Goal: Task Accomplishment & Management: Manage account settings

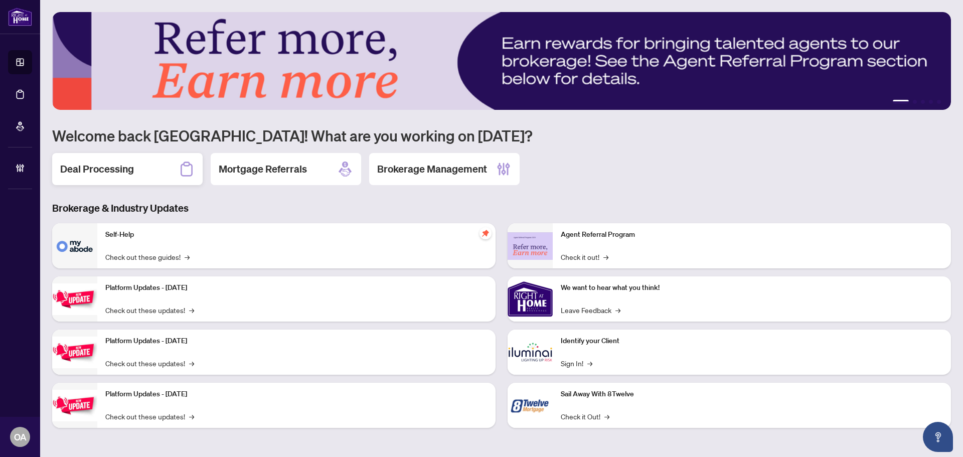
click at [122, 169] on h2 "Deal Processing" at bounding box center [97, 169] width 74 height 14
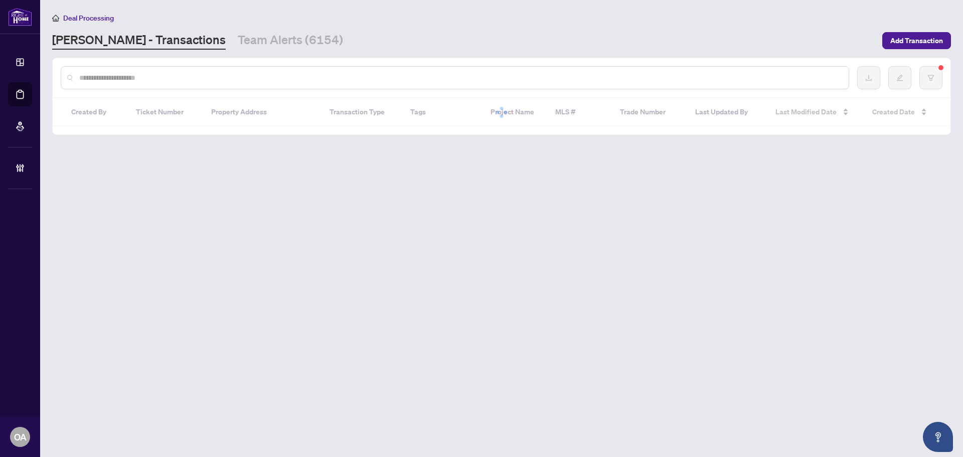
drag, startPoint x: 135, startPoint y: 90, endPoint x: 132, endPoint y: 82, distance: 8.6
click at [133, 87] on div at bounding box center [502, 77] width 898 height 39
click at [132, 82] on input "text" at bounding box center [459, 77] width 761 height 11
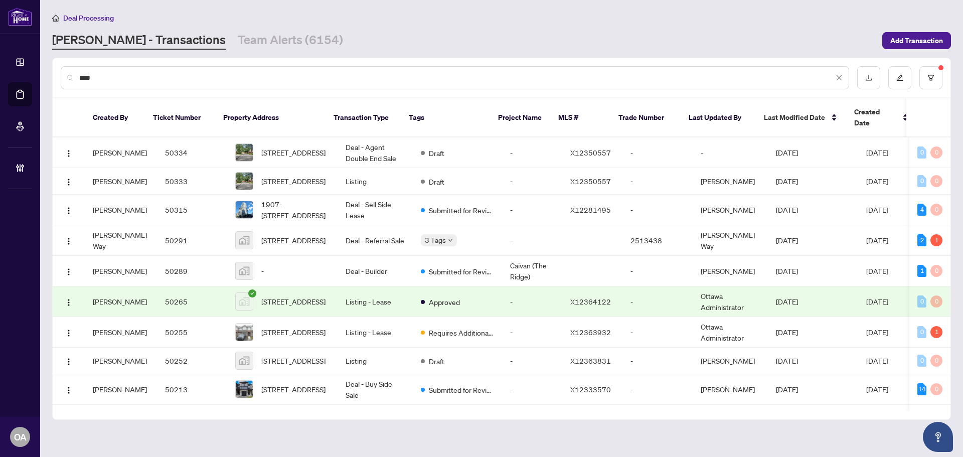
type input "****"
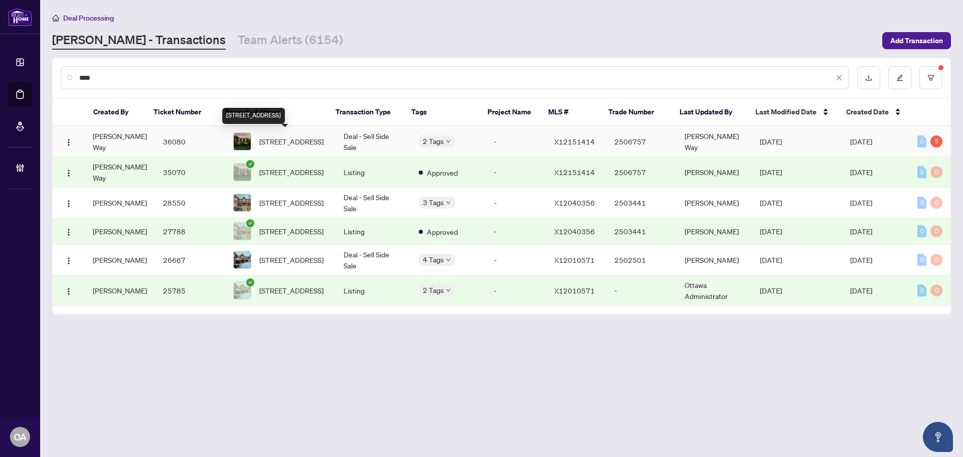
click at [293, 144] on span "[STREET_ADDRESS]" at bounding box center [291, 141] width 64 height 11
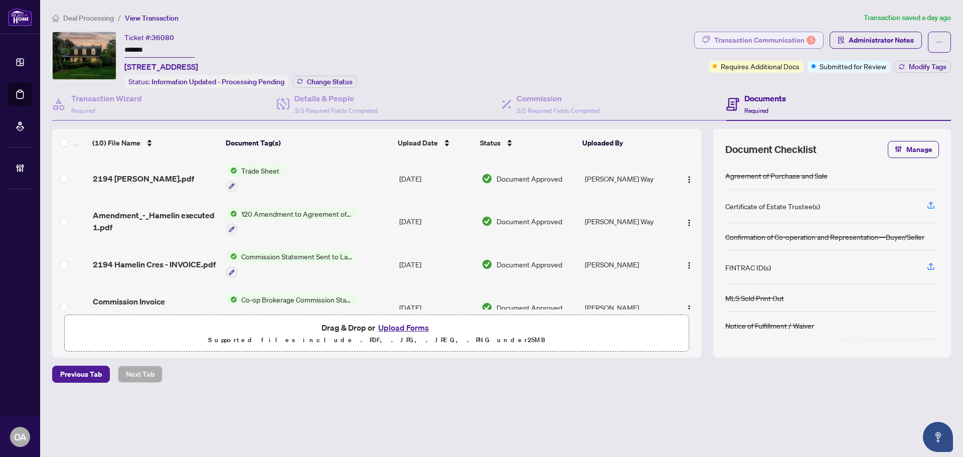
click at [775, 41] on div "Transaction Communication 5" at bounding box center [764, 40] width 101 height 16
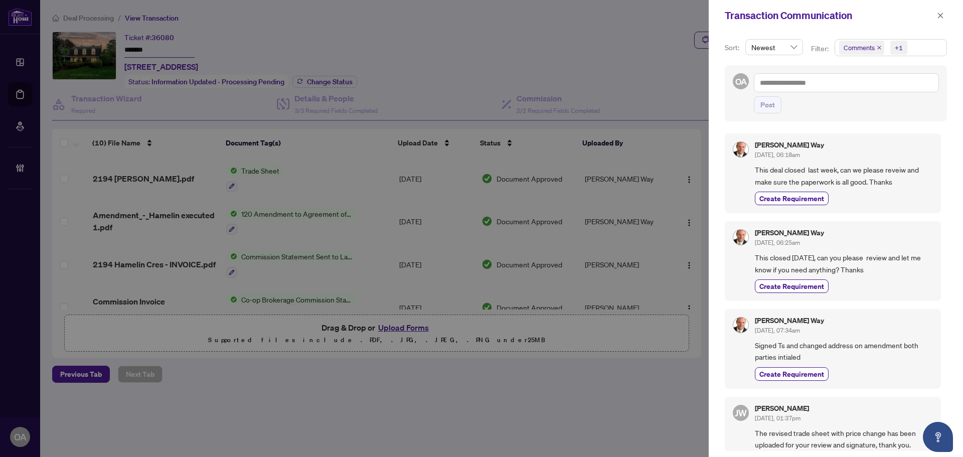
click at [879, 46] on icon "close" at bounding box center [879, 47] width 5 height 5
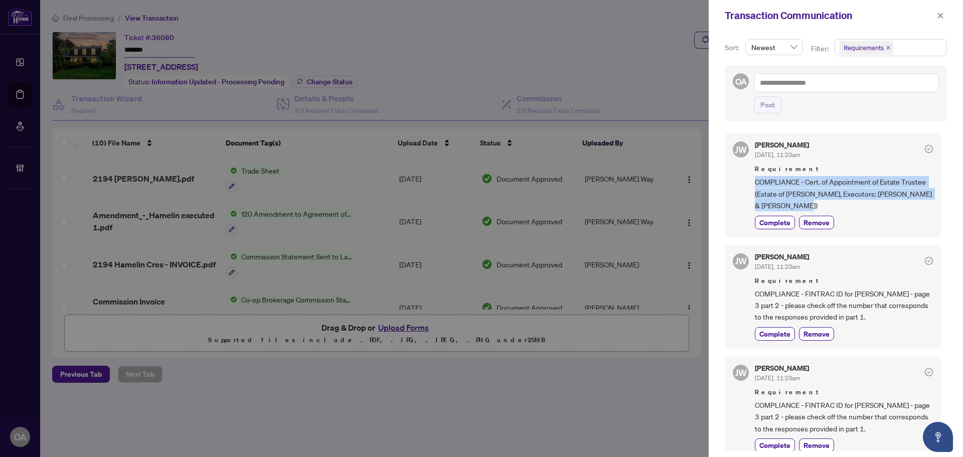
drag, startPoint x: 822, startPoint y: 210, endPoint x: 750, endPoint y: 184, distance: 76.5
click at [750, 184] on div "JW Jackie Wu Jun/06/2025, 11:23am Requirement COMPLIANCE - Cert. of Appointment…" at bounding box center [833, 184] width 216 height 103
copy span "COMPLIANCE - Cert. of Appointment of Estate Trustee (Estate of CELINE MCGRAW, E…"
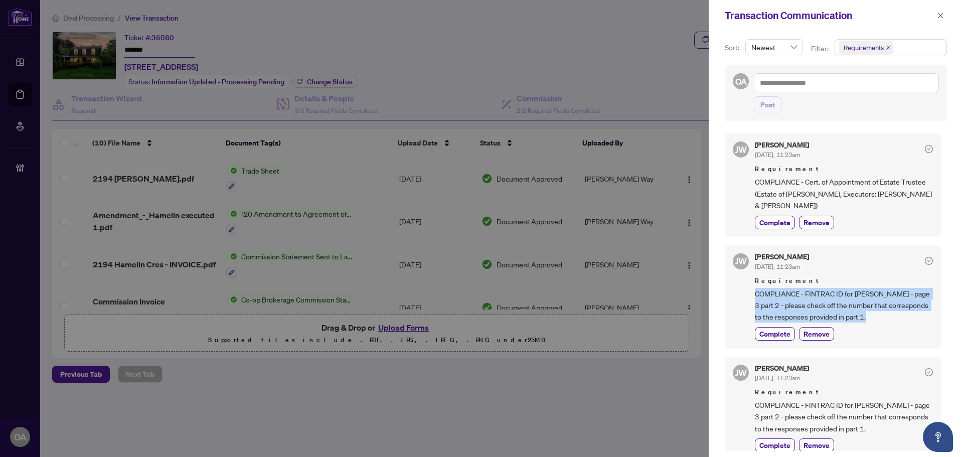
drag, startPoint x: 911, startPoint y: 317, endPoint x: 749, endPoint y: 297, distance: 162.8
click at [749, 297] on div "JW Jackie Wu Jun/06/2025, 11:23am Requirement COMPLIANCE - FINTRAC ID for Helen…" at bounding box center [833, 296] width 216 height 103
copy span "COMPLIANCE - FINTRAC ID for Helene McGraw - page 3 part 2 - please check off th…"
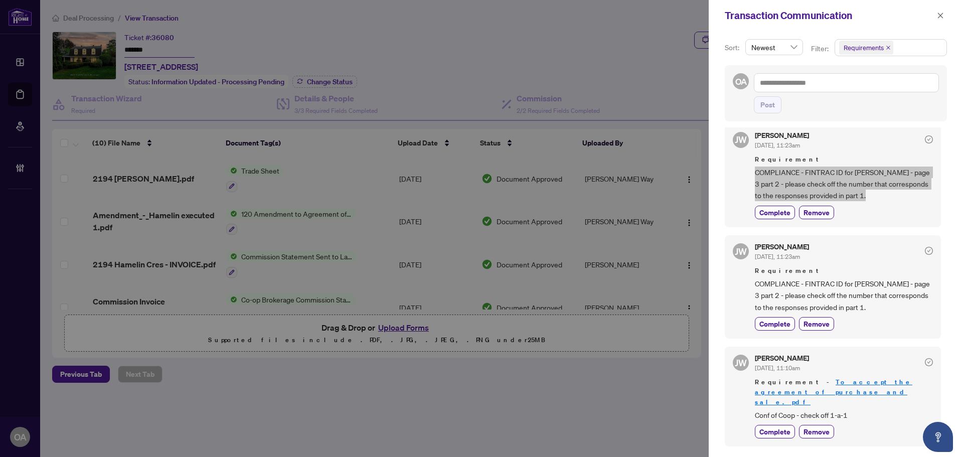
scroll to position [150, 0]
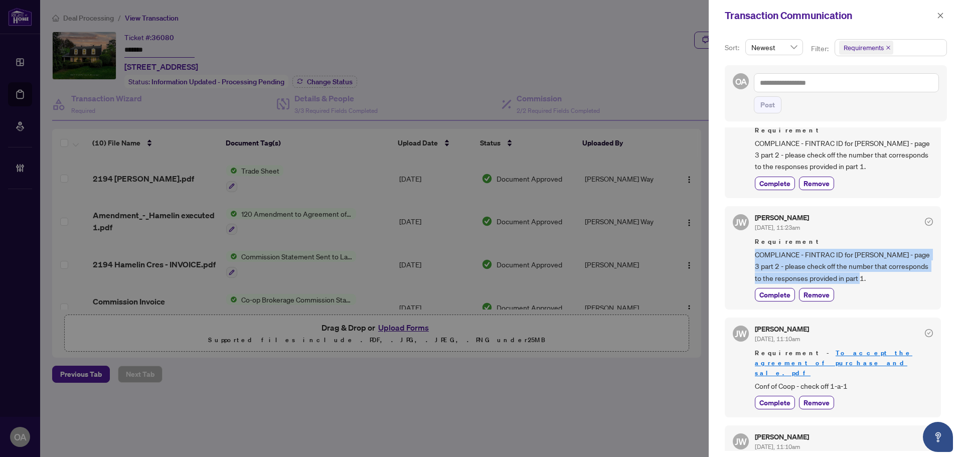
drag, startPoint x: 878, startPoint y: 280, endPoint x: 754, endPoint y: 254, distance: 126.6
click at [754, 254] on div "JW Jackie Wu Jun/06/2025, 11:23am Requirement COMPLIANCE - FINTRAC ID for Eric …" at bounding box center [833, 257] width 216 height 103
copy span "COMPLIANCE - FINTRAC ID for Eric McGraw - page 3 part 2 - please check off the …"
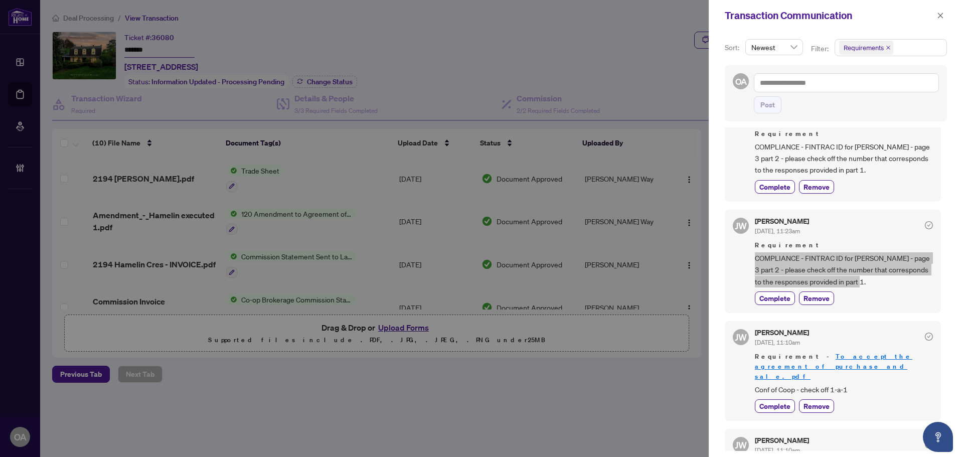
scroll to position [50, 0]
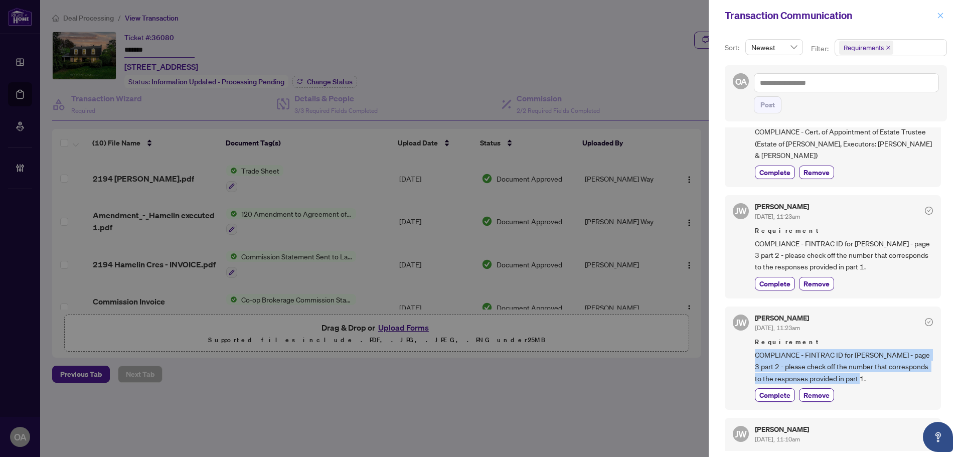
click at [944, 14] on button "button" at bounding box center [940, 16] width 13 height 12
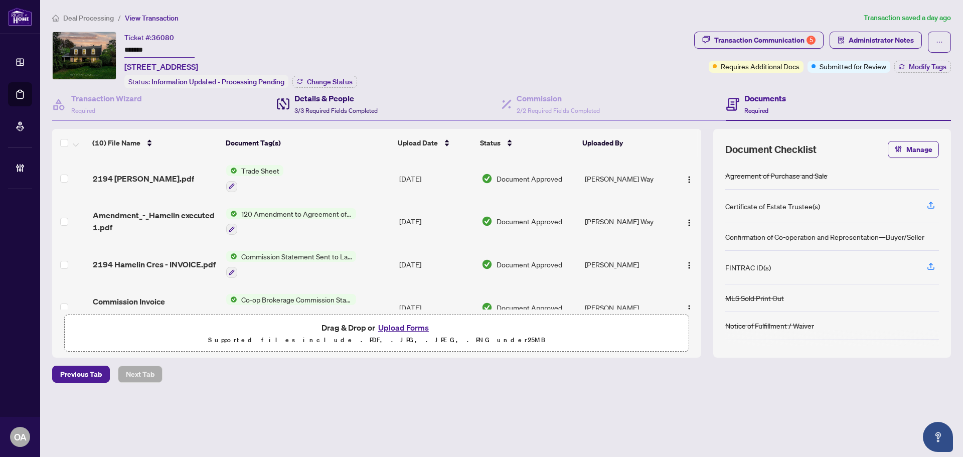
click at [319, 103] on div "Details & People 3/3 Required Fields Completed" at bounding box center [335, 104] width 83 height 24
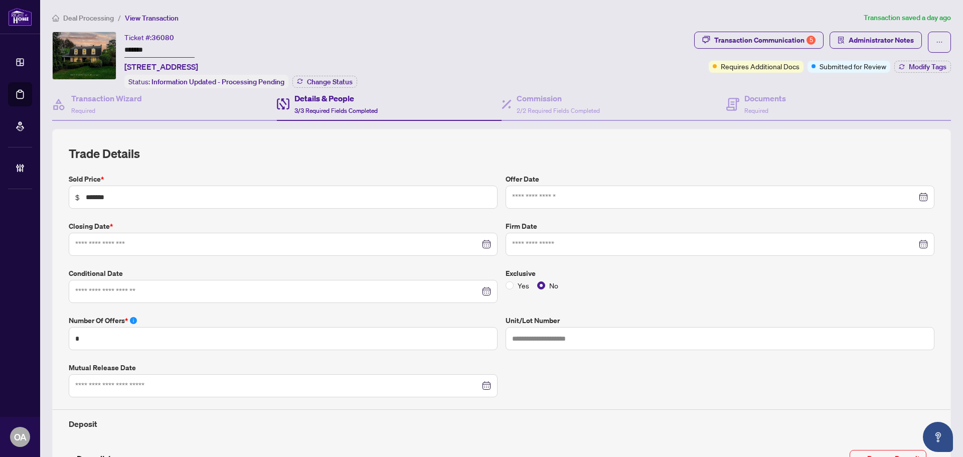
type input "**********"
drag, startPoint x: 549, startPoint y: 26, endPoint x: 563, endPoint y: 28, distance: 13.7
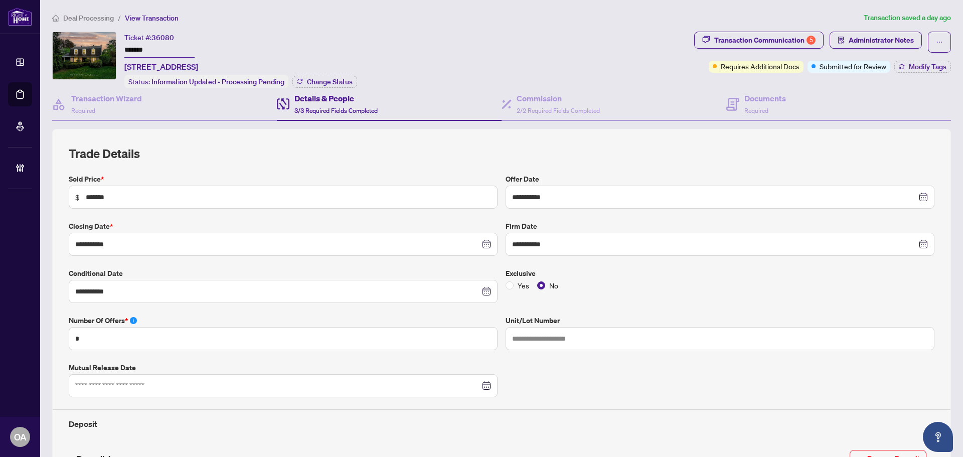
click at [726, 42] on div "Transaction Communication 5" at bounding box center [764, 40] width 101 height 16
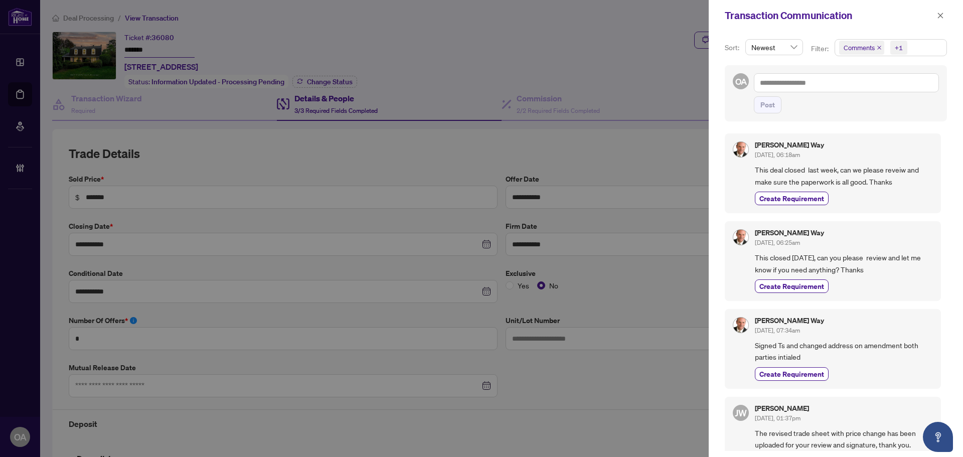
scroll to position [311, 0]
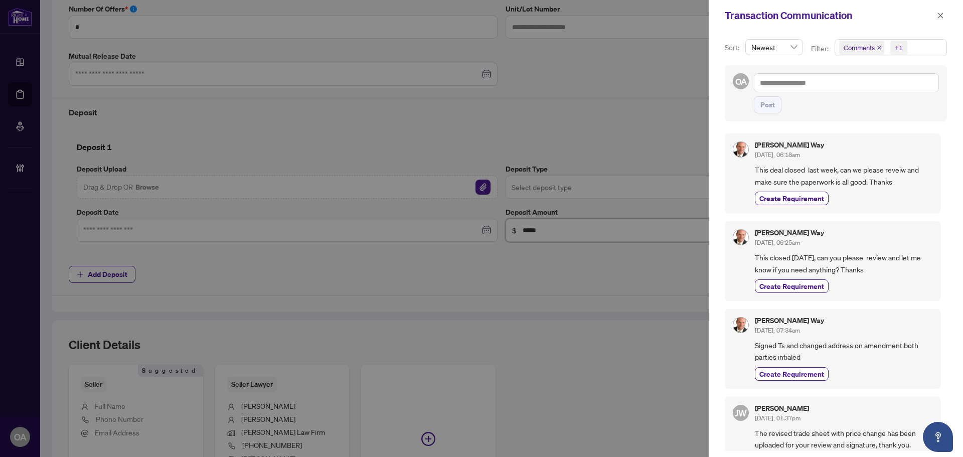
click at [877, 46] on icon "close" at bounding box center [879, 47] width 5 height 5
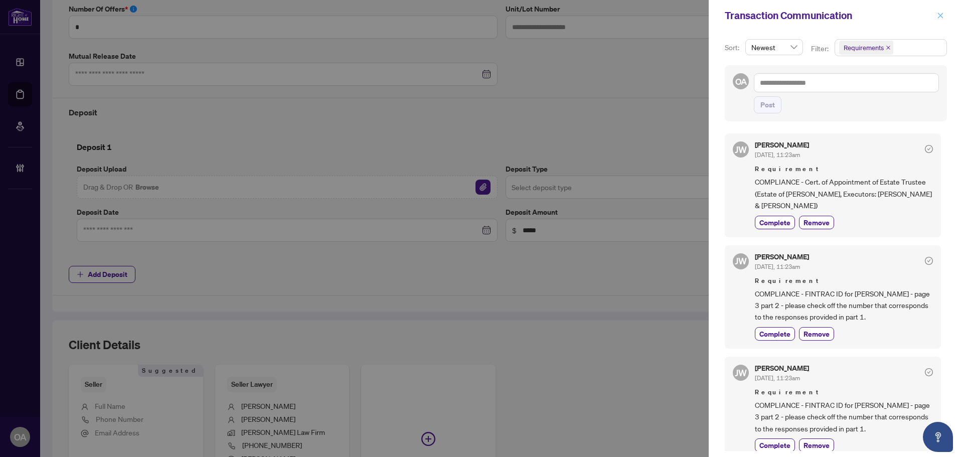
click at [941, 17] on icon "close" at bounding box center [940, 15] width 7 height 7
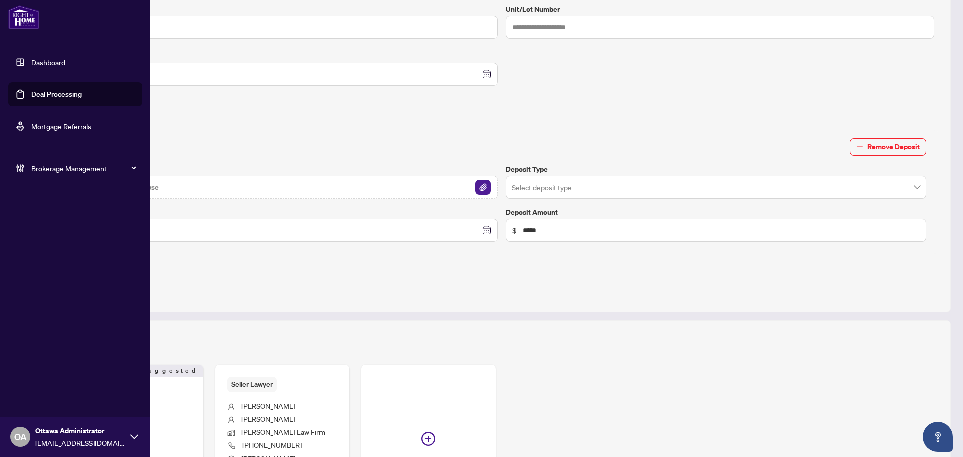
drag, startPoint x: 64, startPoint y: 97, endPoint x: 76, endPoint y: 95, distance: 12.1
click at [64, 97] on link "Deal Processing" at bounding box center [56, 94] width 51 height 9
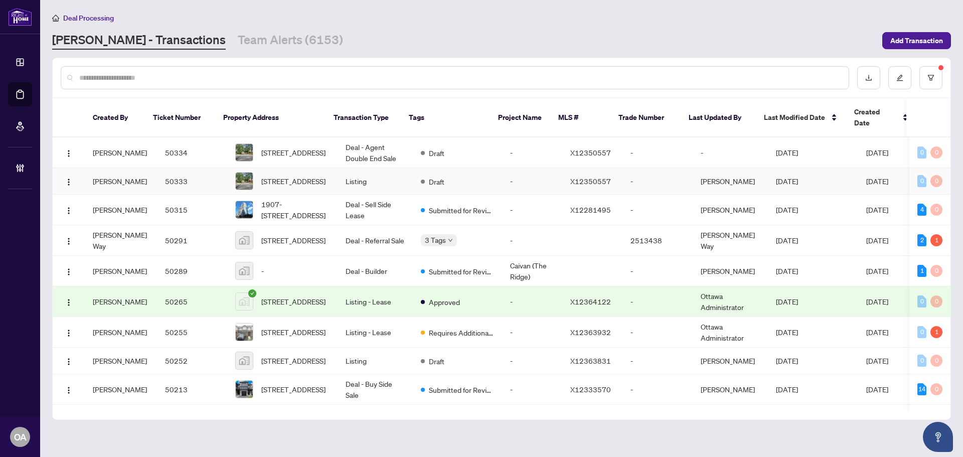
click at [349, 174] on td "Listing" at bounding box center [375, 181] width 75 height 27
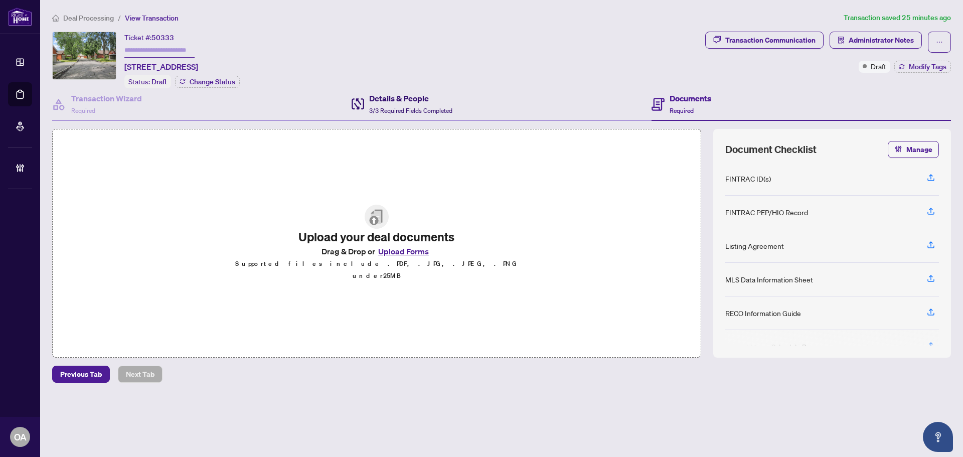
click at [424, 107] on span "3/3 Required Fields Completed" at bounding box center [410, 111] width 83 height 8
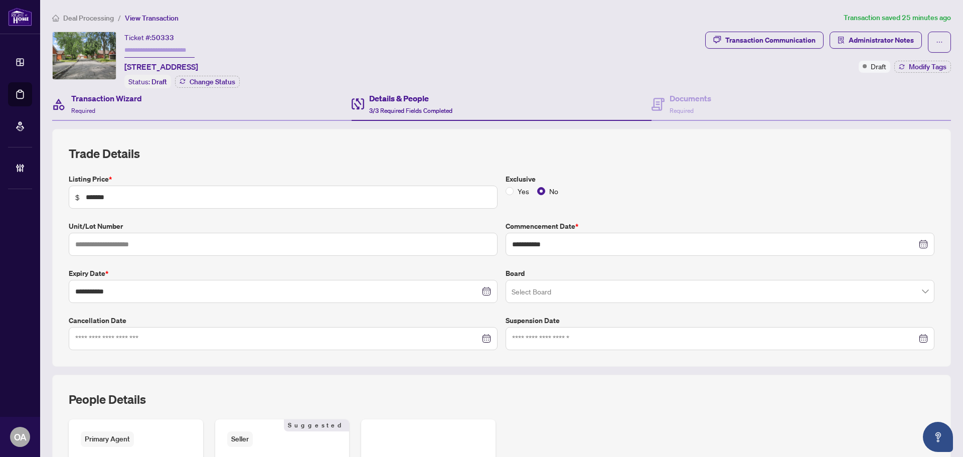
click at [207, 112] on div "Transaction Wizard Required" at bounding box center [201, 104] width 299 height 33
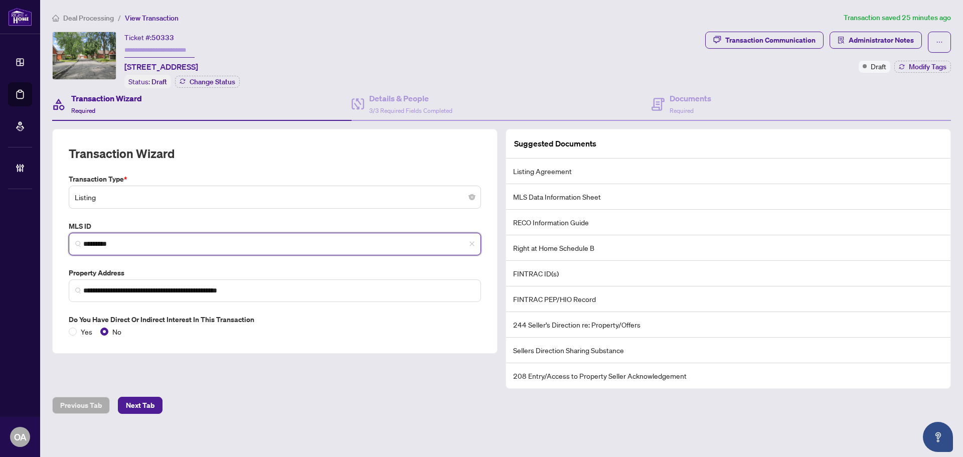
click at [106, 246] on input "*********" at bounding box center [278, 244] width 391 height 11
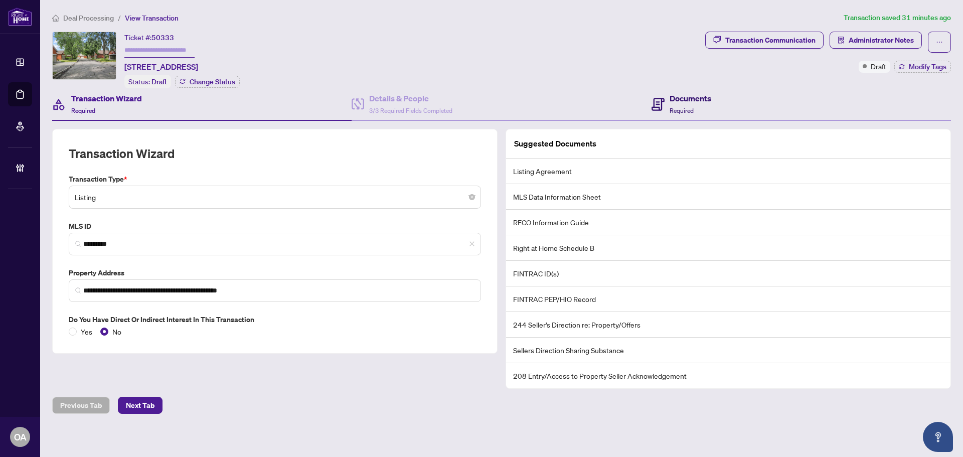
click at [652, 108] on icon at bounding box center [658, 104] width 13 height 13
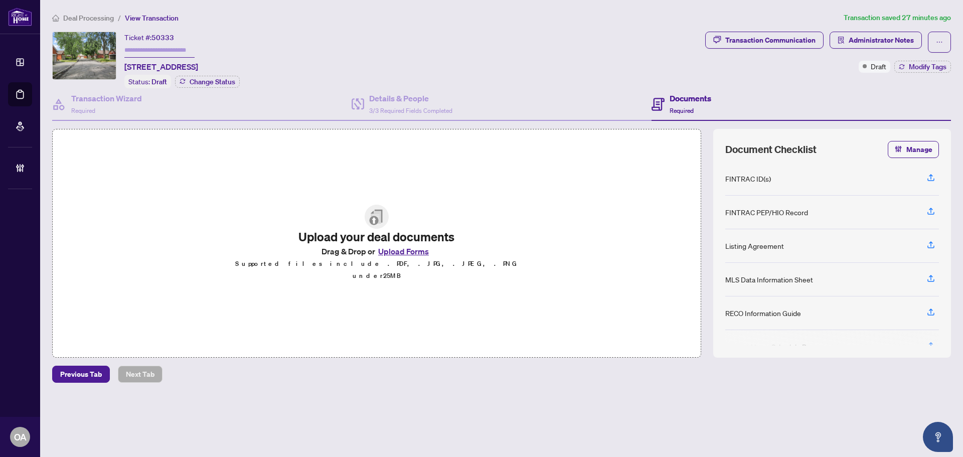
click at [398, 258] on button "Upload Forms" at bounding box center [403, 251] width 57 height 13
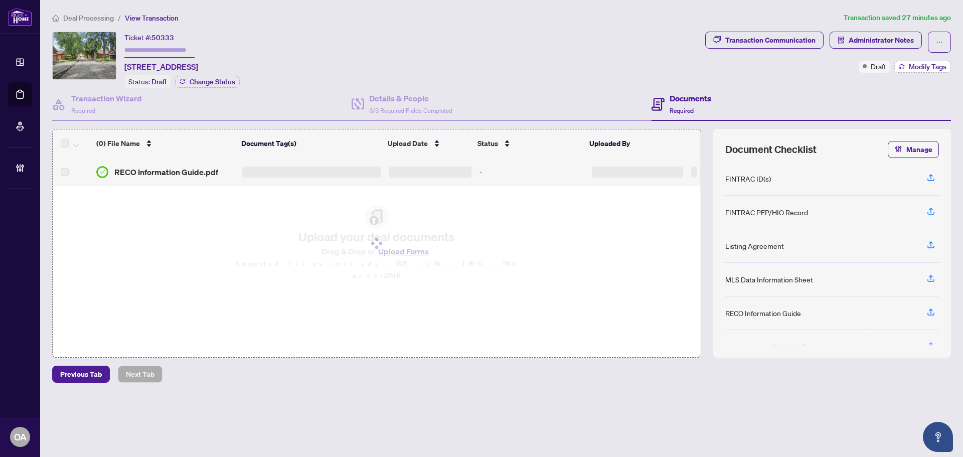
click at [915, 67] on span "Modify Tags" at bounding box center [928, 66] width 38 height 7
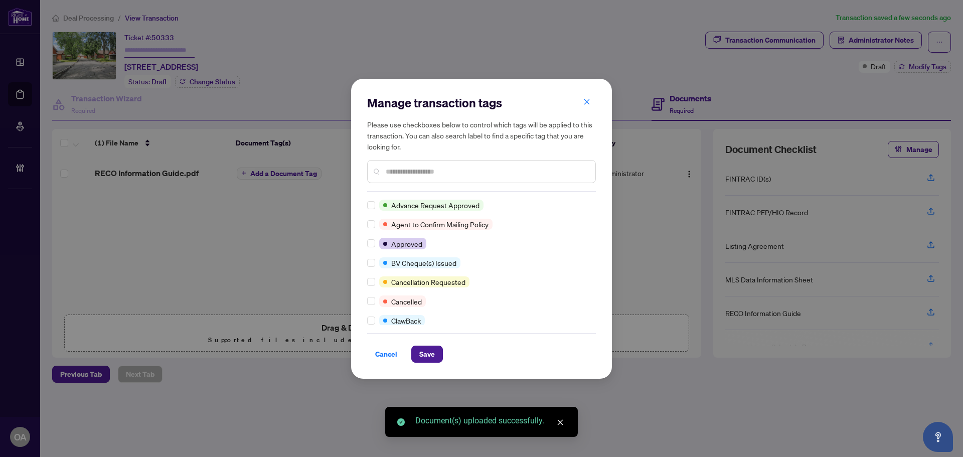
click at [406, 184] on div "Manage transaction tags Please use checkboxes below to control which tags will …" at bounding box center [481, 143] width 229 height 97
click at [410, 175] on input "text" at bounding box center [487, 171] width 202 height 11
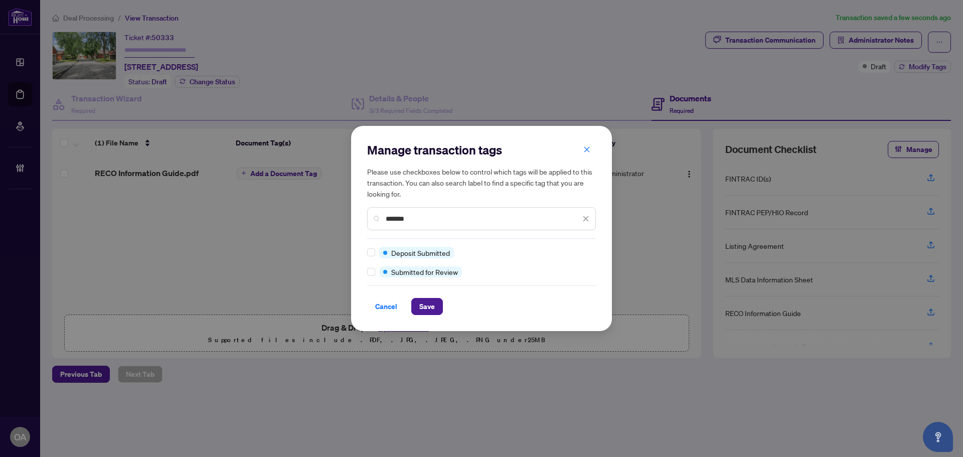
type input "*******"
click at [419, 300] on span "Save" at bounding box center [427, 306] width 16 height 16
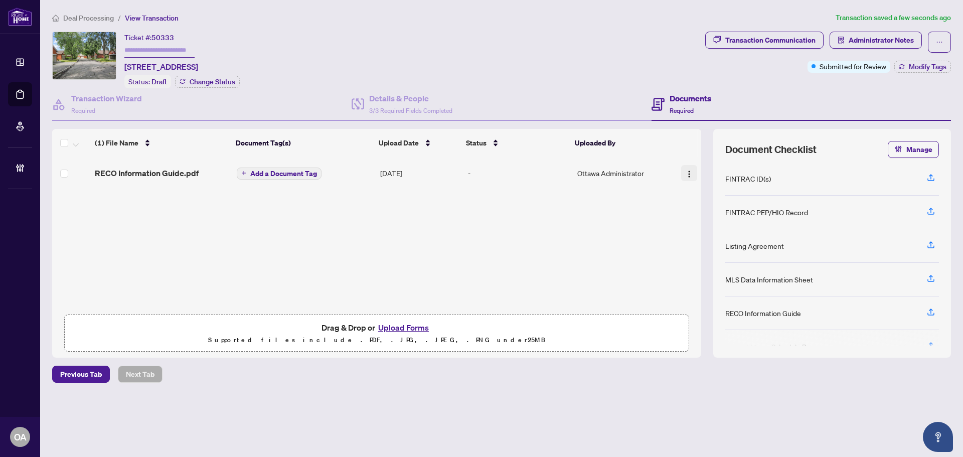
click at [685, 176] on img "button" at bounding box center [689, 174] width 8 height 8
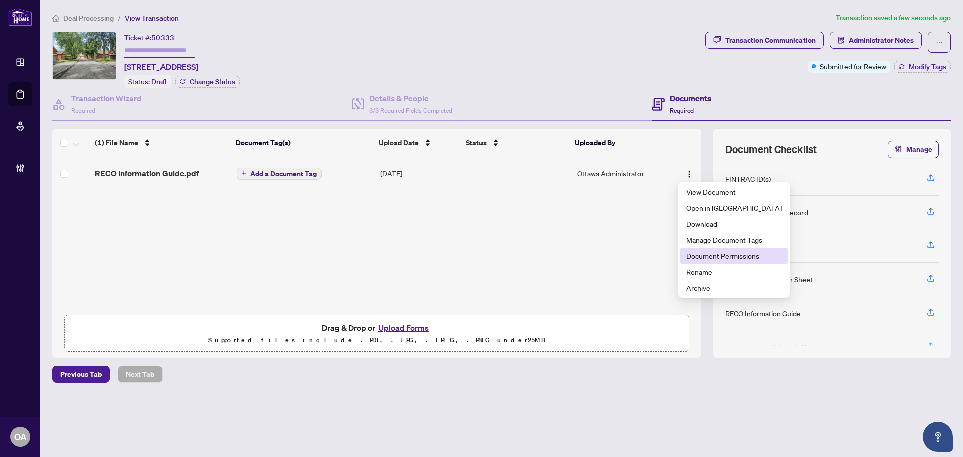
click at [693, 248] on li "Document Permissions" at bounding box center [734, 256] width 108 height 16
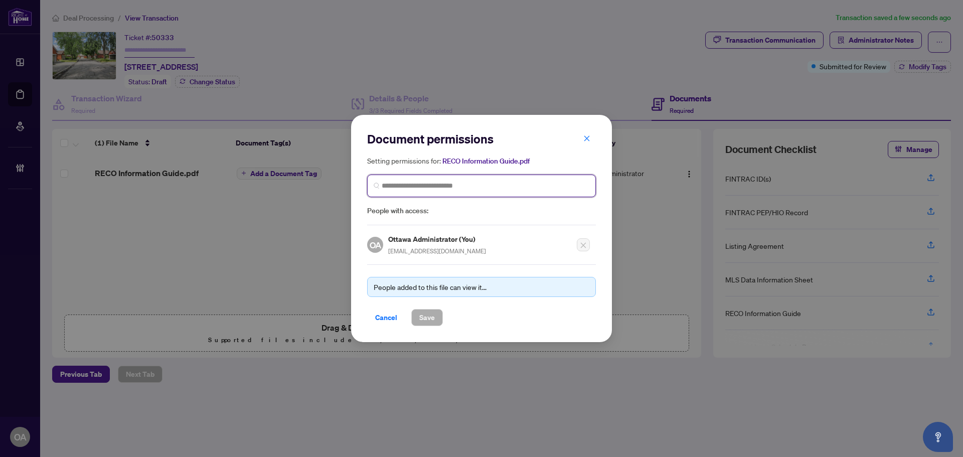
click at [432, 185] on input "search" at bounding box center [486, 186] width 208 height 11
type input "**********"
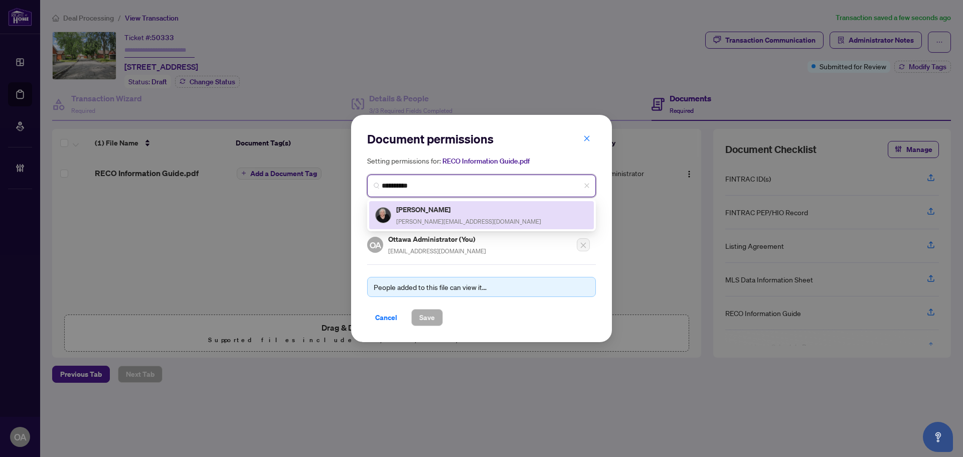
click at [420, 213] on h5 "[PERSON_NAME]" at bounding box center [468, 210] width 145 height 12
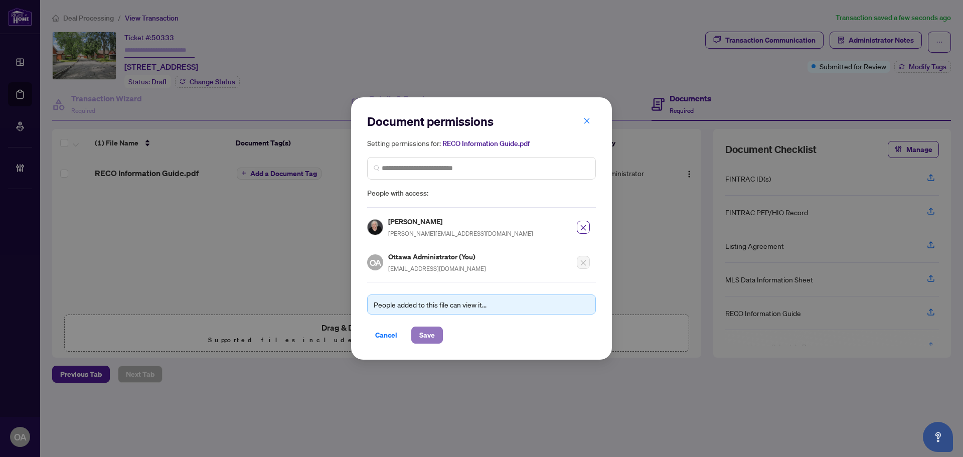
click at [426, 341] on span "Save" at bounding box center [427, 335] width 16 height 16
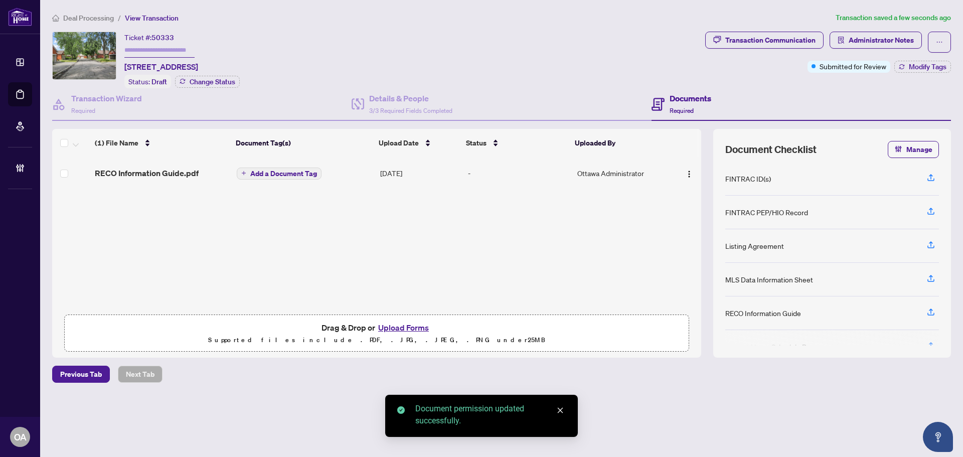
click at [283, 173] on span "Add a Document Tag" at bounding box center [283, 173] width 67 height 7
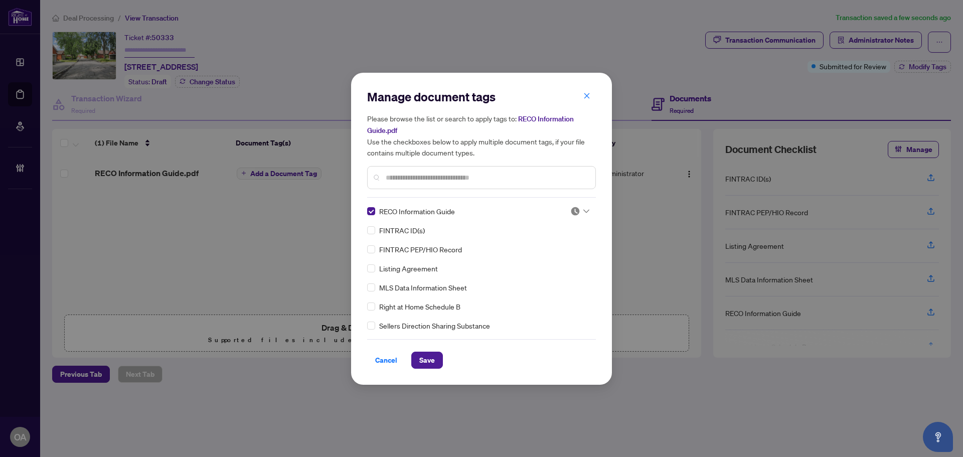
click at [570, 209] on img at bounding box center [575, 211] width 10 height 10
click at [554, 263] on div "Approved" at bounding box center [547, 259] width 64 height 11
click at [425, 360] on span "Save" at bounding box center [427, 360] width 16 height 16
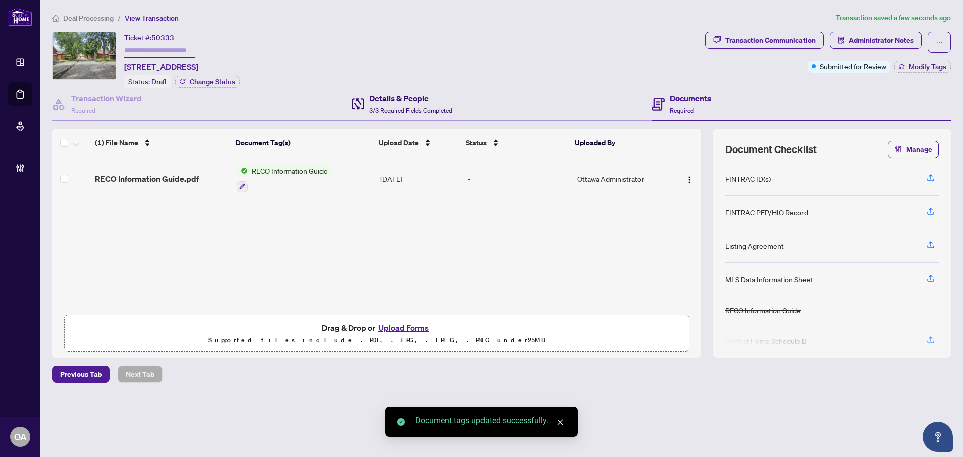
click at [401, 96] on h4 "Details & People" at bounding box center [410, 98] width 83 height 12
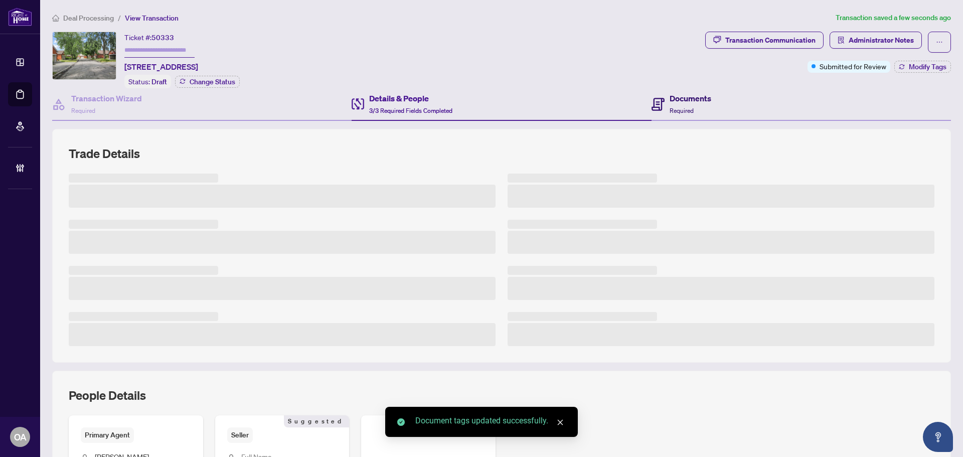
click at [652, 103] on icon at bounding box center [658, 104] width 13 height 13
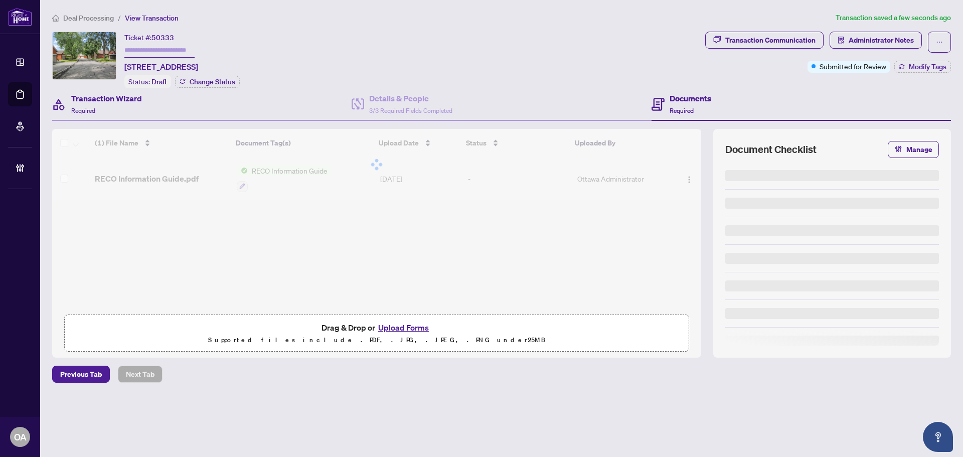
click at [170, 104] on div "Transaction Wizard Required" at bounding box center [201, 104] width 299 height 33
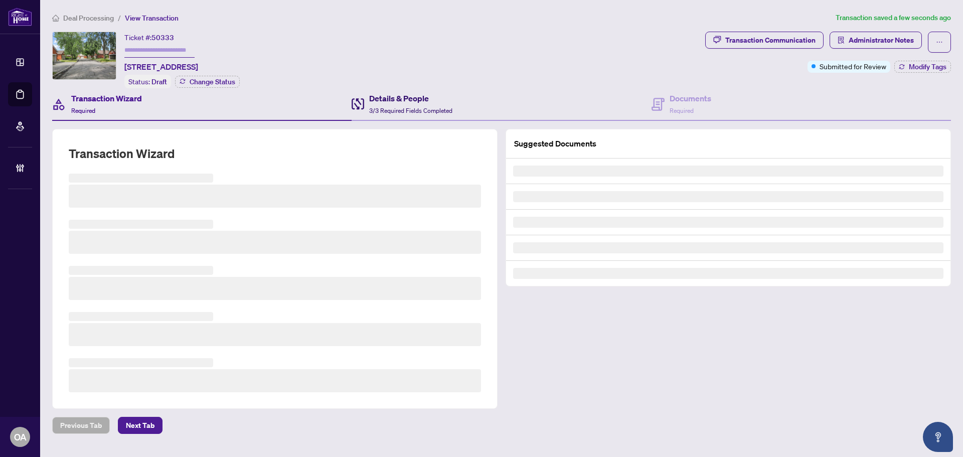
click at [378, 99] on h4 "Details & People" at bounding box center [410, 98] width 83 height 12
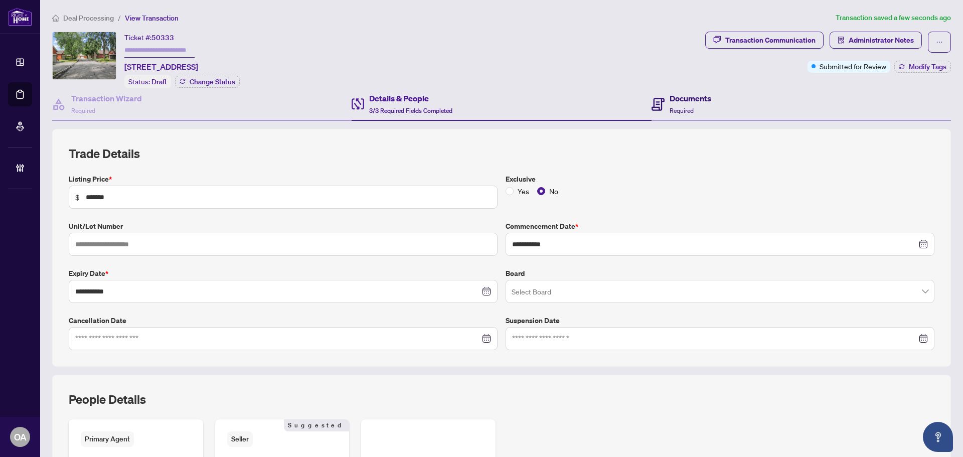
click at [681, 104] on div "Documents Required" at bounding box center [691, 104] width 42 height 24
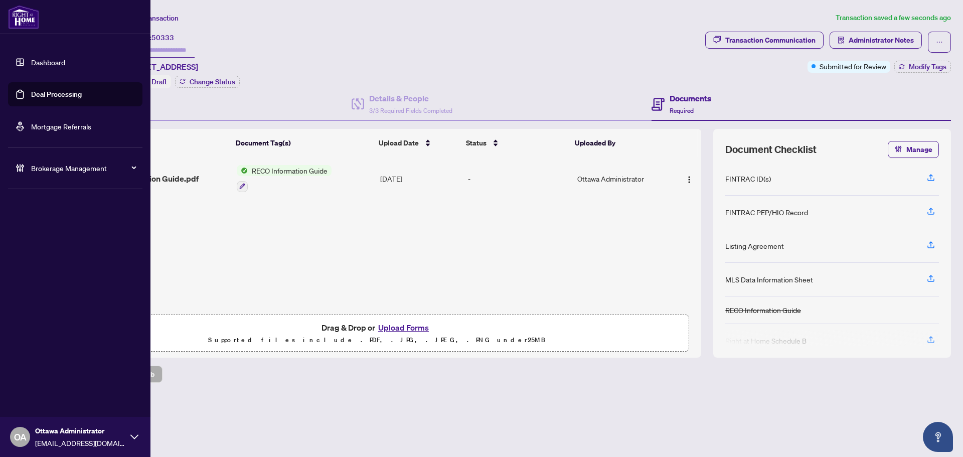
click at [31, 90] on link "Deal Processing" at bounding box center [56, 94] width 51 height 9
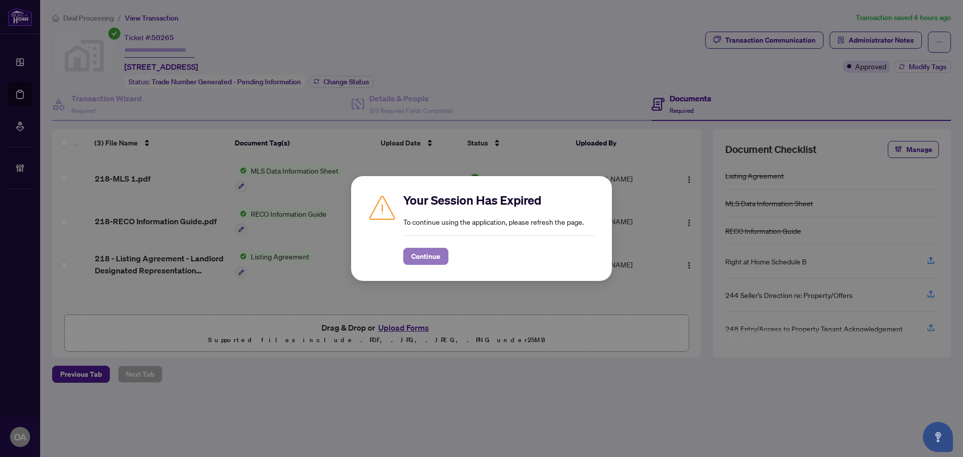
click at [431, 254] on span "Continue" at bounding box center [425, 256] width 29 height 16
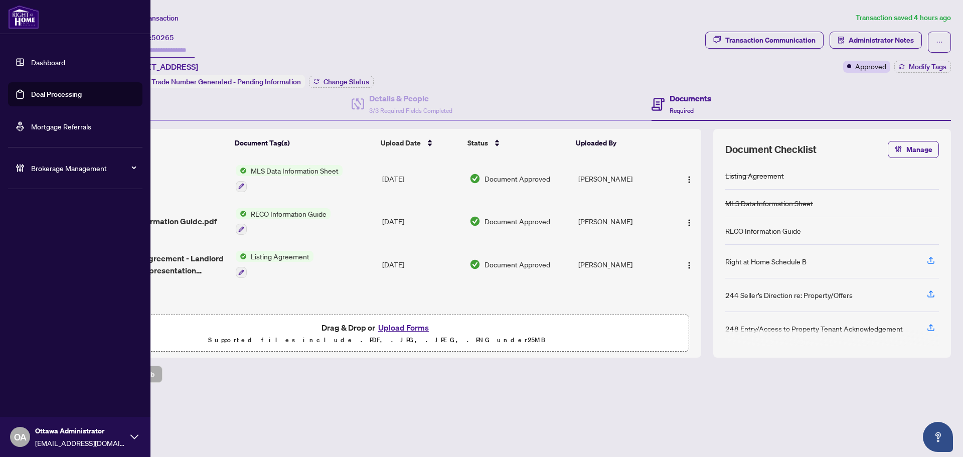
click at [48, 94] on link "Deal Processing" at bounding box center [56, 94] width 51 height 9
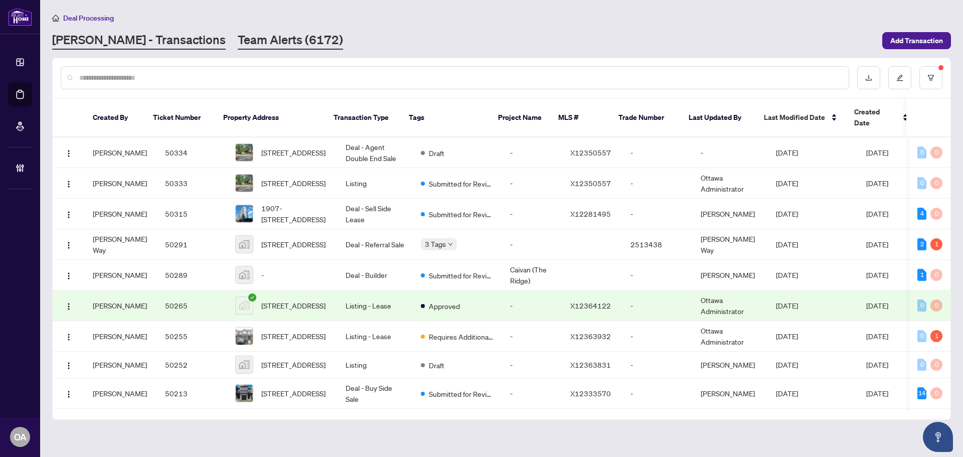
click at [263, 41] on link "Team Alerts (6172)" at bounding box center [290, 41] width 105 height 18
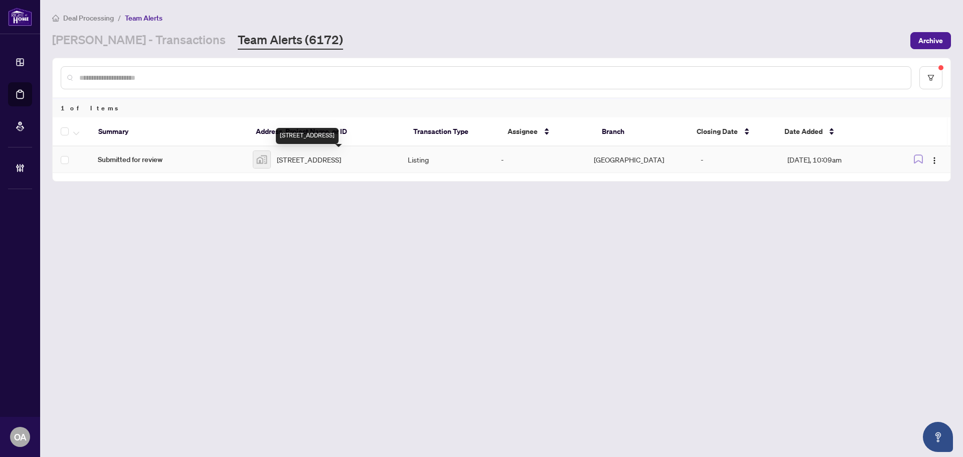
click at [305, 162] on span "300 Lisgar Street #504, Ottawa, ON, Canada" at bounding box center [309, 159] width 64 height 11
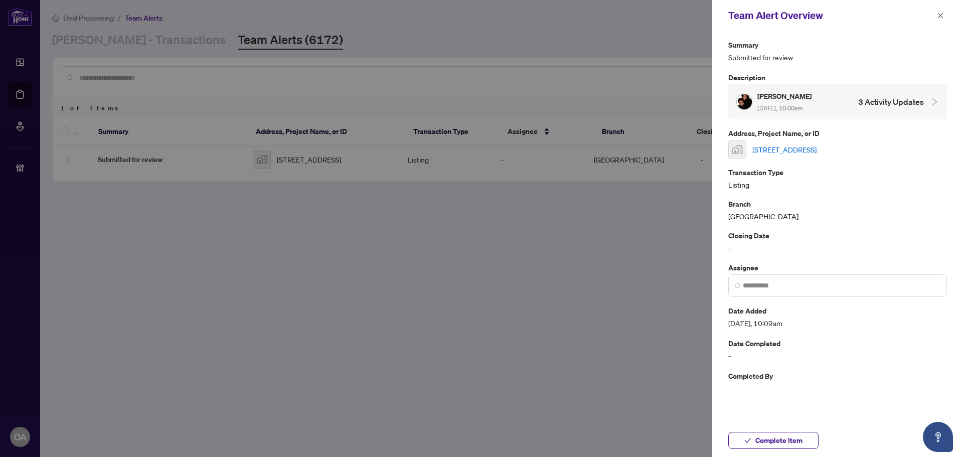
click at [791, 147] on link "300 Lisgar Street #504, Ottawa, ON, Canada" at bounding box center [784, 149] width 64 height 11
drag, startPoint x: 940, startPoint y: 14, endPoint x: 943, endPoint y: 32, distance: 18.4
click at [942, 17] on icon "close" at bounding box center [940, 15] width 7 height 7
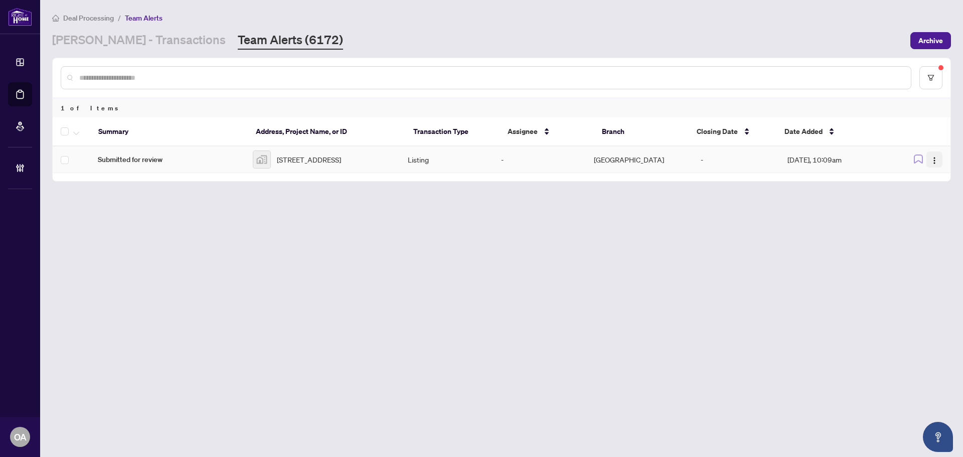
click at [933, 163] on img "button" at bounding box center [934, 161] width 8 height 8
click at [930, 214] on span "Complete Item" at bounding box center [911, 213] width 47 height 11
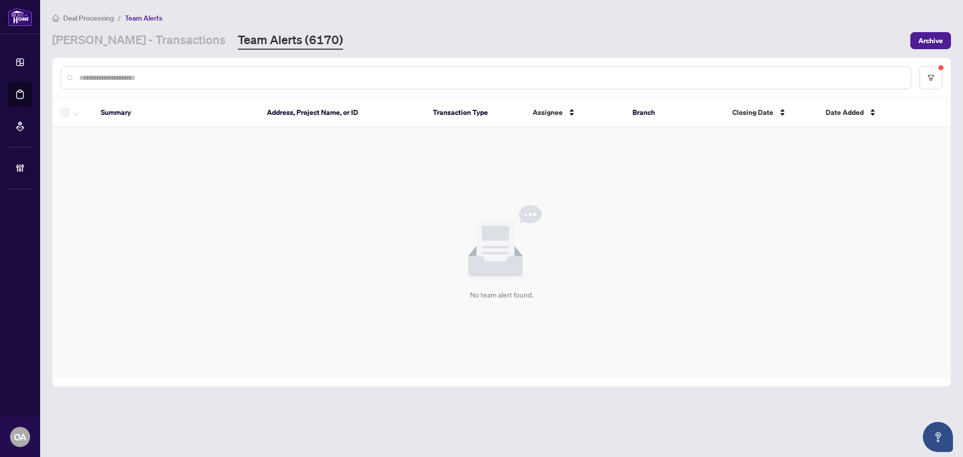
click at [949, 80] on div at bounding box center [502, 77] width 898 height 39
click at [934, 77] on icon "filter" at bounding box center [930, 77] width 7 height 7
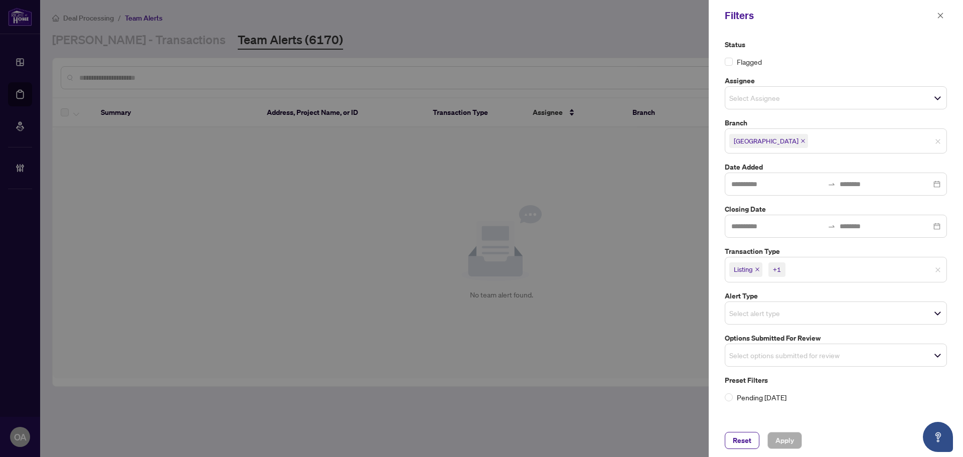
click at [878, 269] on span "Listing +1" at bounding box center [835, 269] width 221 height 16
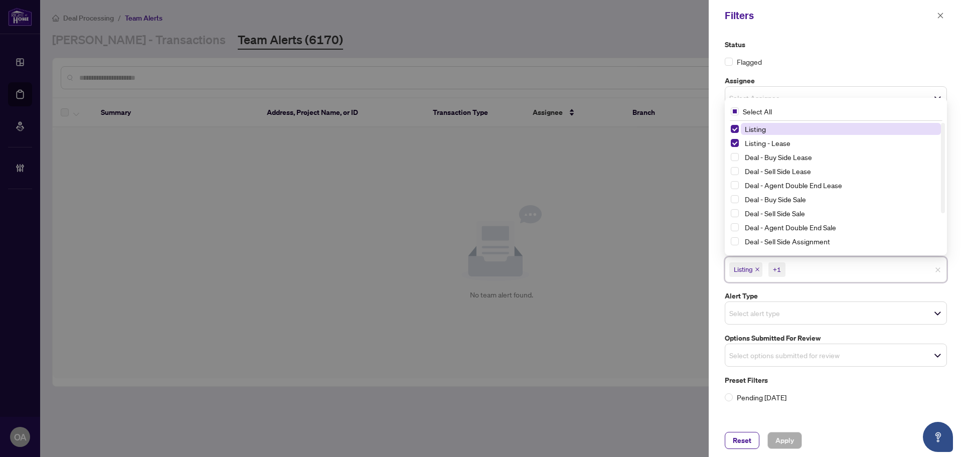
click at [880, 269] on span "Listing +1" at bounding box center [835, 269] width 221 height 16
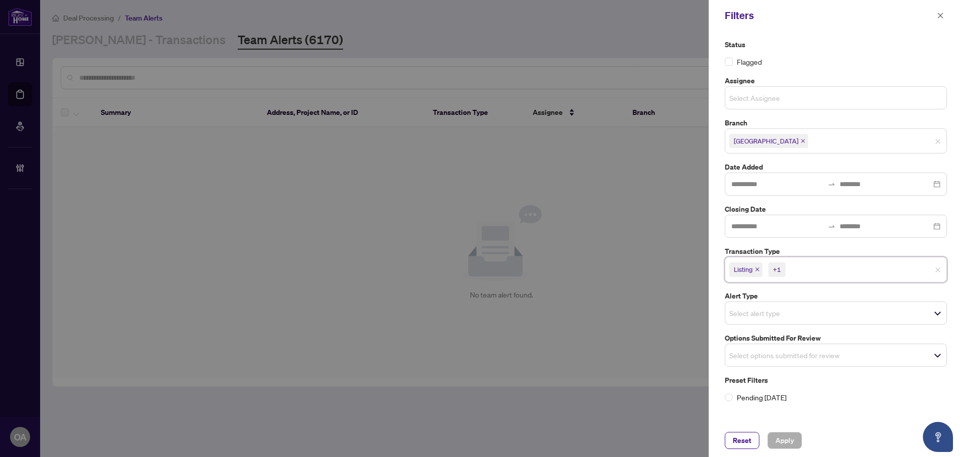
click at [798, 98] on input "search" at bounding box center [764, 98] width 70 height 12
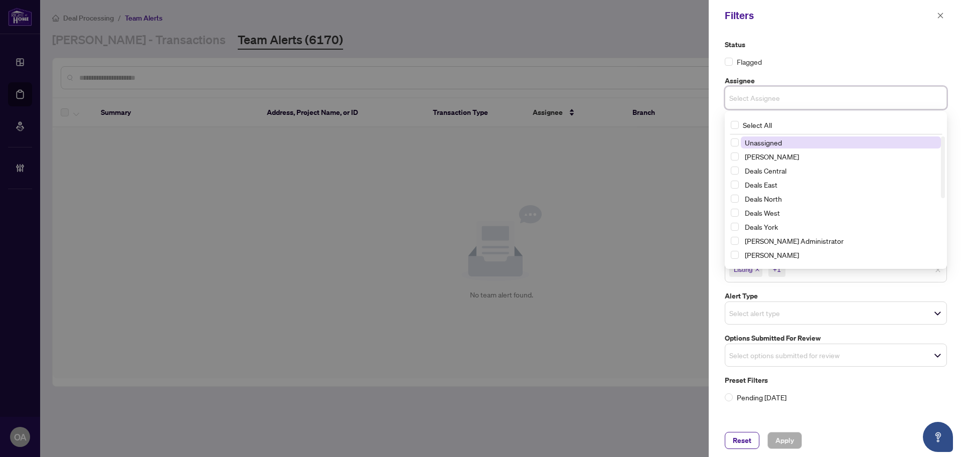
click at [798, 98] on input "search" at bounding box center [764, 98] width 70 height 12
click at [840, 18] on div "Filters" at bounding box center [829, 15] width 209 height 15
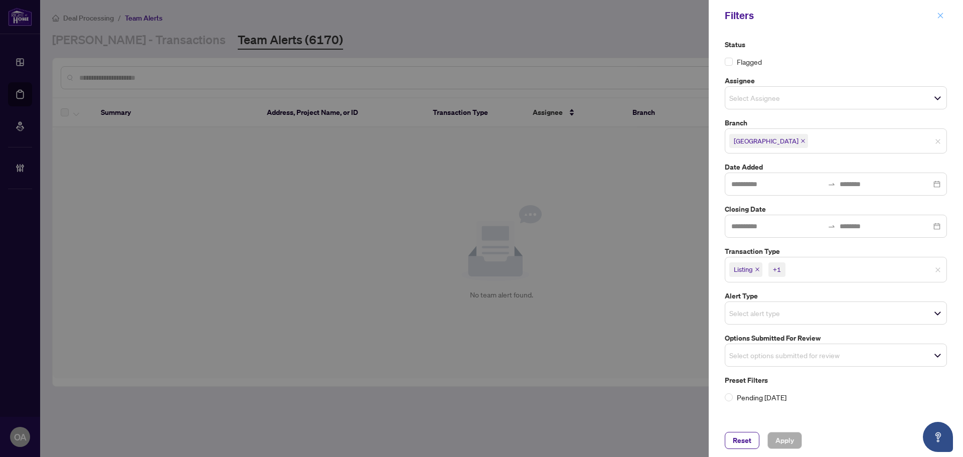
click at [940, 19] on icon "close" at bounding box center [940, 15] width 7 height 7
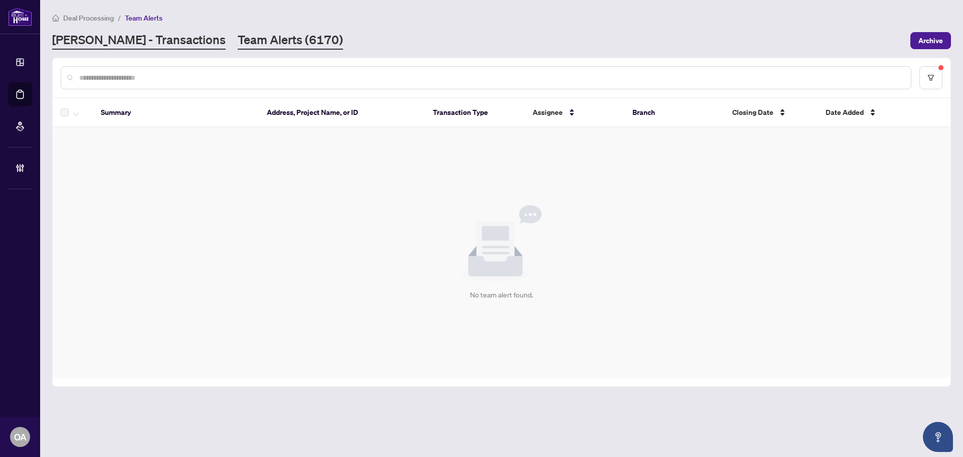
click at [157, 33] on link "[PERSON_NAME] - Transactions" at bounding box center [139, 41] width 174 height 18
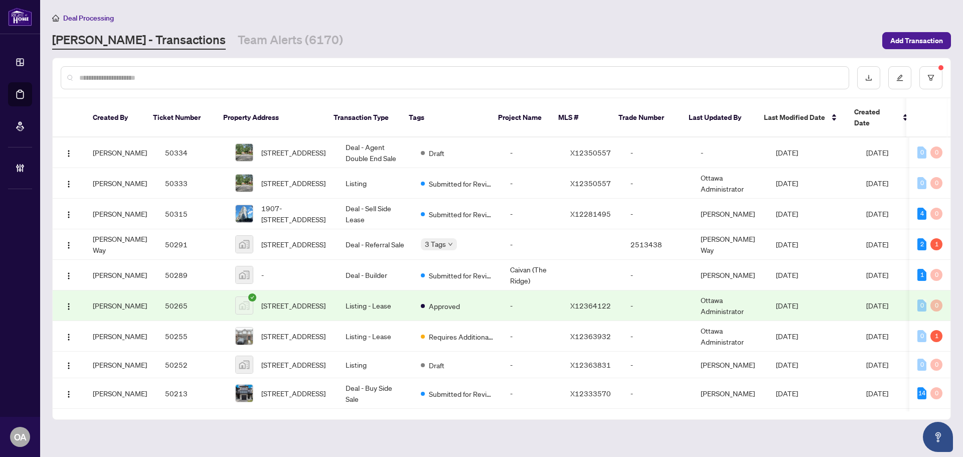
click at [930, 89] on div at bounding box center [502, 77] width 898 height 39
click at [936, 81] on button "button" at bounding box center [930, 77] width 23 height 23
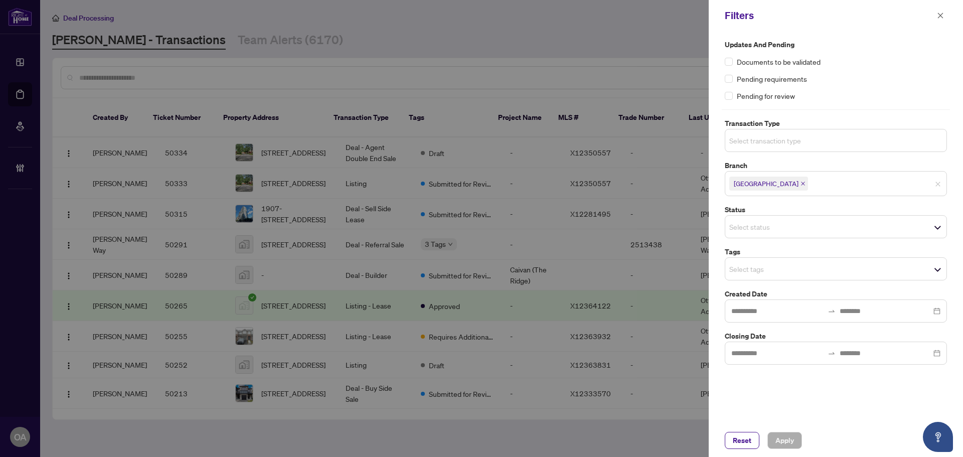
click at [793, 137] on input "search" at bounding box center [764, 140] width 70 height 12
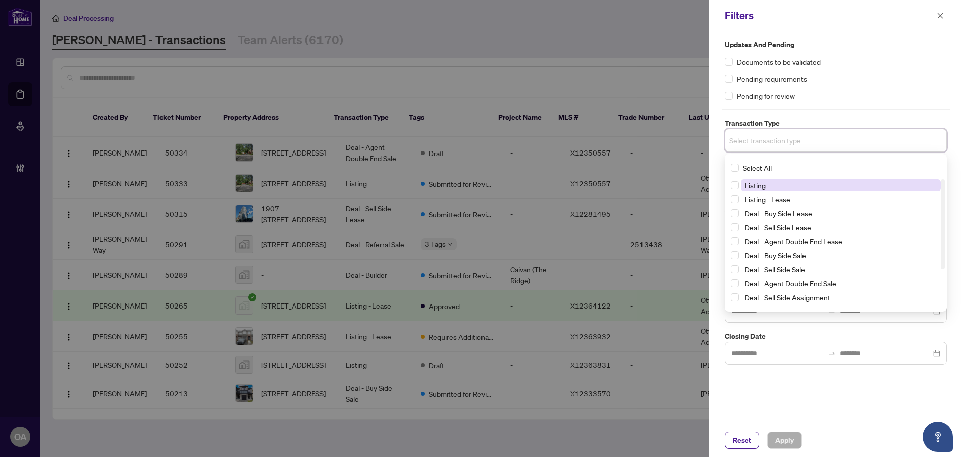
click at [793, 137] on input "search" at bounding box center [764, 140] width 70 height 12
click at [736, 186] on span "Select Listing" at bounding box center [735, 185] width 8 height 8
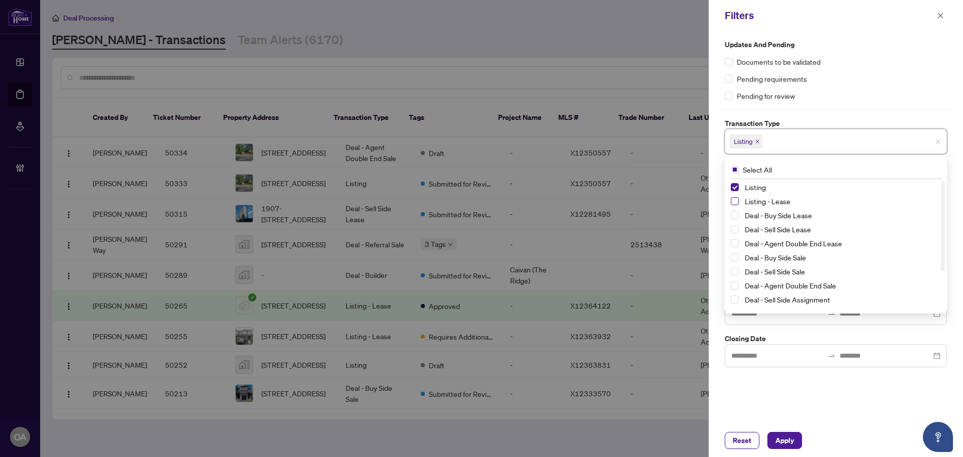
click at [733, 201] on span "Select Listing - Lease" at bounding box center [735, 201] width 8 height 8
click at [865, 72] on div "Updates and Pending Documents to be validated Pending requirements Pending for …" at bounding box center [836, 70] width 222 height 62
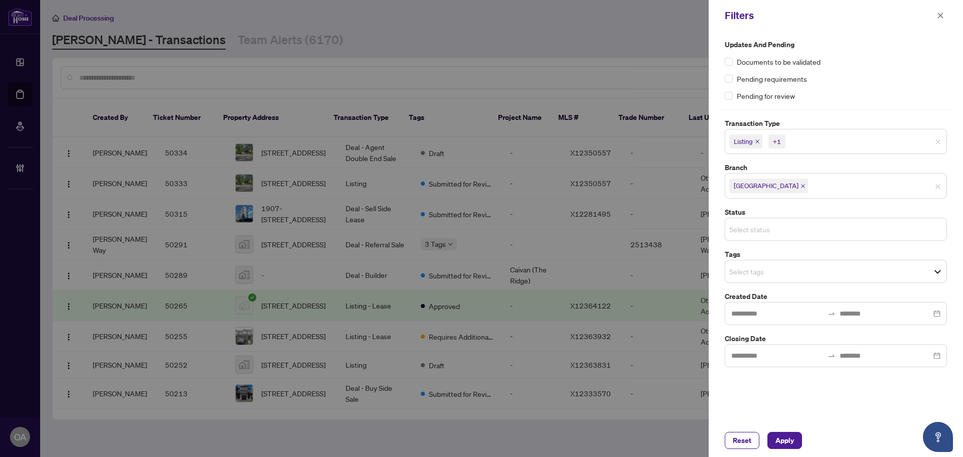
click at [773, 227] on input "search" at bounding box center [764, 229] width 70 height 12
click at [884, 130] on div "Listing +1" at bounding box center [836, 141] width 222 height 25
click at [881, 60] on div "Documents to be validated" at bounding box center [836, 61] width 222 height 11
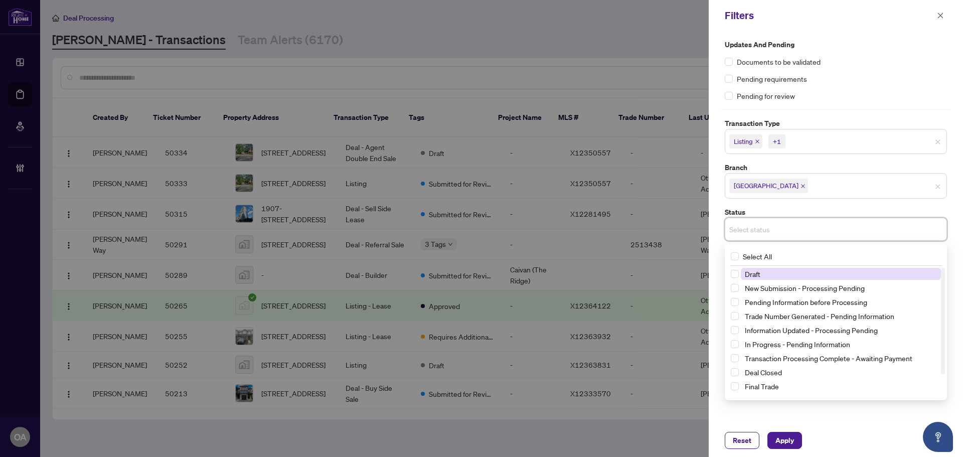
click at [778, 225] on input "search" at bounding box center [764, 229] width 70 height 12
click at [885, 52] on div "Updates and Pending Documents to be validated Pending requirements Pending for …" at bounding box center [836, 70] width 222 height 62
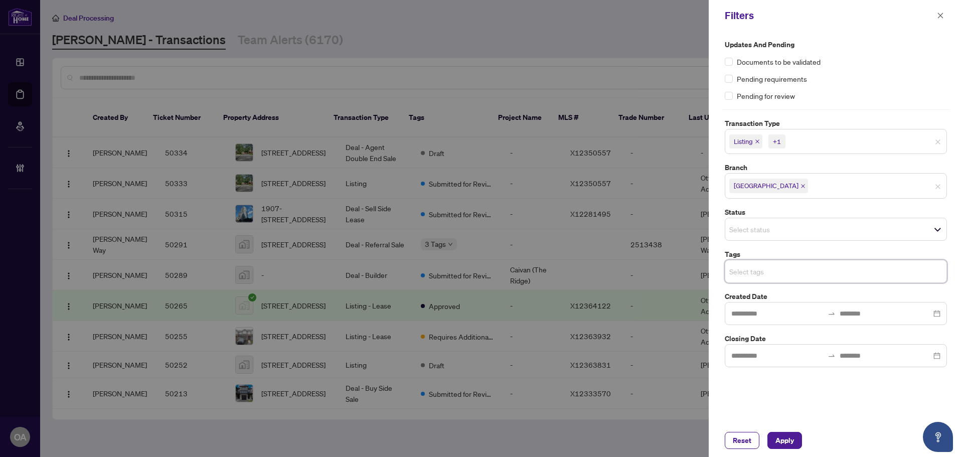
click at [776, 275] on input "search" at bounding box center [764, 271] width 70 height 12
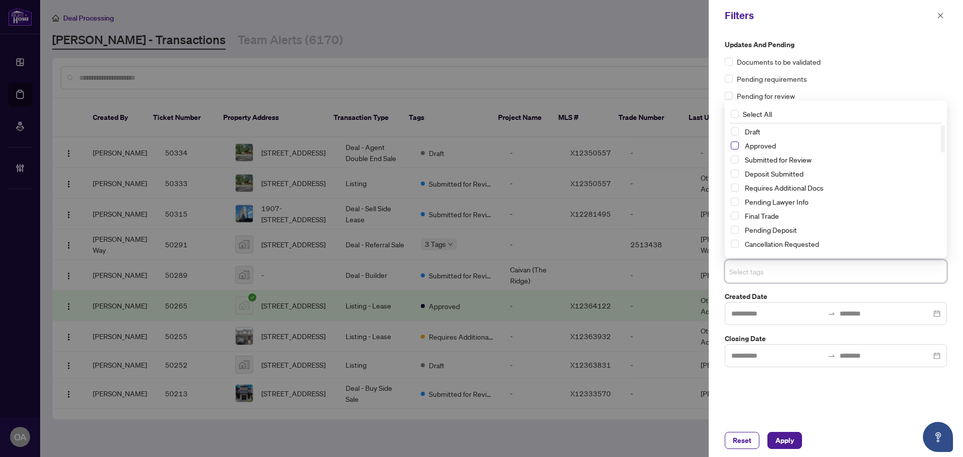
click at [733, 145] on span "Select Approved" at bounding box center [735, 145] width 8 height 8
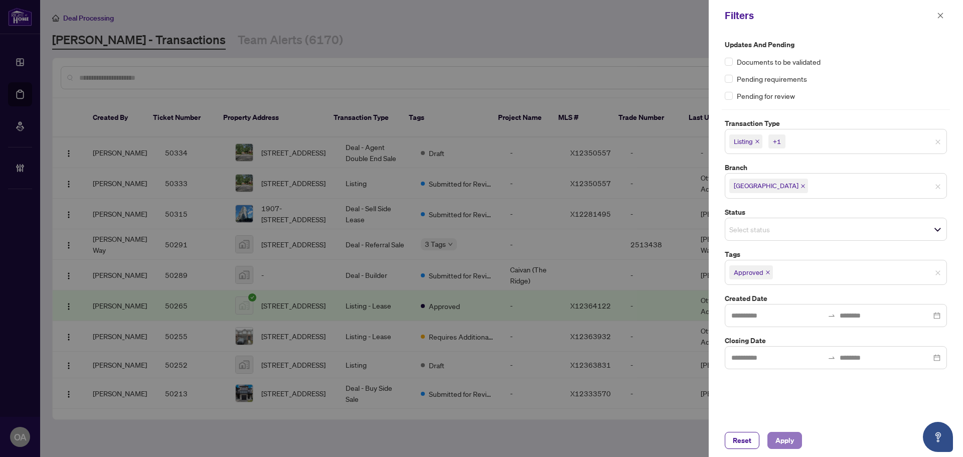
click at [781, 439] on span "Apply" at bounding box center [784, 440] width 19 height 16
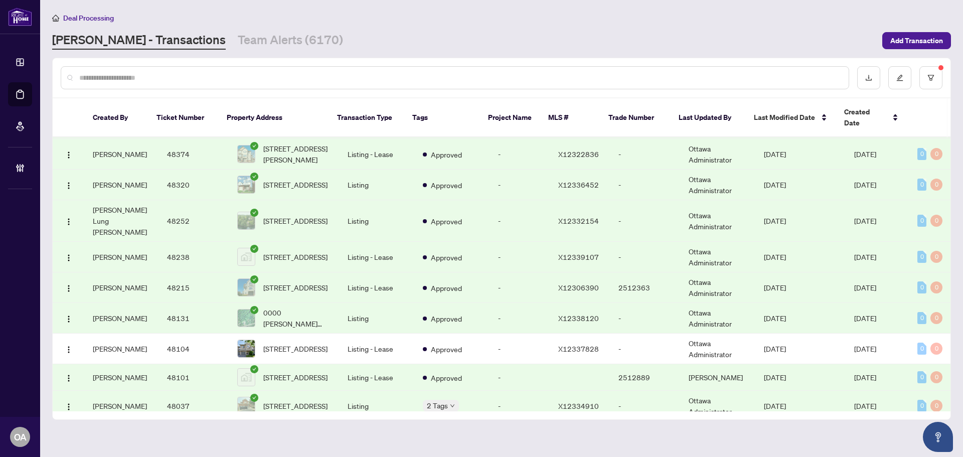
scroll to position [989, 0]
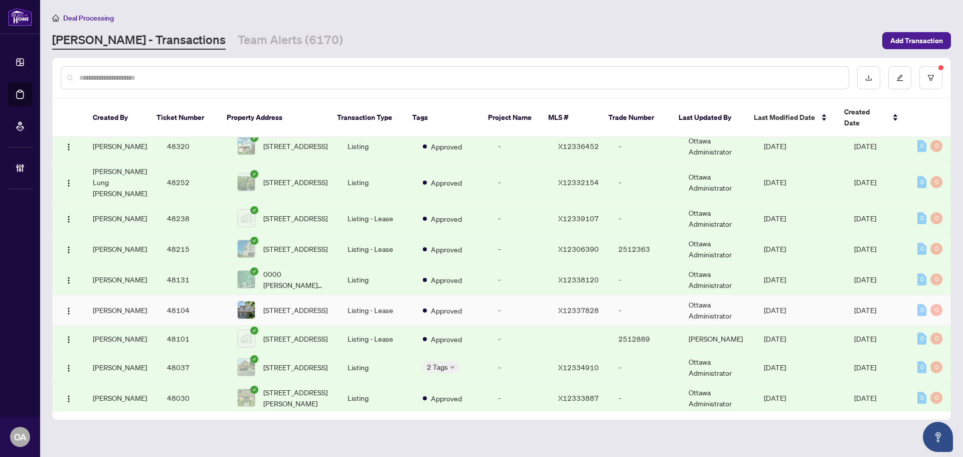
click at [497, 295] on td "-" at bounding box center [520, 310] width 60 height 31
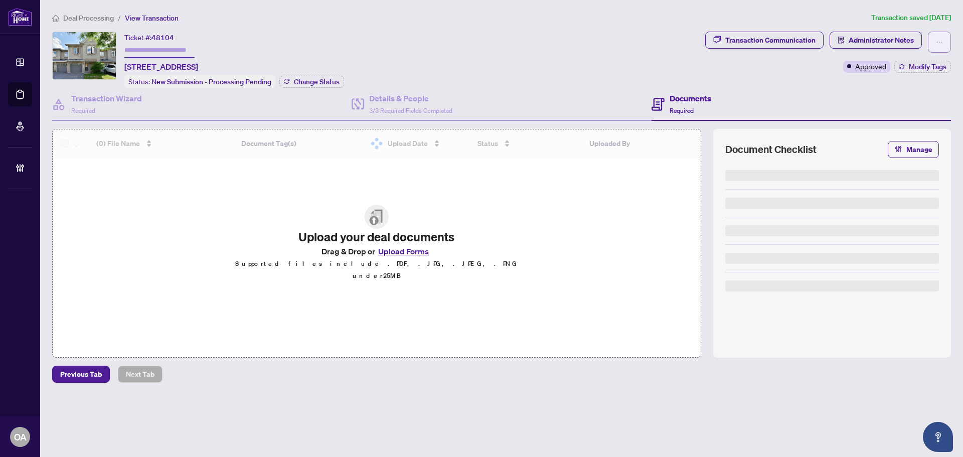
click at [940, 43] on icon "ellipsis" at bounding box center [939, 42] width 7 height 7
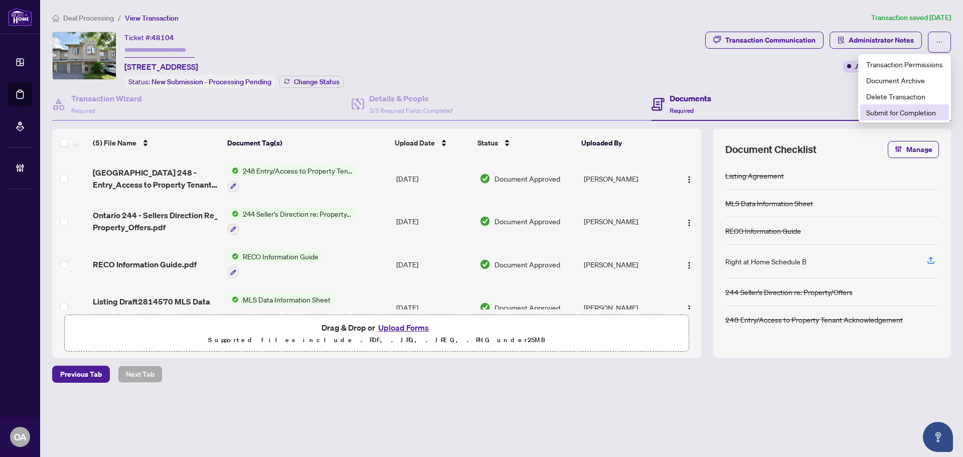
click at [917, 109] on span "Submit for Completion" at bounding box center [904, 112] width 77 height 11
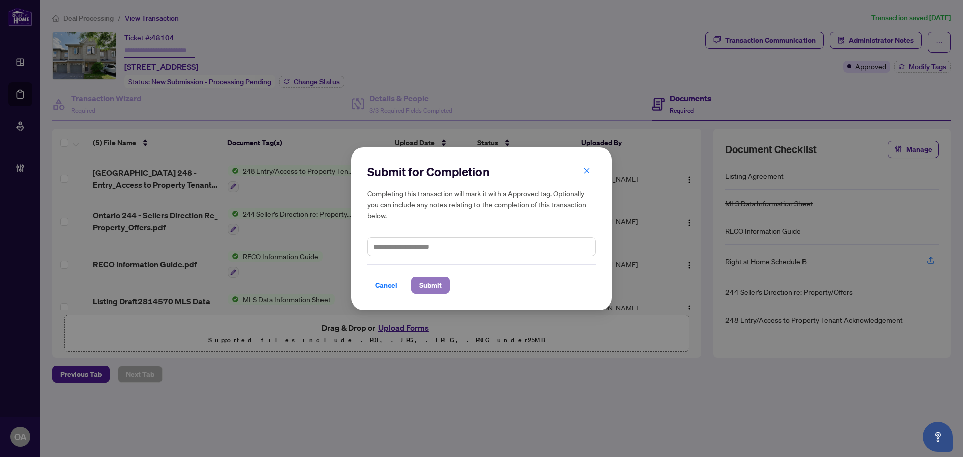
click at [430, 280] on span "Submit" at bounding box center [430, 285] width 23 height 16
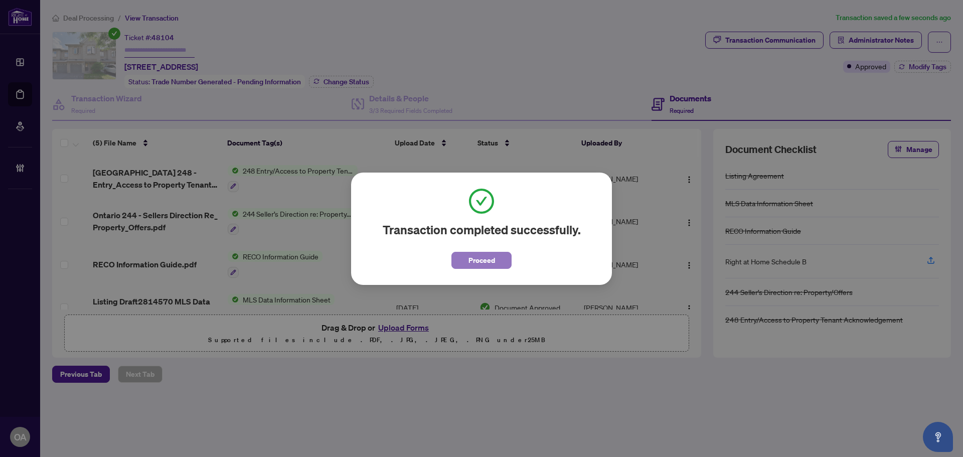
click at [476, 253] on span "Proceed" at bounding box center [482, 260] width 27 height 16
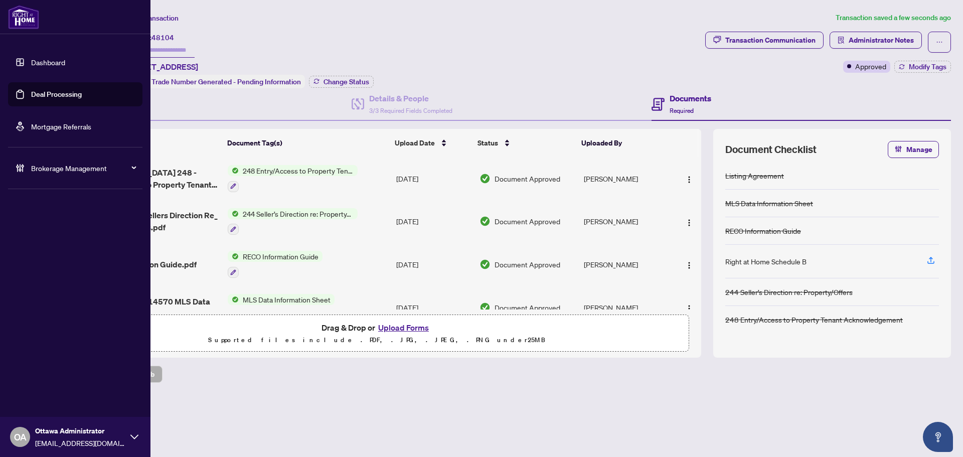
click at [39, 91] on link "Deal Processing" at bounding box center [56, 94] width 51 height 9
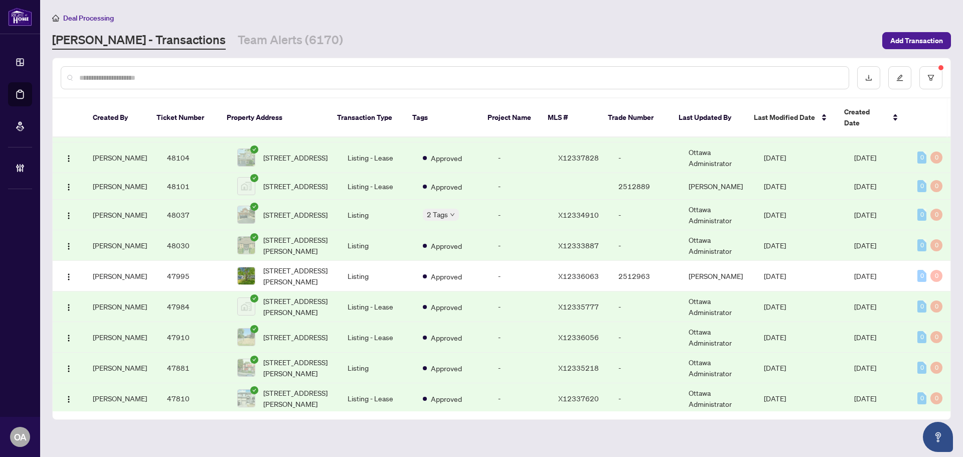
scroll to position [1201, 0]
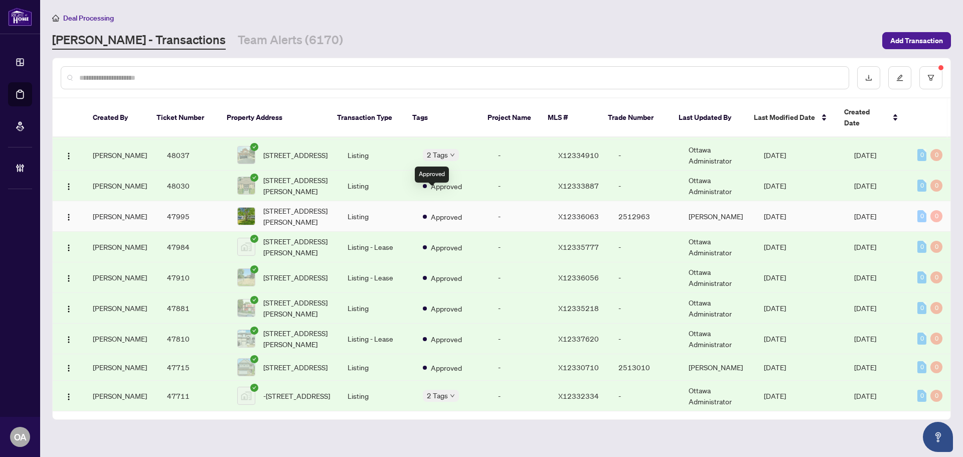
click at [490, 201] on td "-" at bounding box center [520, 216] width 60 height 31
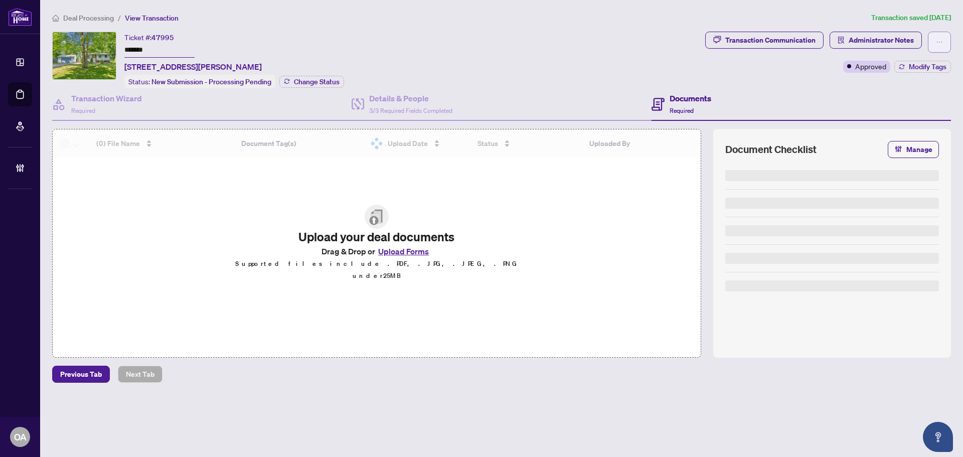
click at [939, 40] on icon "ellipsis" at bounding box center [939, 42] width 7 height 7
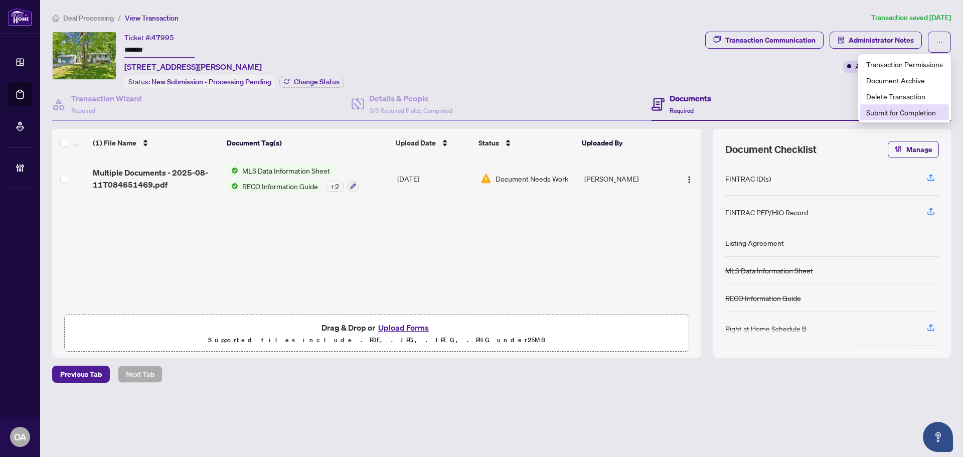
click at [900, 113] on span "Submit for Completion" at bounding box center [904, 112] width 77 height 11
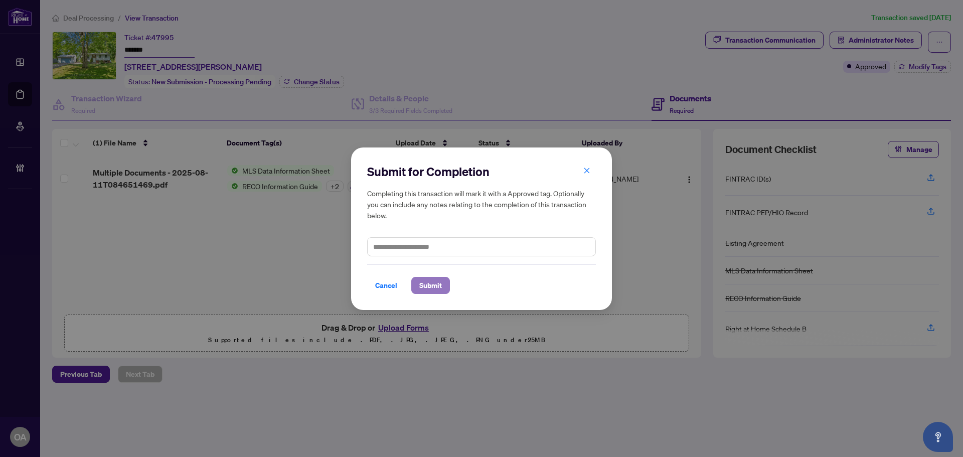
click at [441, 292] on span "Submit" at bounding box center [430, 285] width 23 height 16
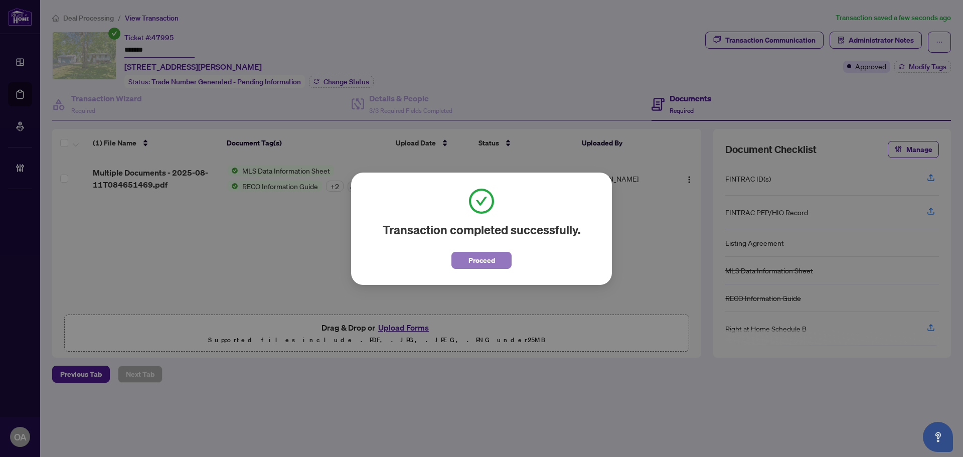
click at [457, 258] on button "Proceed" at bounding box center [481, 260] width 60 height 17
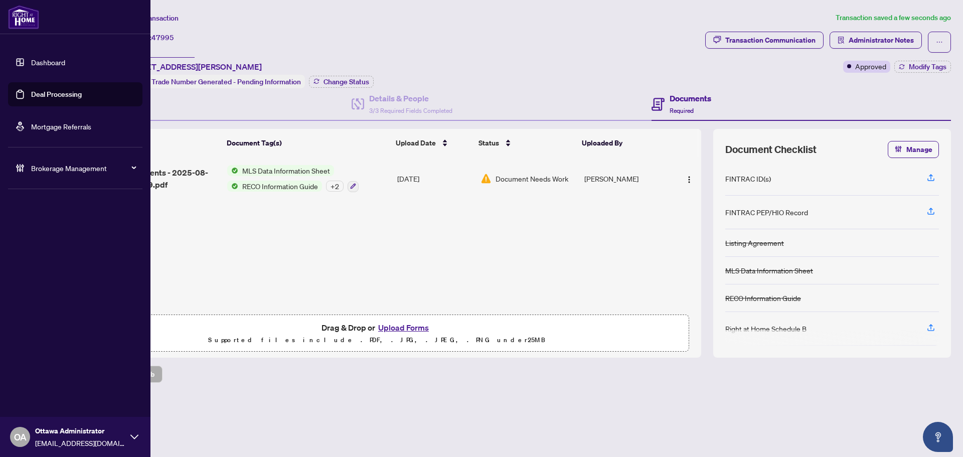
click at [47, 96] on link "Deal Processing" at bounding box center [56, 94] width 51 height 9
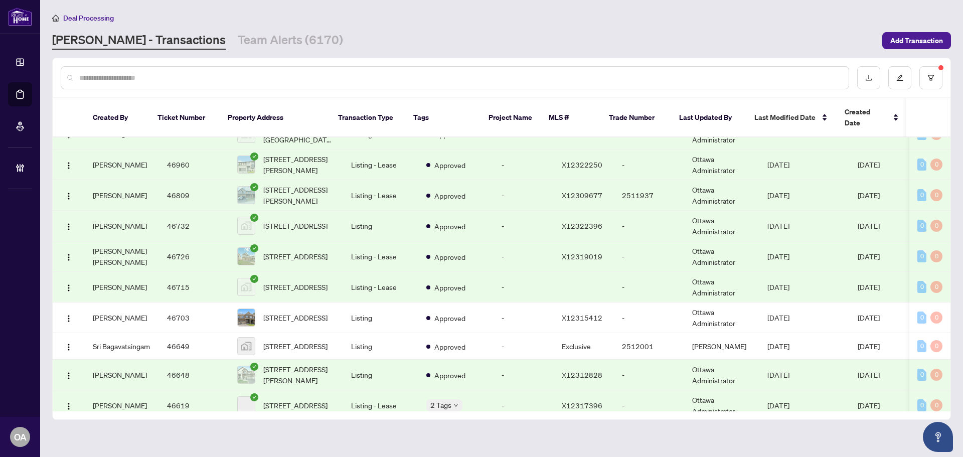
scroll to position [2268, 0]
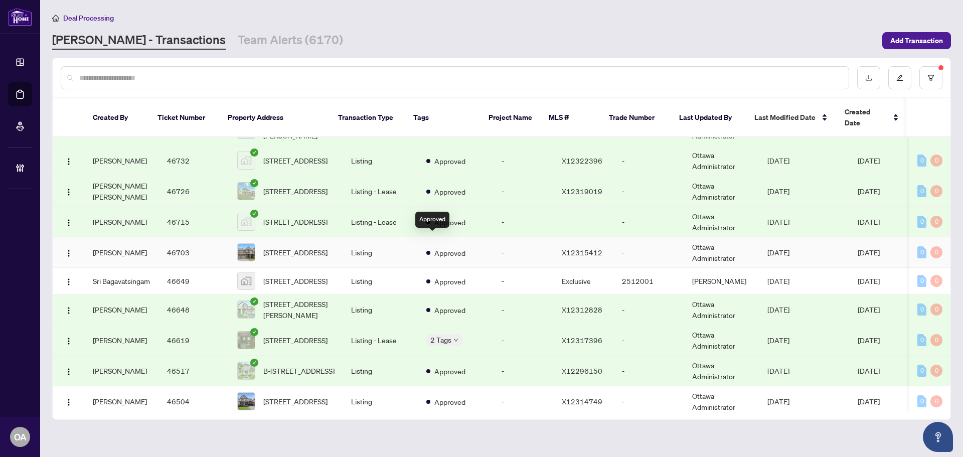
click at [447, 247] on span "Approved" at bounding box center [449, 252] width 31 height 11
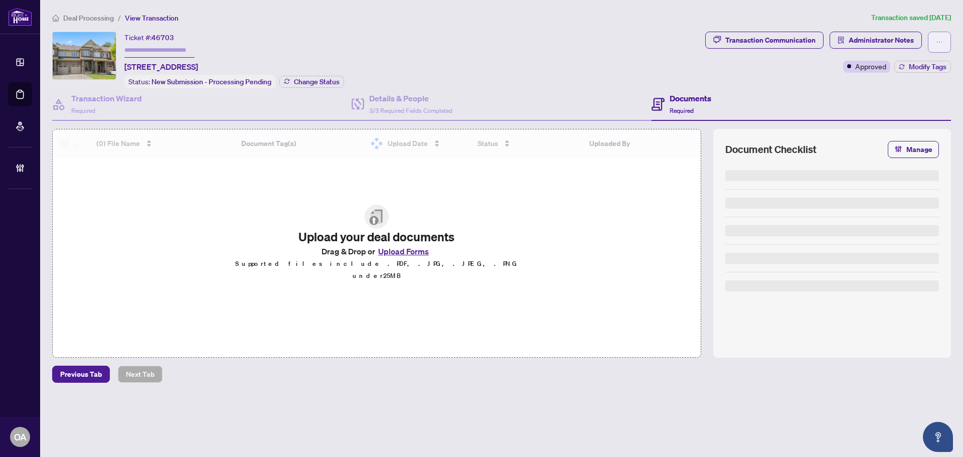
click at [943, 47] on button "button" at bounding box center [939, 42] width 23 height 21
click at [904, 111] on span "Submit for Completion" at bounding box center [904, 112] width 77 height 11
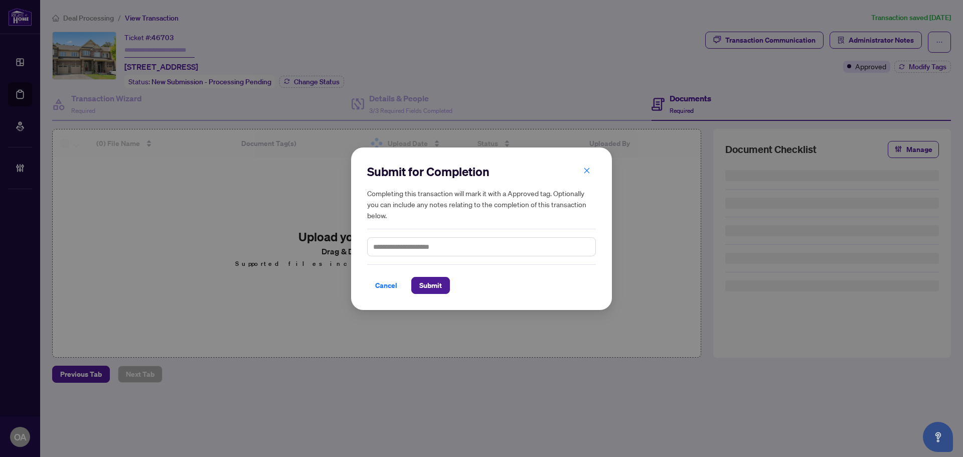
click at [418, 275] on div "Cancel Submit" at bounding box center [481, 279] width 229 height 30
click at [430, 283] on span "Submit" at bounding box center [430, 285] width 23 height 16
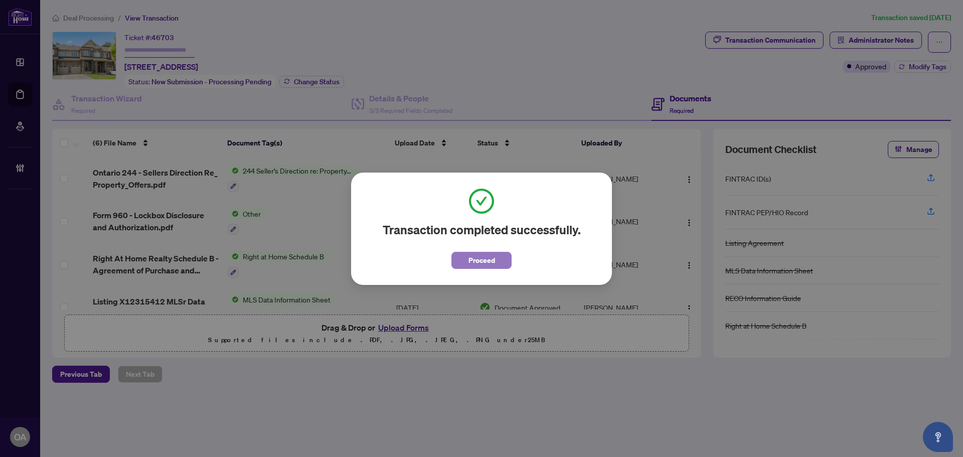
click at [471, 264] on span "Proceed" at bounding box center [482, 260] width 27 height 16
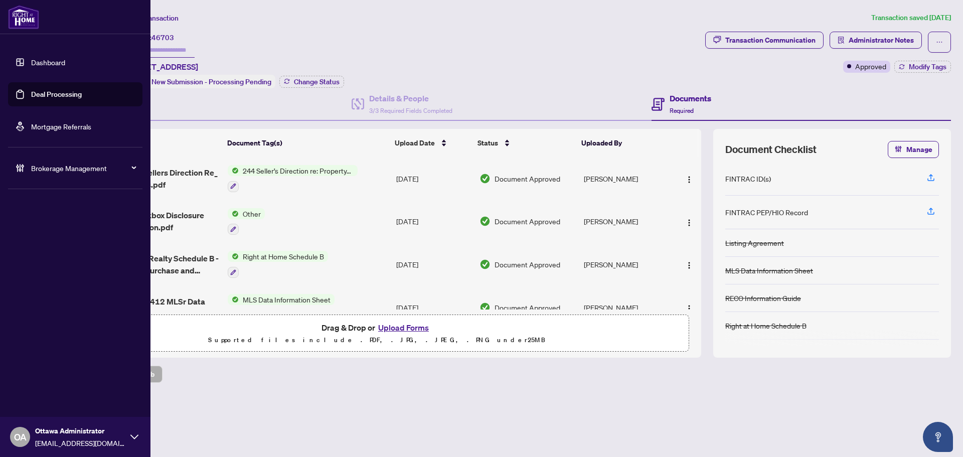
click at [45, 96] on link "Deal Processing" at bounding box center [56, 94] width 51 height 9
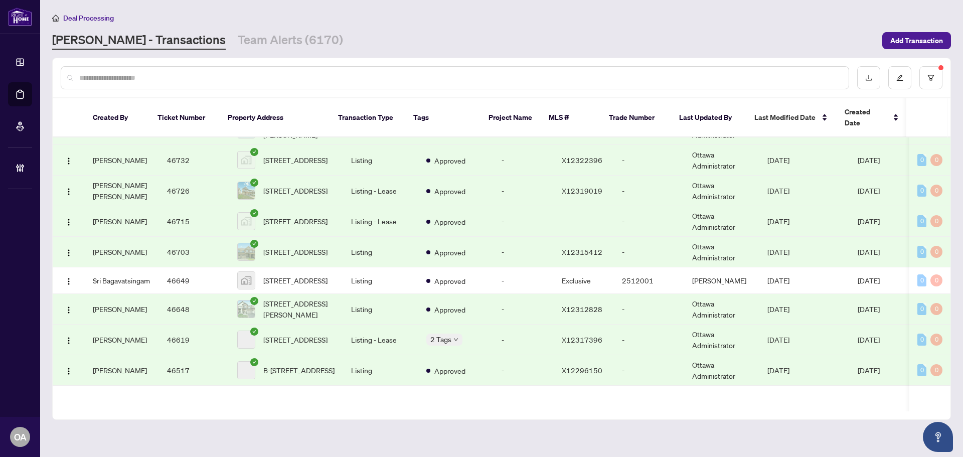
scroll to position [2278, 0]
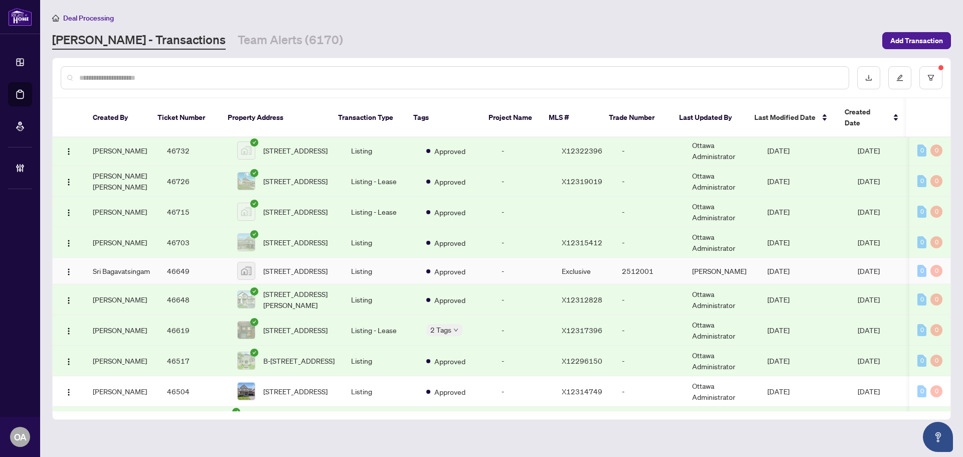
click at [494, 260] on td "-" at bounding box center [524, 271] width 60 height 27
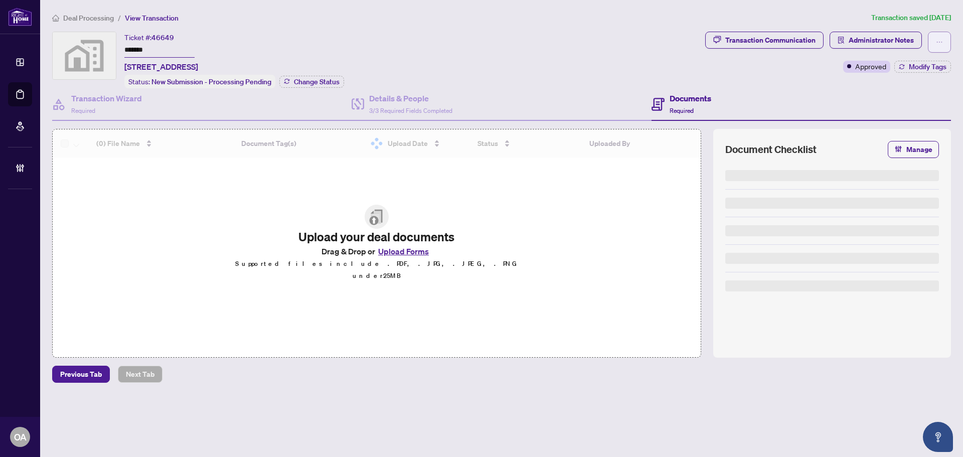
click at [938, 36] on span "button" at bounding box center [939, 42] width 7 height 16
click at [901, 113] on span "Submit for Completion" at bounding box center [904, 112] width 77 height 11
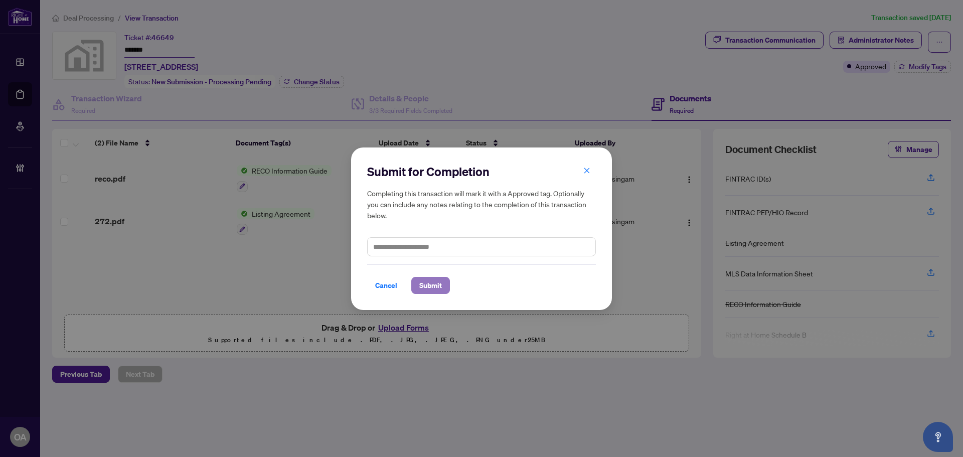
click at [438, 285] on span "Submit" at bounding box center [430, 285] width 23 height 16
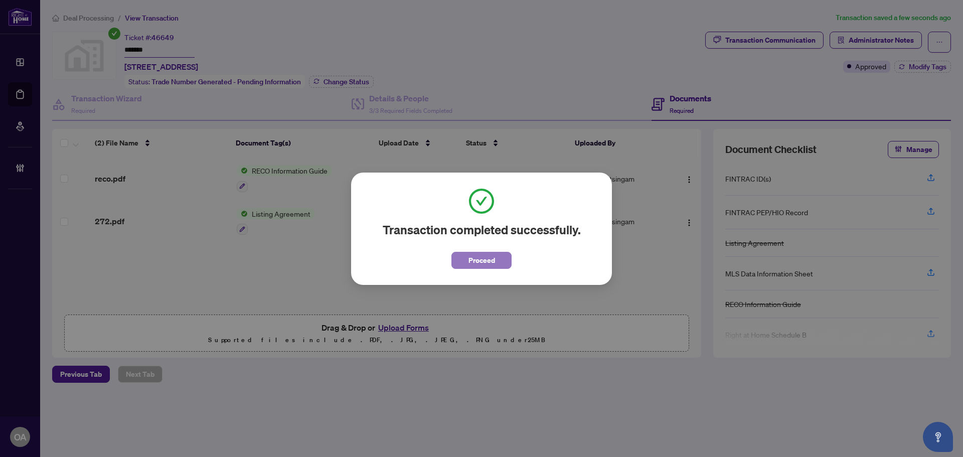
click at [464, 253] on button "Proceed" at bounding box center [481, 260] width 60 height 17
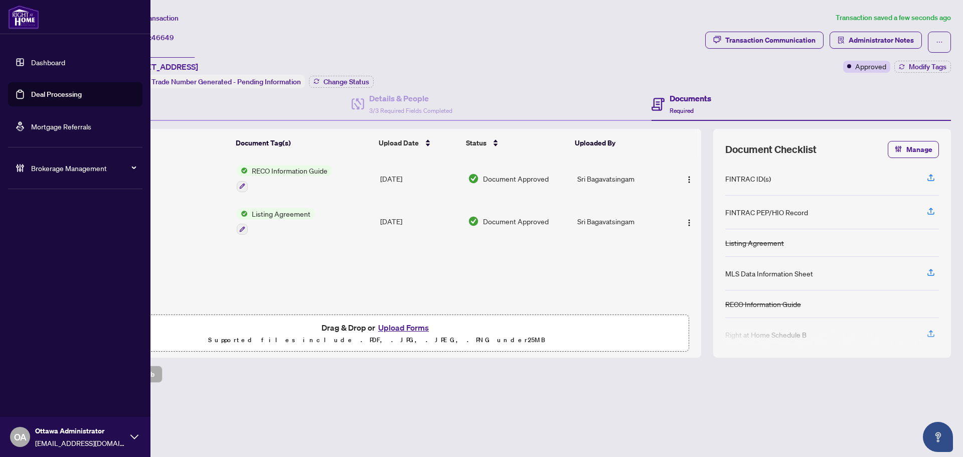
click at [31, 93] on link "Deal Processing" at bounding box center [56, 94] width 51 height 9
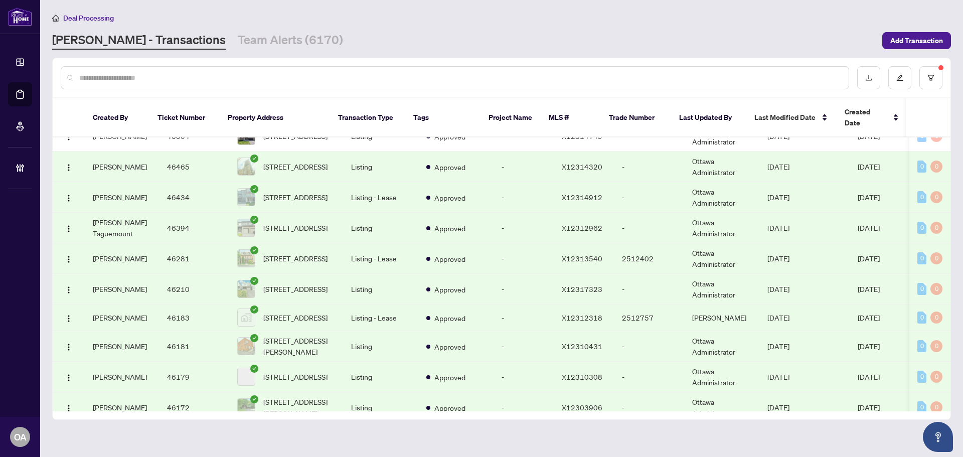
scroll to position [2489, 0]
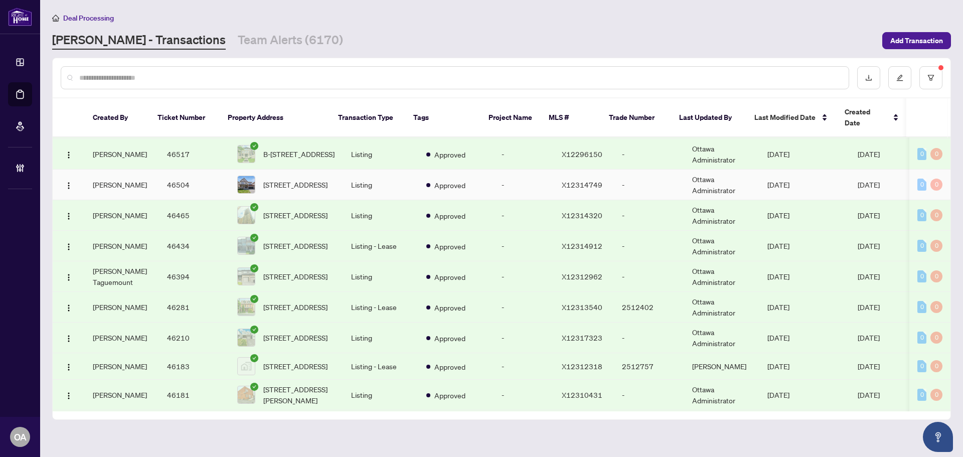
click at [472, 177] on td "Approved" at bounding box center [455, 185] width 75 height 31
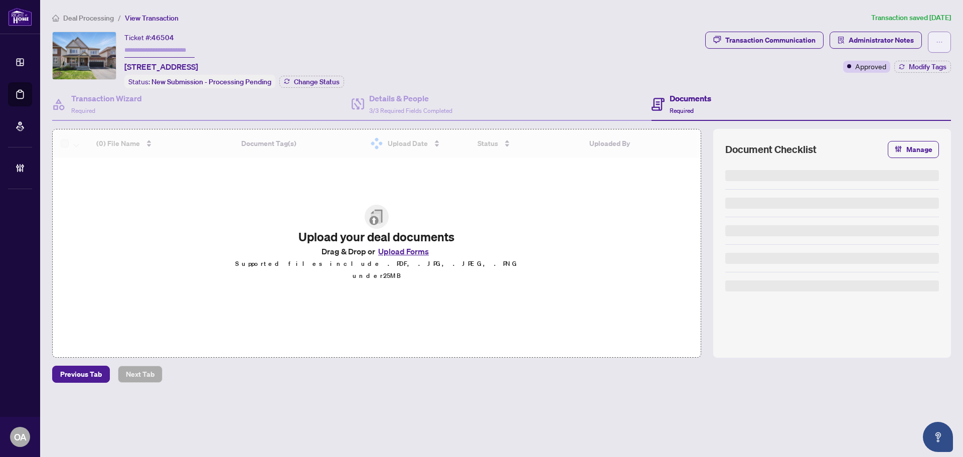
click at [944, 38] on button "button" at bounding box center [939, 42] width 23 height 21
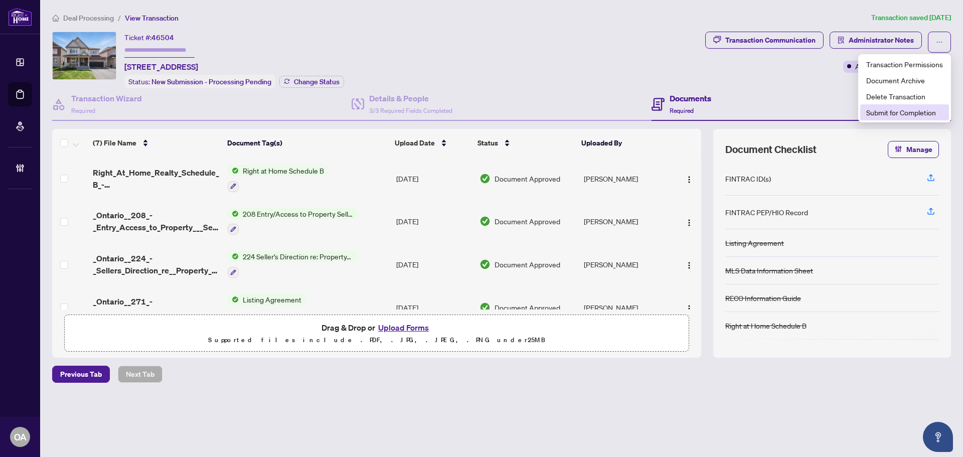
click at [895, 109] on span "Submit for Completion" at bounding box center [904, 112] width 77 height 11
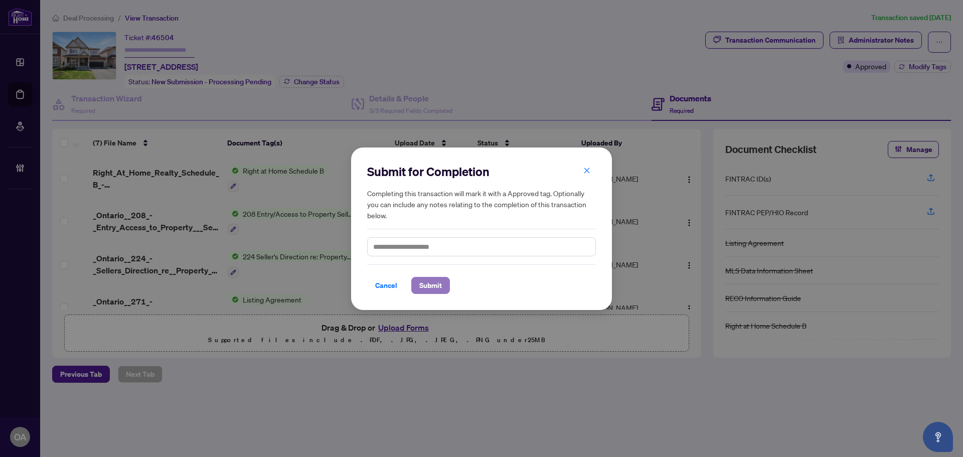
click at [436, 282] on span "Submit" at bounding box center [430, 285] width 23 height 16
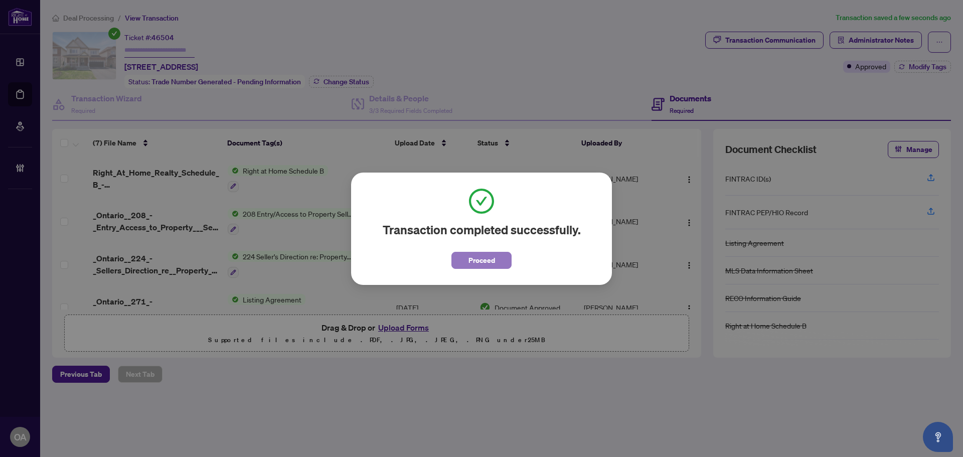
click at [488, 261] on span "Proceed" at bounding box center [482, 260] width 27 height 16
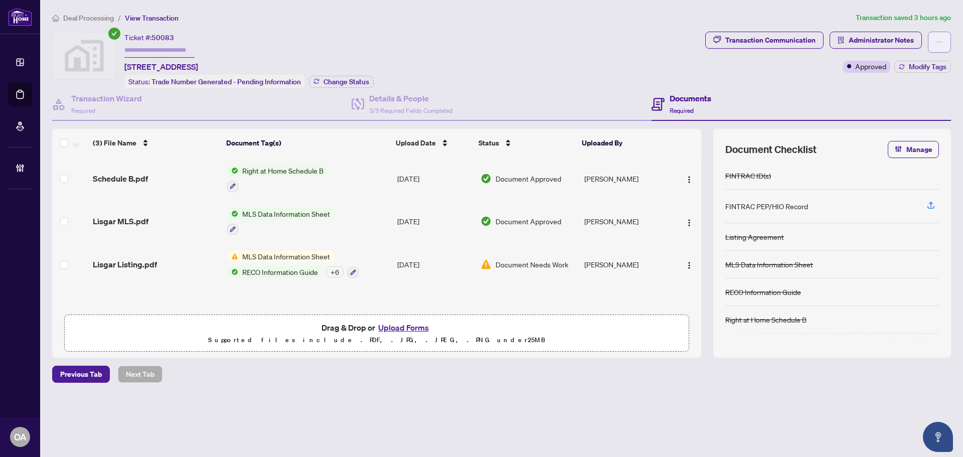
drag, startPoint x: 946, startPoint y: 39, endPoint x: 940, endPoint y: 40, distance: 6.1
click at [941, 40] on button "button" at bounding box center [939, 42] width 23 height 21
click at [940, 40] on icon "ellipsis" at bounding box center [939, 42] width 7 height 7
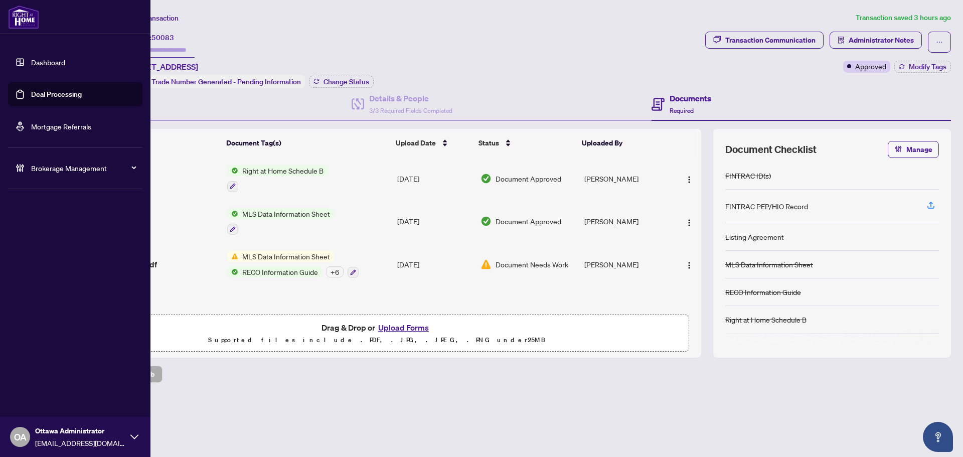
click at [31, 91] on link "Deal Processing" at bounding box center [56, 94] width 51 height 9
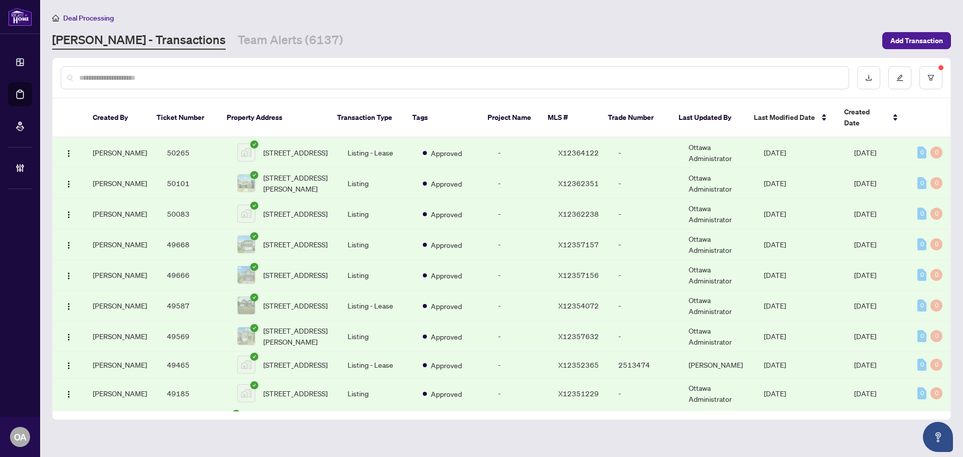
click at [272, 75] on input "text" at bounding box center [459, 77] width 761 height 11
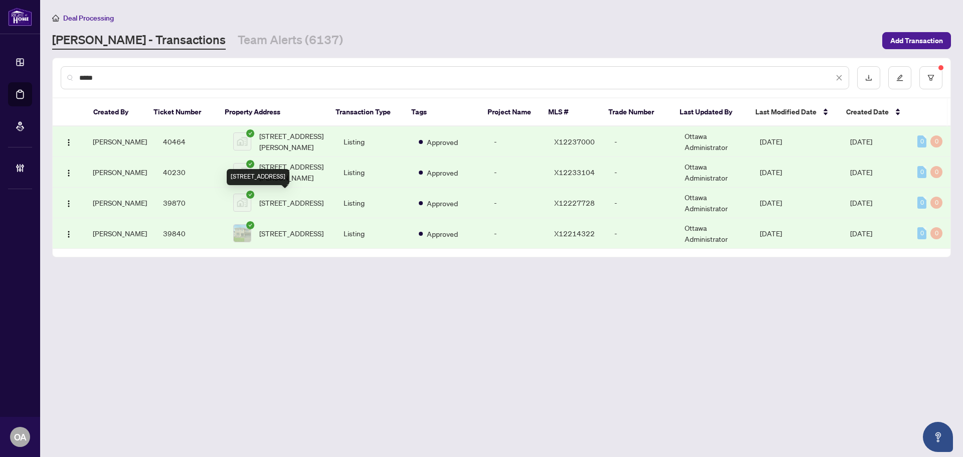
type input "*****"
click at [299, 203] on span "[STREET_ADDRESS]" at bounding box center [291, 202] width 64 height 11
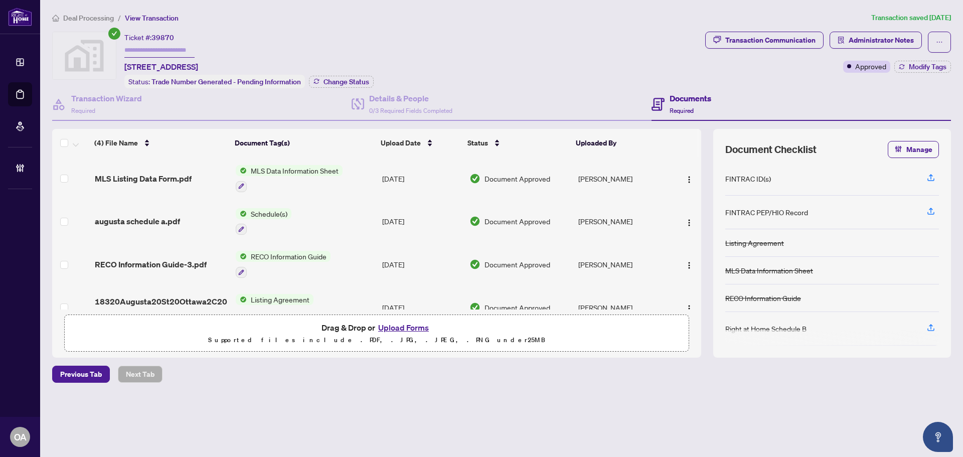
drag, startPoint x: 274, startPoint y: 64, endPoint x: 121, endPoint y: 66, distance: 153.5
click at [121, 66] on div "Ticket #: 39870 [STREET_ADDRESS] Status: Trade Number Generated - Pending Infor…" at bounding box center [376, 60] width 649 height 57
copy span "[STREET_ADDRESS]"
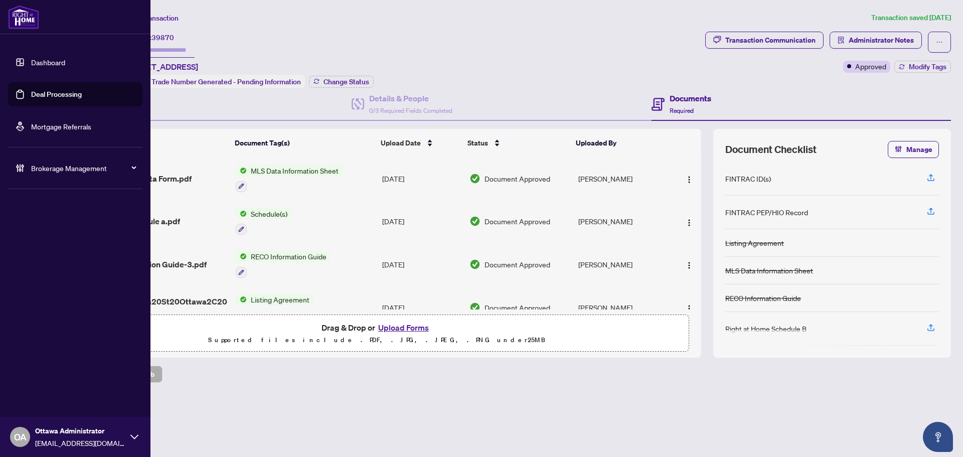
click at [31, 92] on link "Deal Processing" at bounding box center [56, 94] width 51 height 9
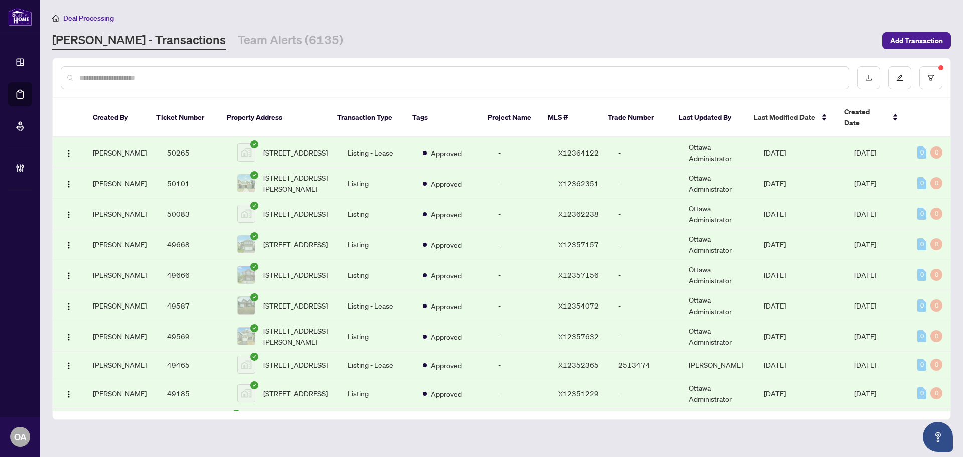
click at [133, 81] on input "text" at bounding box center [459, 77] width 761 height 11
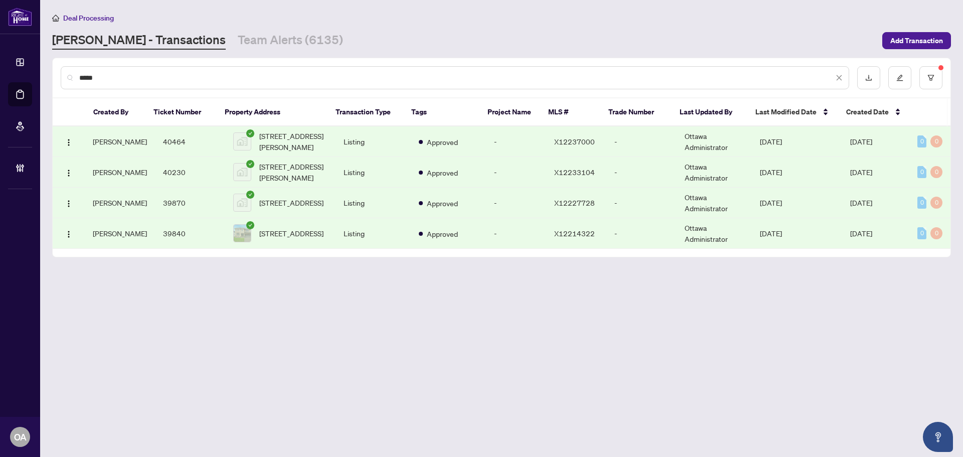
type input "*****"
drag, startPoint x: 590, startPoint y: 203, endPoint x: 547, endPoint y: 204, distance: 43.7
click at [547, 204] on td "X12227728" at bounding box center [576, 203] width 60 height 31
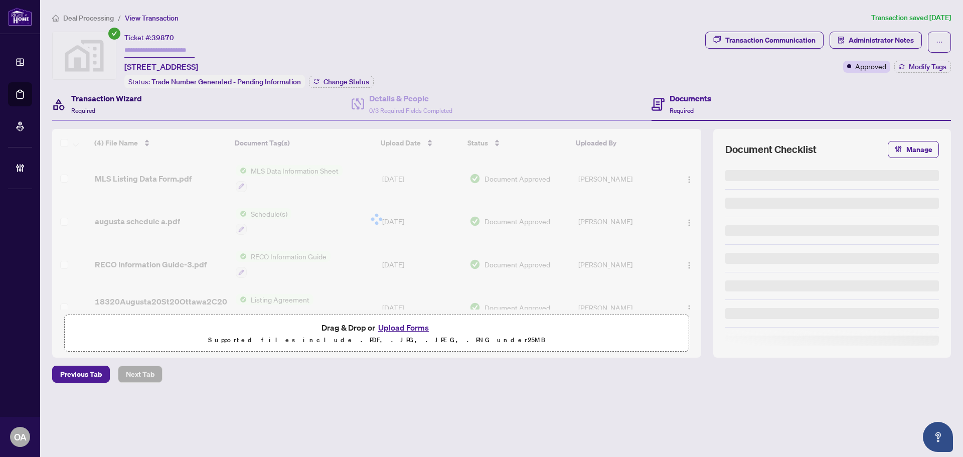
click at [136, 100] on h4 "Transaction Wizard" at bounding box center [106, 98] width 71 height 12
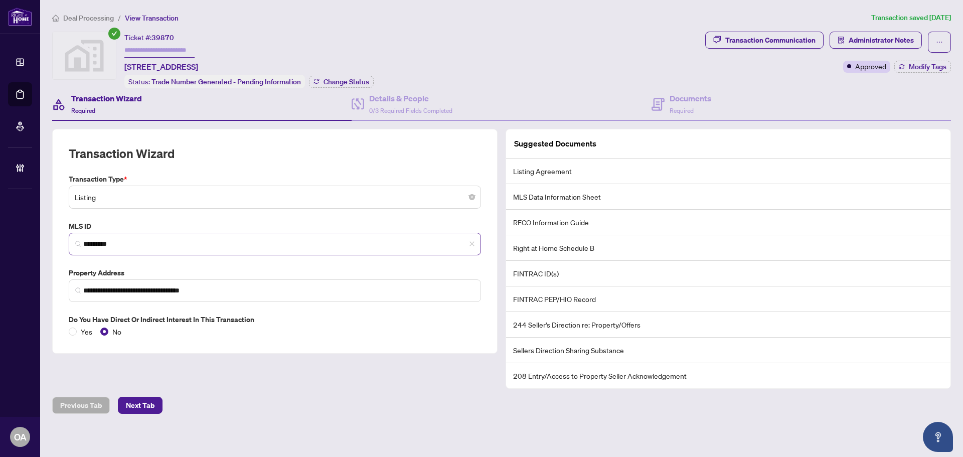
click at [116, 248] on span "*********" at bounding box center [275, 244] width 412 height 23
click at [112, 244] on input "*********" at bounding box center [278, 244] width 391 height 11
click at [391, 108] on span "0/3 Required Fields Completed" at bounding box center [410, 111] width 83 height 8
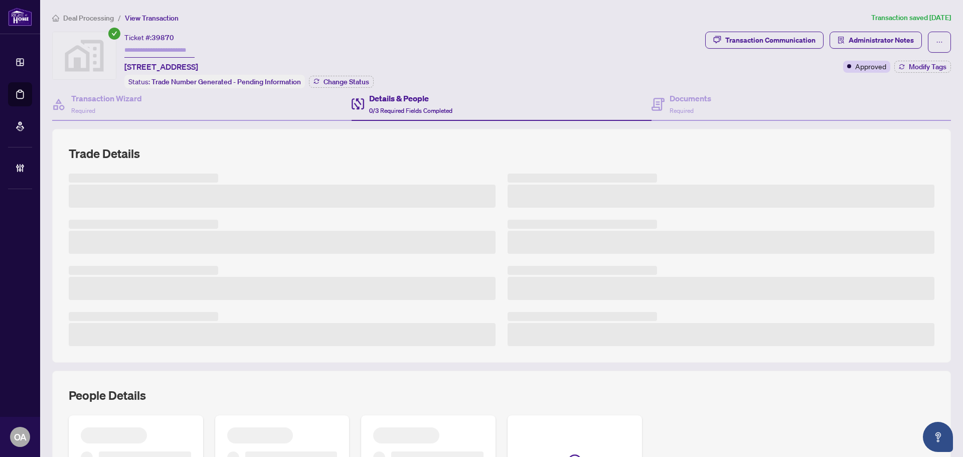
drag, startPoint x: 148, startPoint y: 111, endPoint x: 15, endPoint y: 94, distance: 134.5
click at [143, 111] on div "Transaction Wizard Required" at bounding box center [201, 104] width 299 height 33
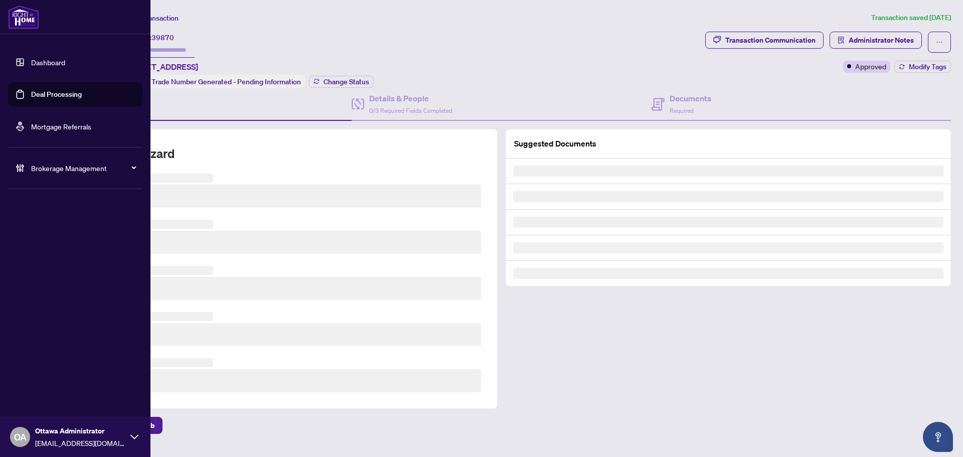
click at [31, 93] on link "Deal Processing" at bounding box center [56, 94] width 51 height 9
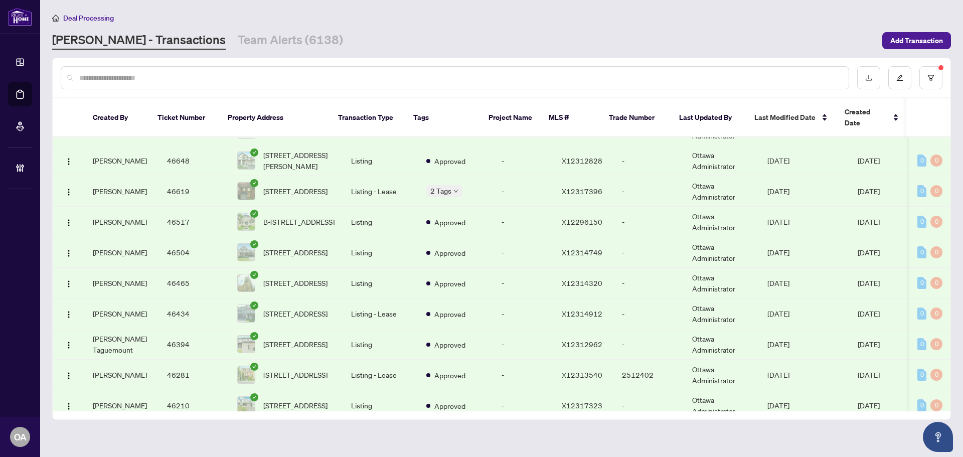
scroll to position [2672, 0]
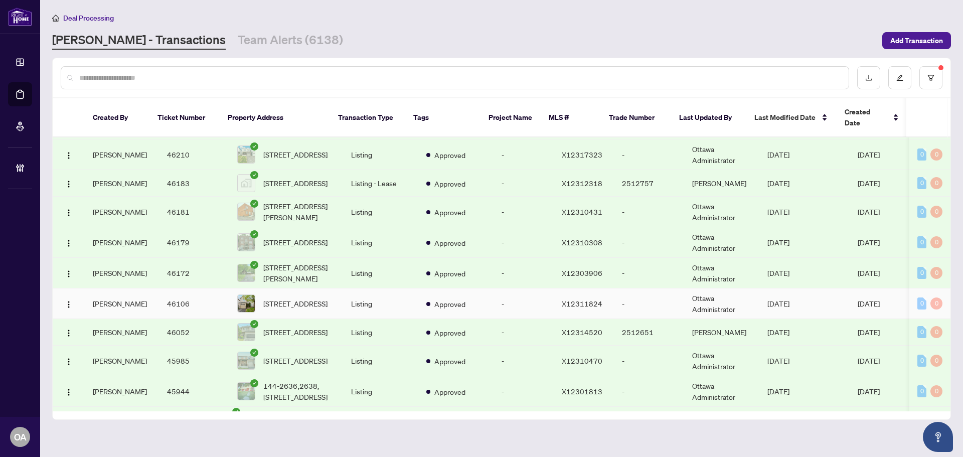
click at [434, 298] on span "Approved" at bounding box center [449, 303] width 31 height 11
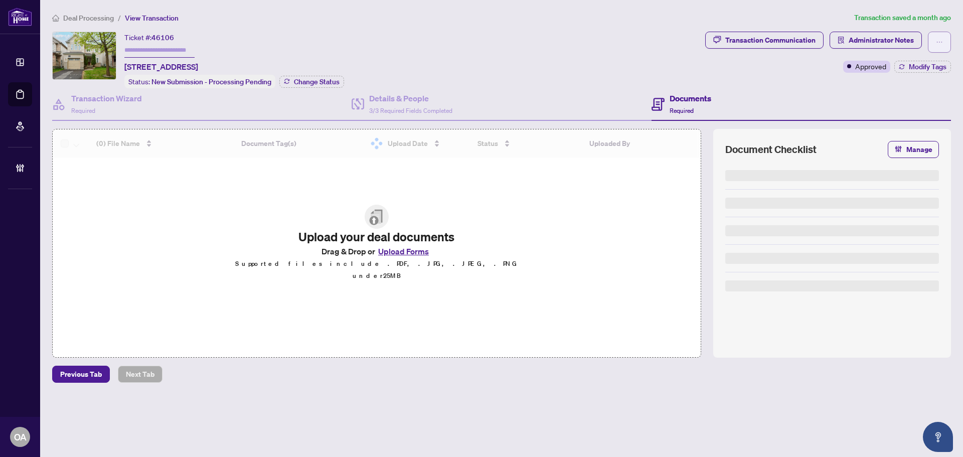
click at [946, 45] on button "button" at bounding box center [939, 42] width 23 height 21
click at [915, 108] on span "Submit for Completion" at bounding box center [904, 112] width 77 height 11
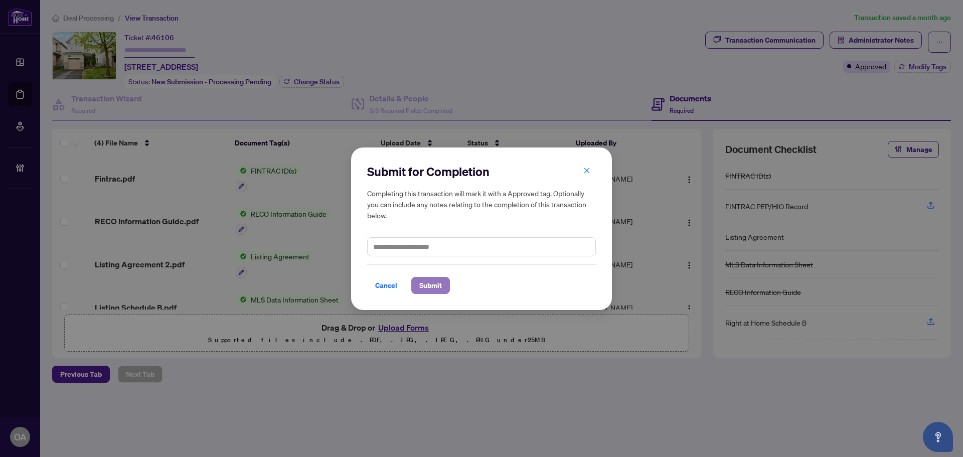
click at [432, 286] on span "Submit" at bounding box center [430, 285] width 23 height 16
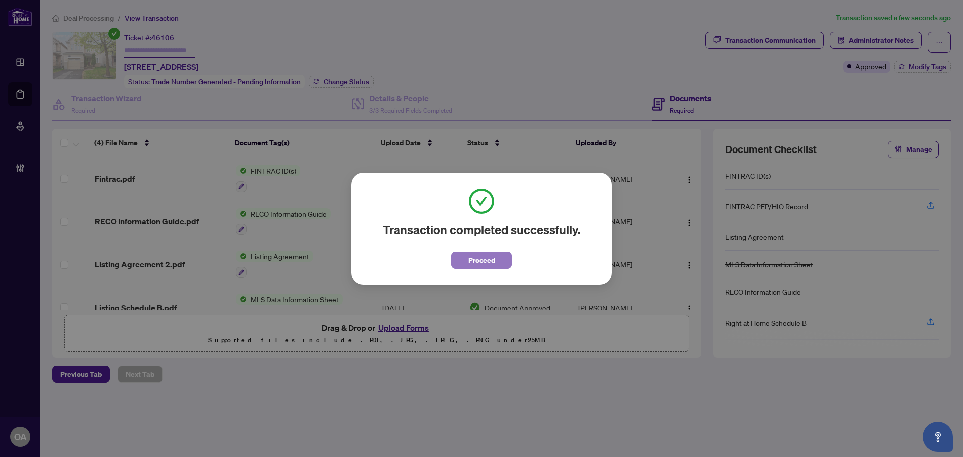
drag, startPoint x: 465, startPoint y: 256, endPoint x: 445, endPoint y: 252, distance: 21.0
click at [464, 256] on button "Proceed" at bounding box center [481, 260] width 60 height 17
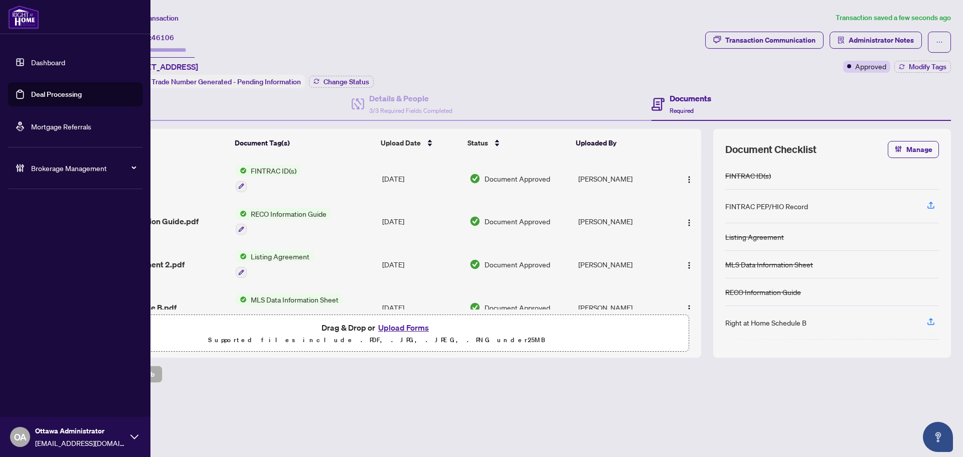
click at [31, 91] on link "Deal Processing" at bounding box center [56, 94] width 51 height 9
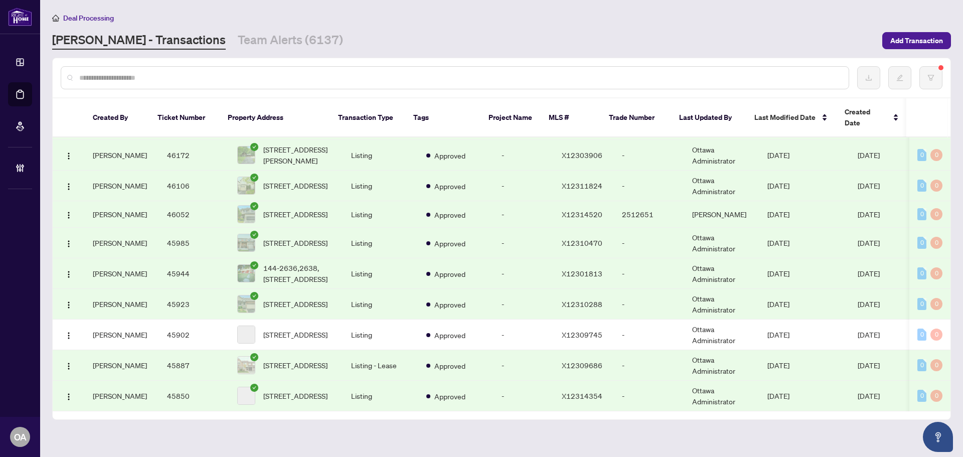
scroll to position [2778, 0]
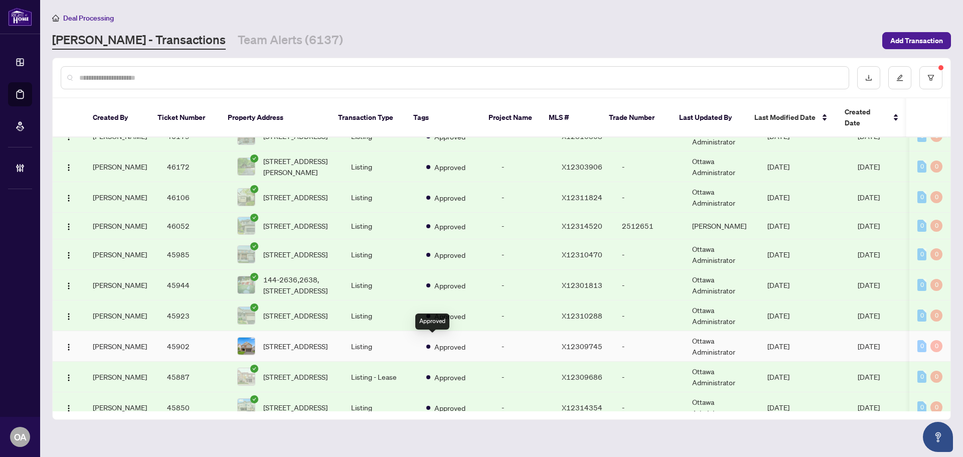
click at [434, 341] on span "Approved" at bounding box center [449, 346] width 31 height 11
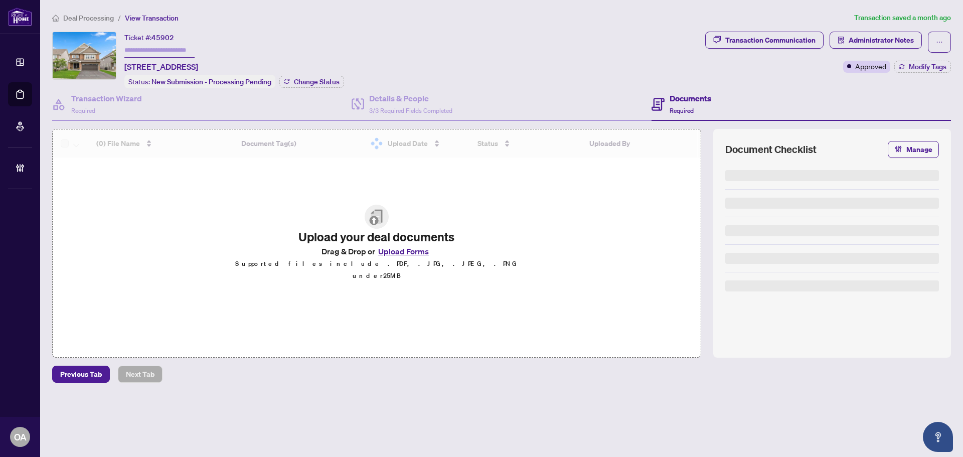
click at [945, 46] on button "button" at bounding box center [939, 42] width 23 height 21
click at [903, 114] on span "Submit for Completion" at bounding box center [904, 112] width 77 height 11
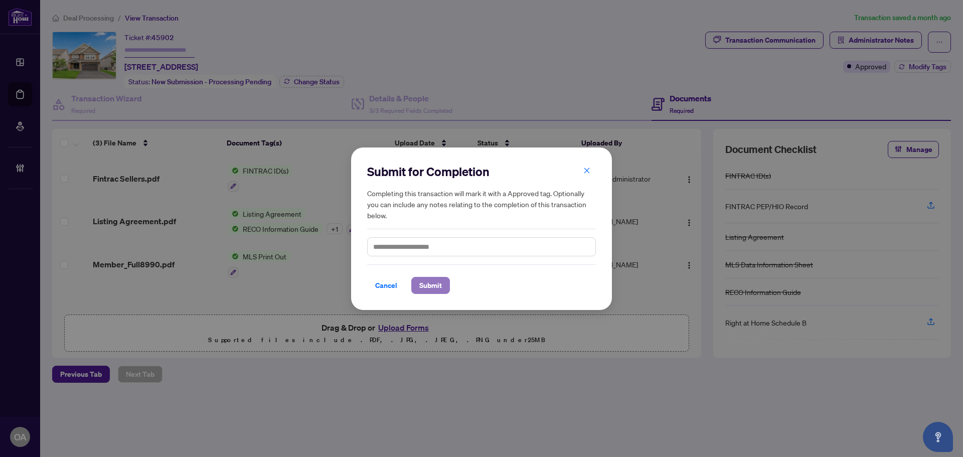
click at [434, 287] on span "Submit" at bounding box center [430, 285] width 23 height 16
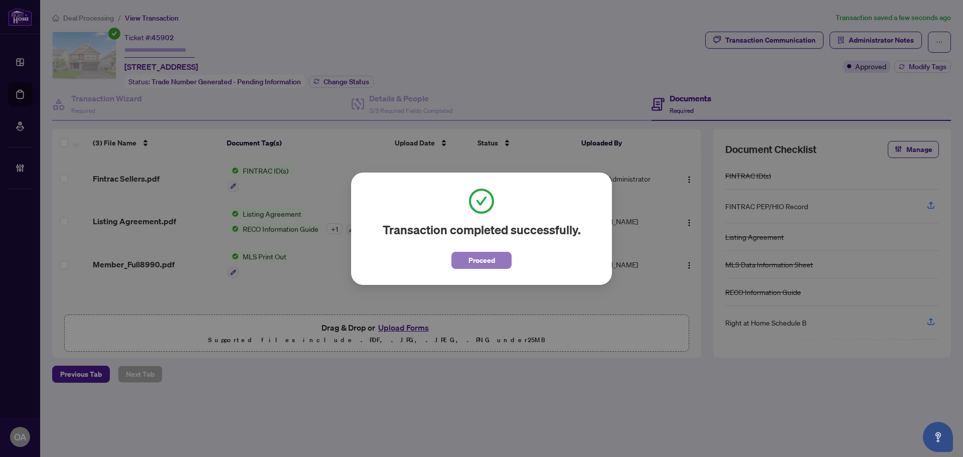
click at [465, 263] on button "Proceed" at bounding box center [481, 260] width 60 height 17
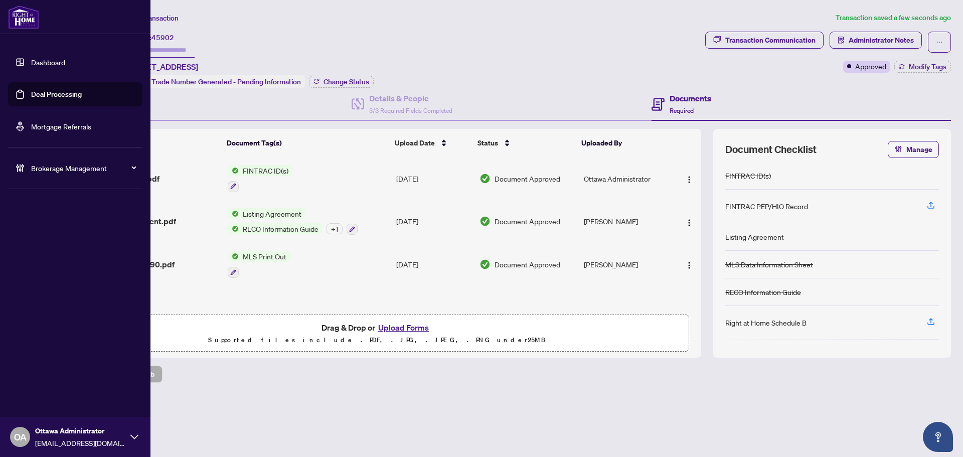
click at [31, 90] on link "Deal Processing" at bounding box center [56, 94] width 51 height 9
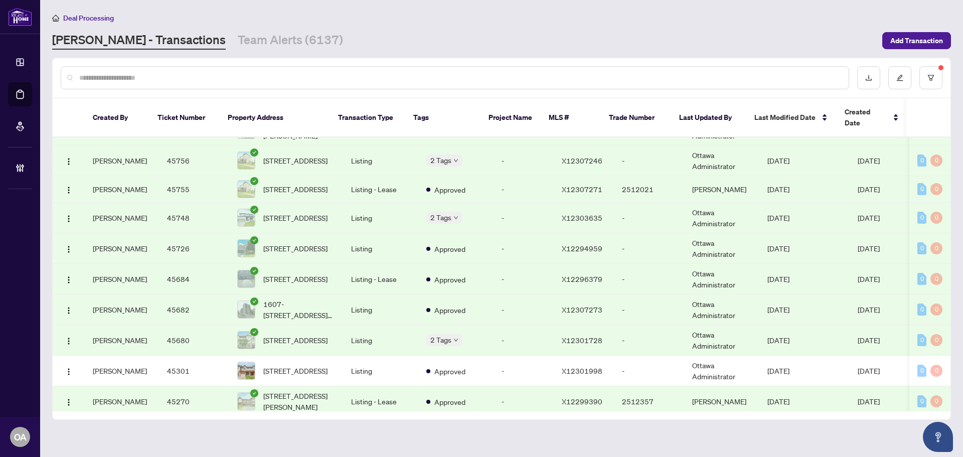
scroll to position [3388, 0]
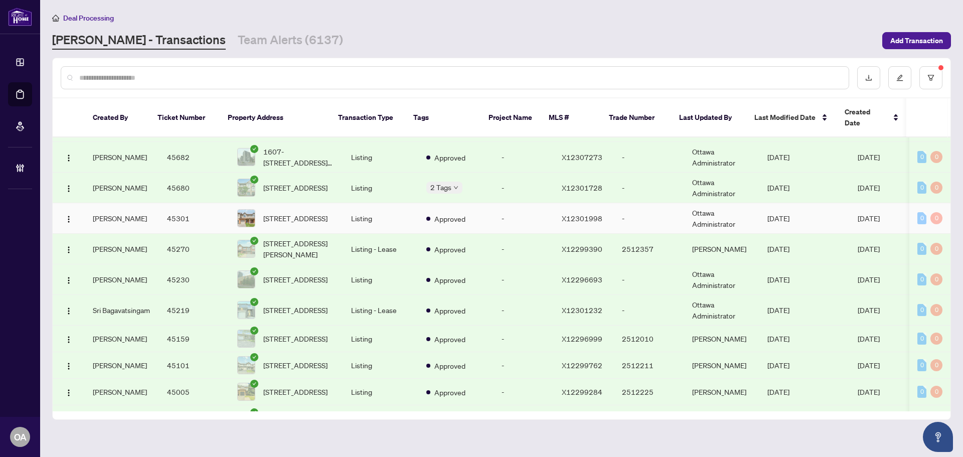
click at [512, 223] on td "-" at bounding box center [524, 218] width 60 height 31
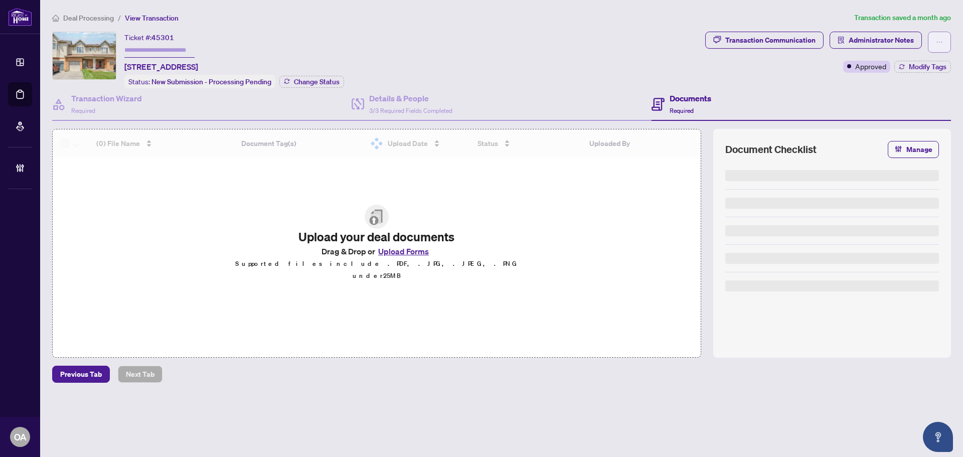
click at [937, 50] on button "button" at bounding box center [939, 42] width 23 height 21
click at [878, 112] on span "Submit for Completion" at bounding box center [904, 112] width 77 height 11
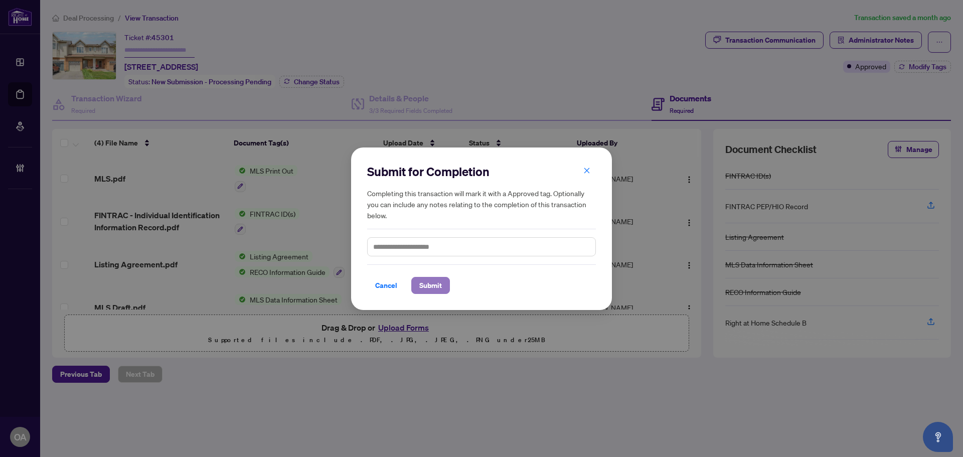
click at [442, 287] on span "Submit" at bounding box center [430, 285] width 23 height 16
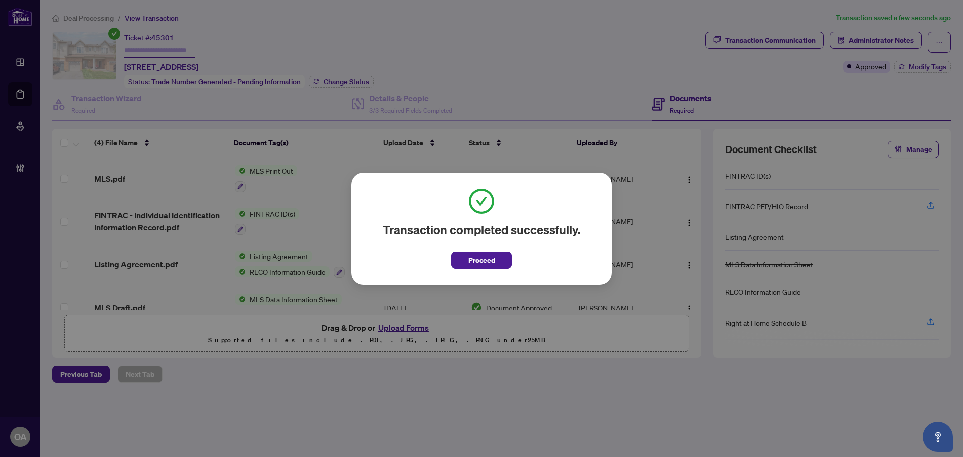
click at [499, 254] on button "Proceed" at bounding box center [481, 260] width 60 height 17
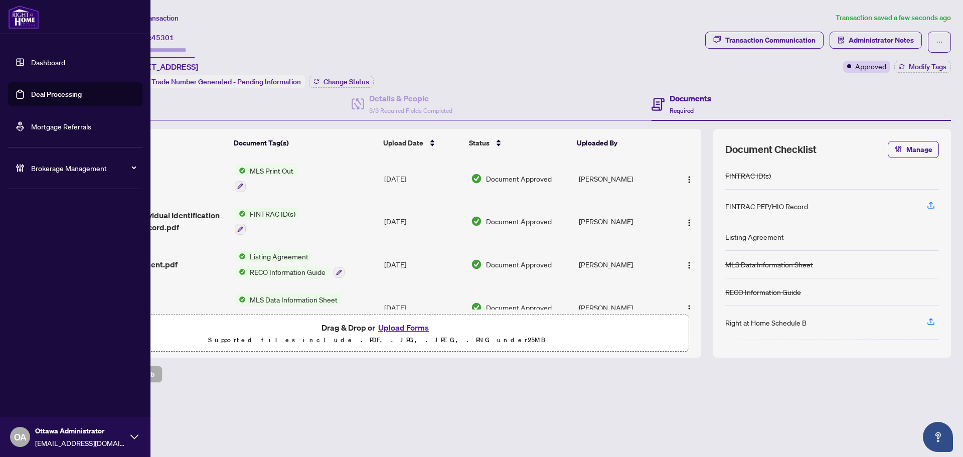
click at [47, 94] on link "Deal Processing" at bounding box center [56, 94] width 51 height 9
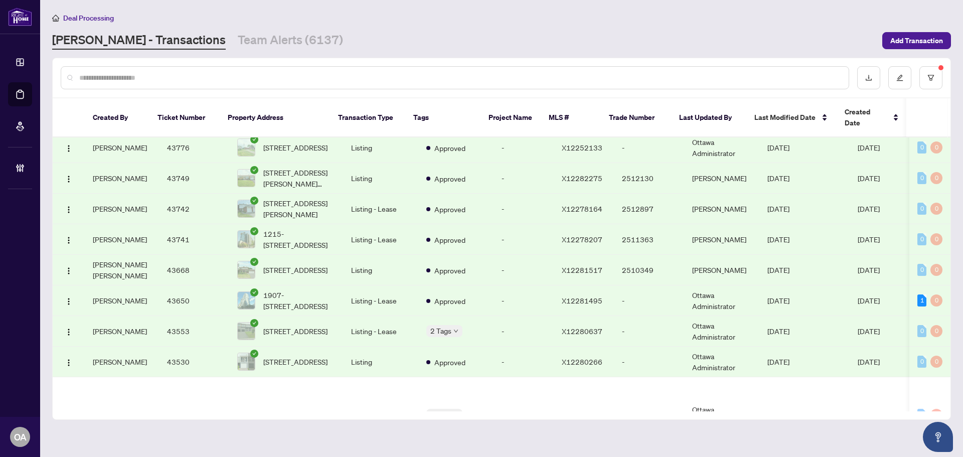
scroll to position [4932, 0]
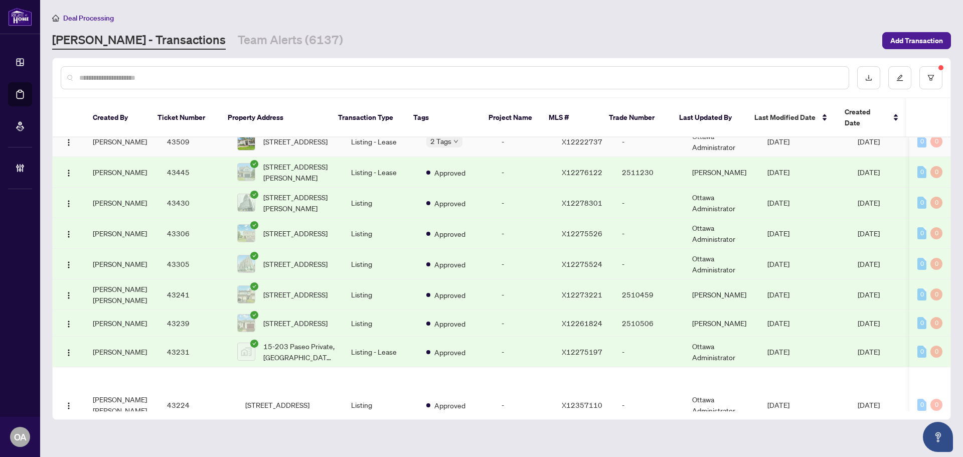
click at [494, 157] on td "-" at bounding box center [524, 141] width 60 height 31
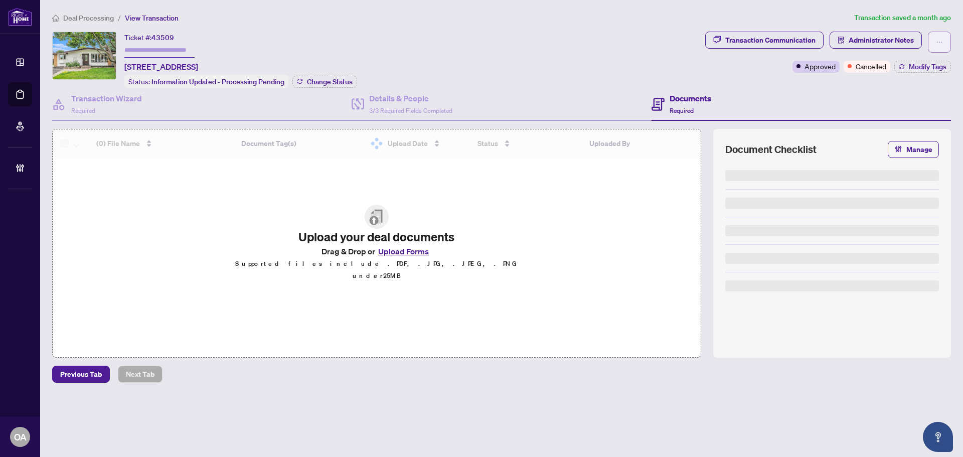
click at [942, 48] on span "button" at bounding box center [939, 42] width 7 height 16
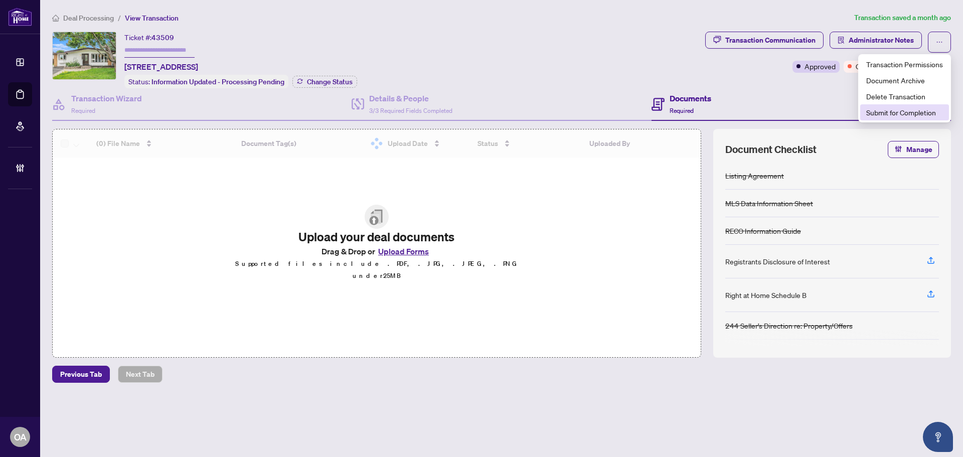
click at [893, 112] on span "Submit for Completion" at bounding box center [904, 112] width 77 height 11
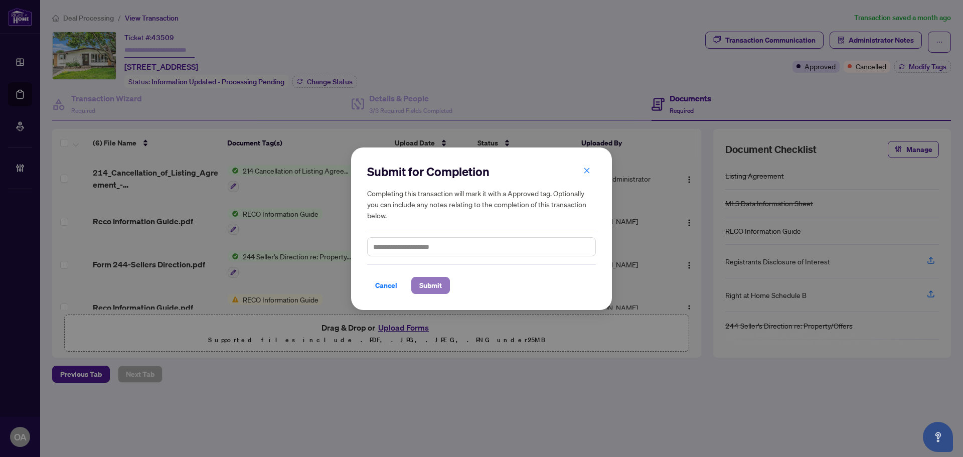
click at [426, 282] on span "Submit" at bounding box center [430, 285] width 23 height 16
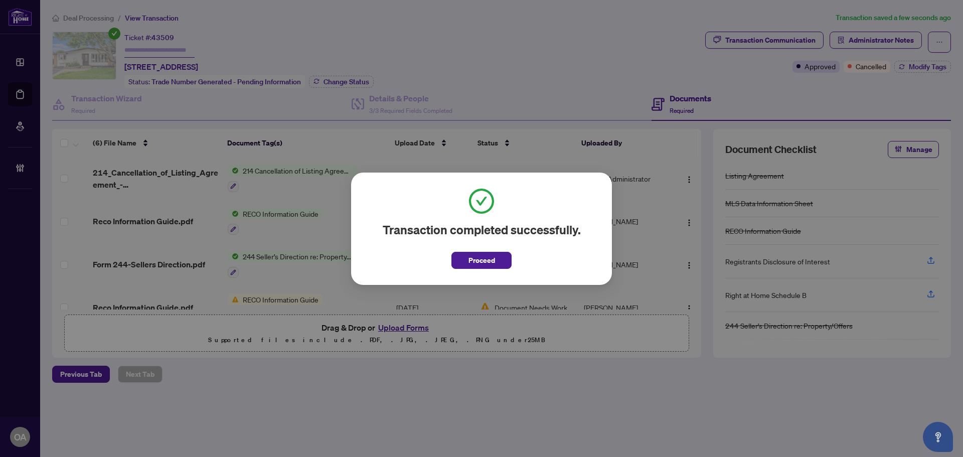
click at [29, 93] on div "Transaction completed successfully. Proceed Cancel OK" at bounding box center [481, 228] width 963 height 457
click at [488, 253] on span "Proceed" at bounding box center [482, 260] width 27 height 16
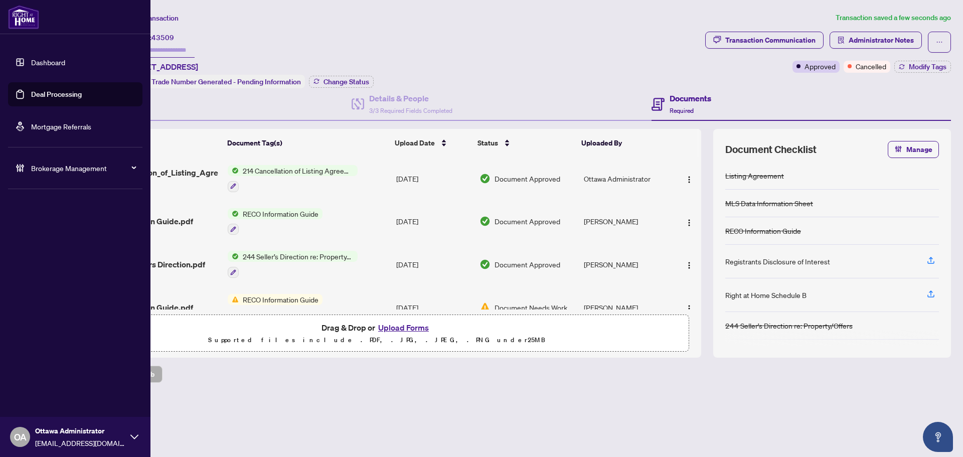
click at [31, 94] on link "Deal Processing" at bounding box center [56, 94] width 51 height 9
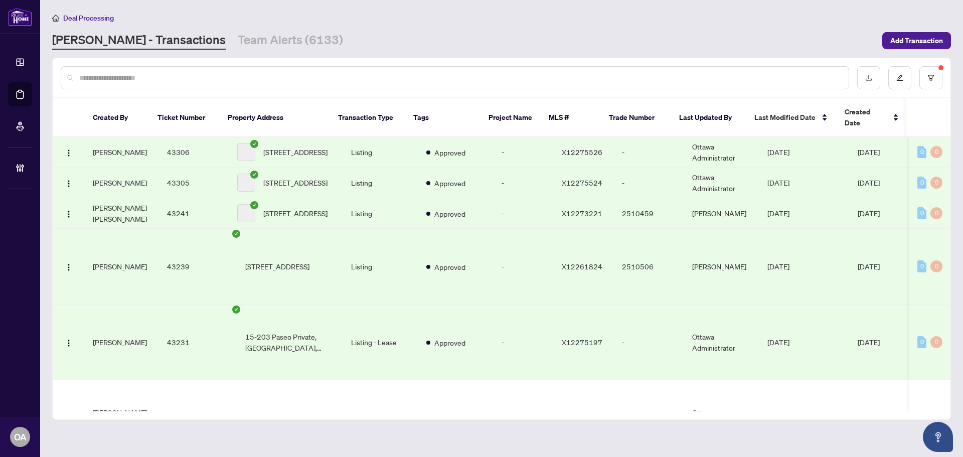
scroll to position [5289, 0]
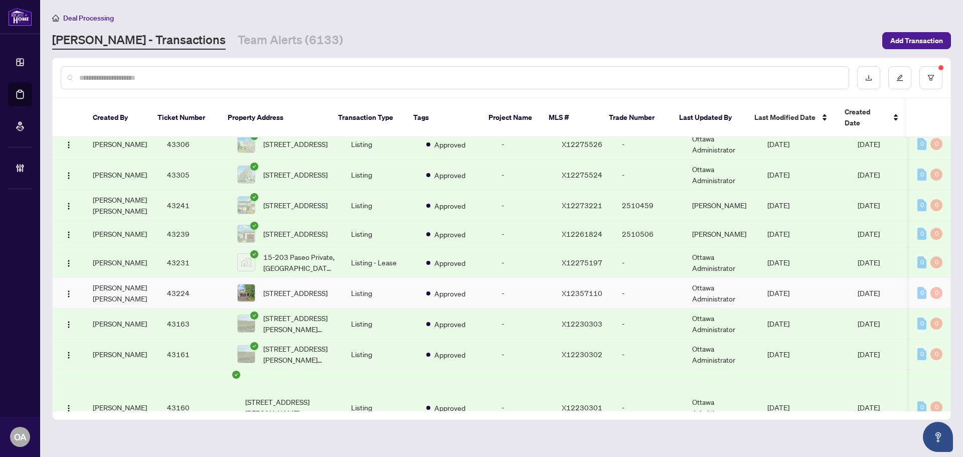
click at [477, 308] on td "Approved" at bounding box center [455, 293] width 75 height 31
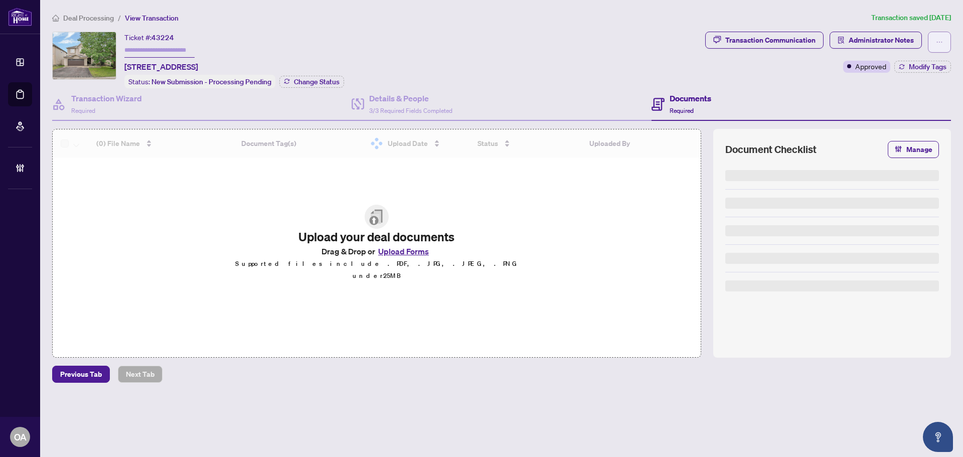
click at [937, 34] on span "button" at bounding box center [939, 42] width 7 height 16
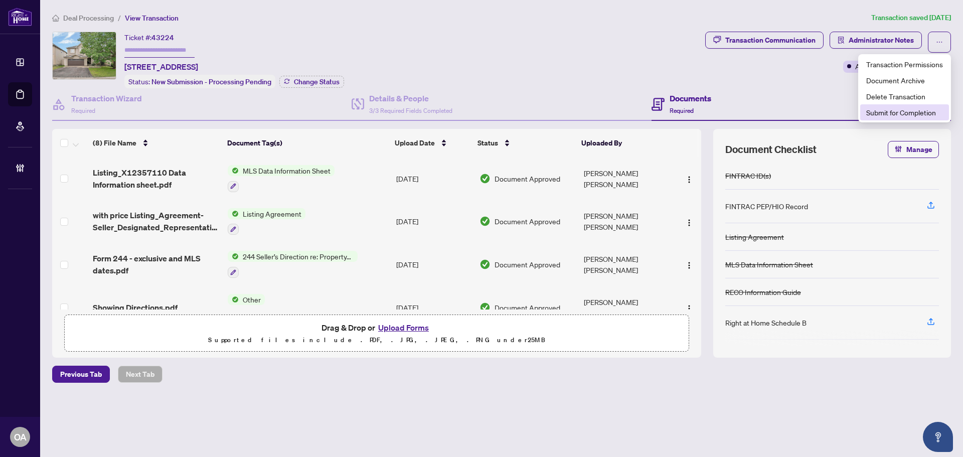
click at [918, 116] on span "Submit for Completion" at bounding box center [904, 112] width 77 height 11
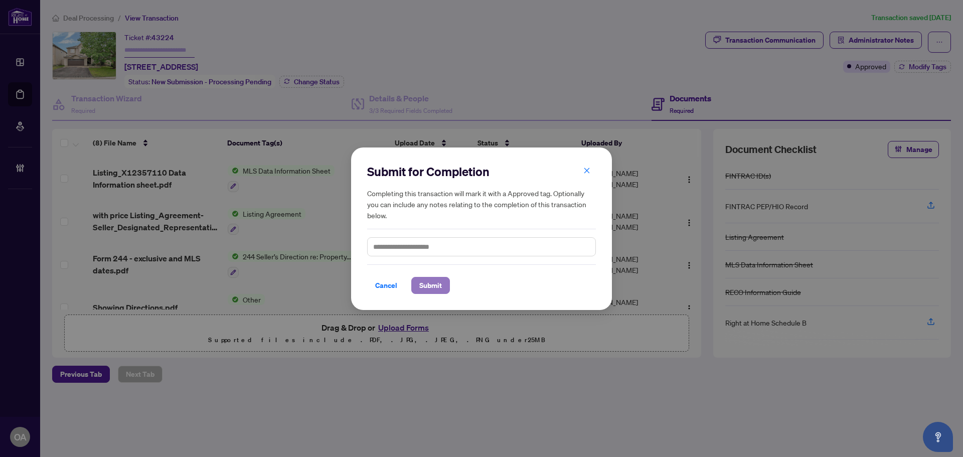
click at [424, 287] on span "Submit" at bounding box center [430, 285] width 23 height 16
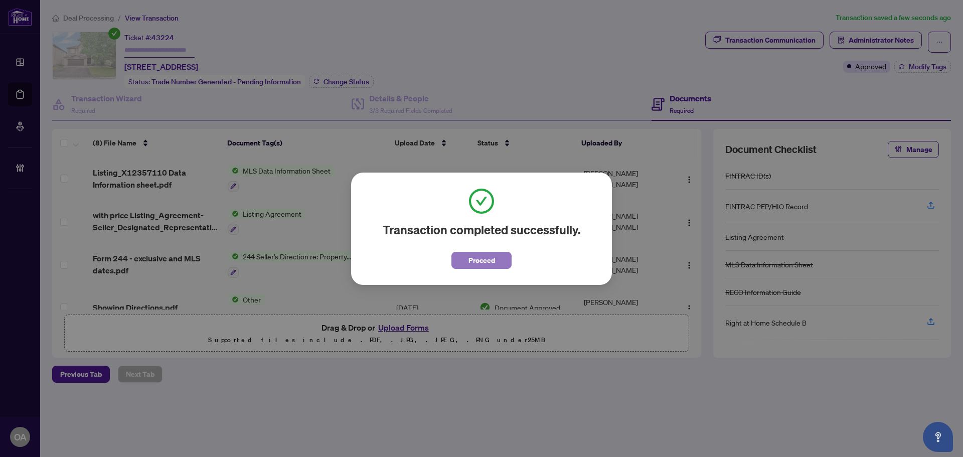
click at [482, 265] on span "Proceed" at bounding box center [482, 260] width 27 height 16
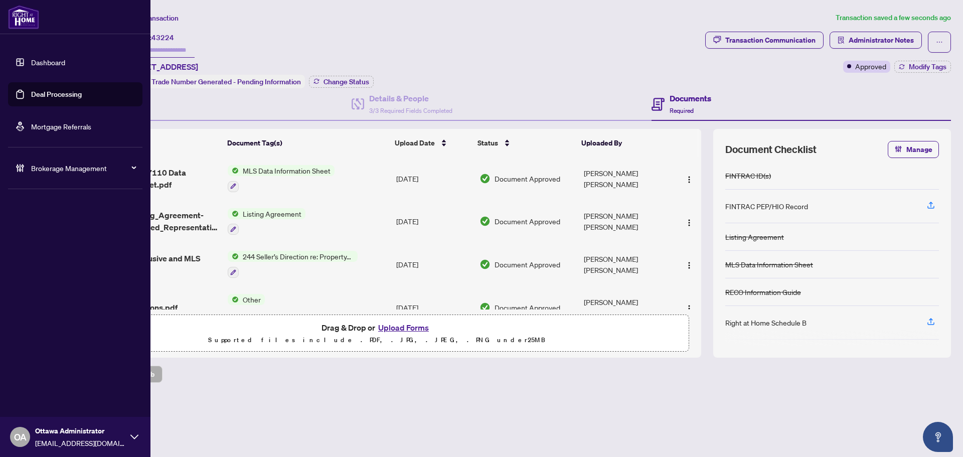
drag, startPoint x: 34, startPoint y: 93, endPoint x: 146, endPoint y: 106, distance: 113.1
click at [34, 93] on link "Deal Processing" at bounding box center [56, 94] width 51 height 9
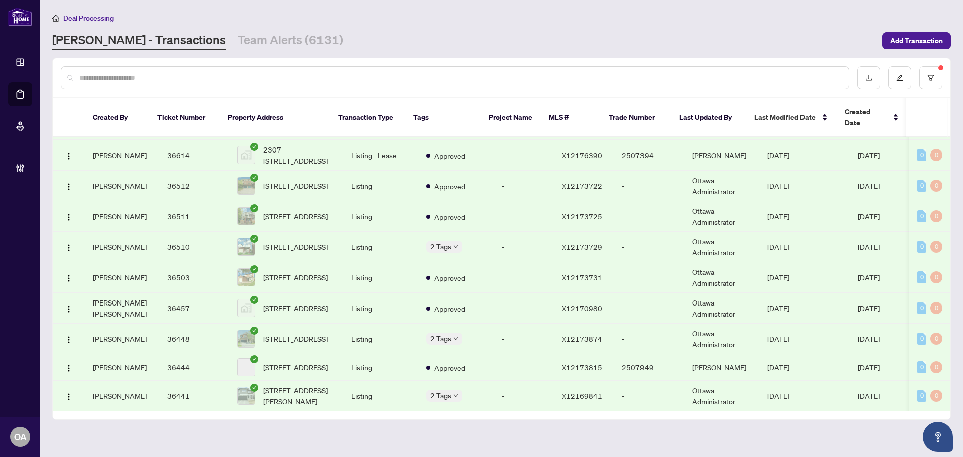
scroll to position [11257, 0]
click at [494, 79] on td "-" at bounding box center [524, 63] width 60 height 31
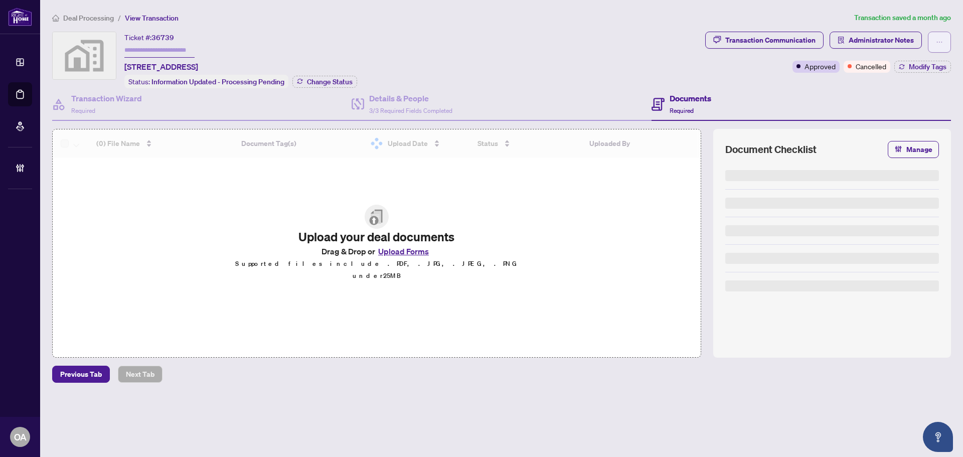
click at [944, 42] on button "button" at bounding box center [939, 42] width 23 height 21
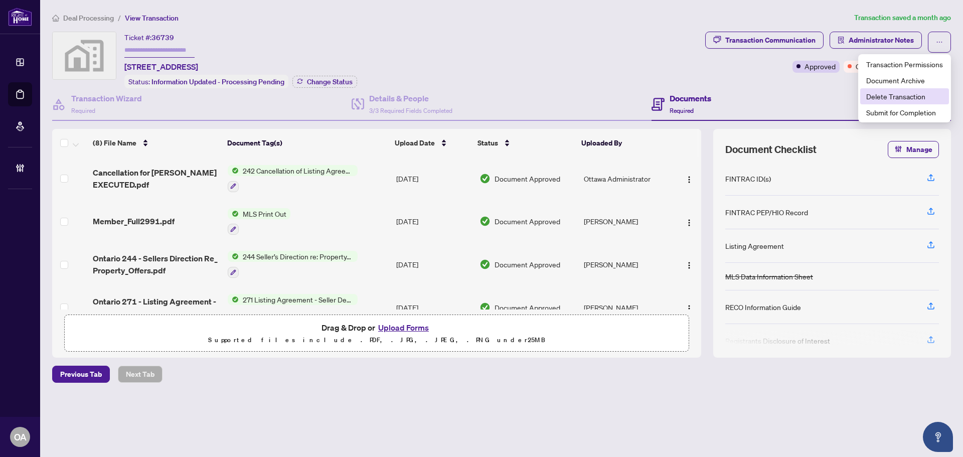
click at [909, 101] on span "Delete Transaction" at bounding box center [904, 96] width 77 height 11
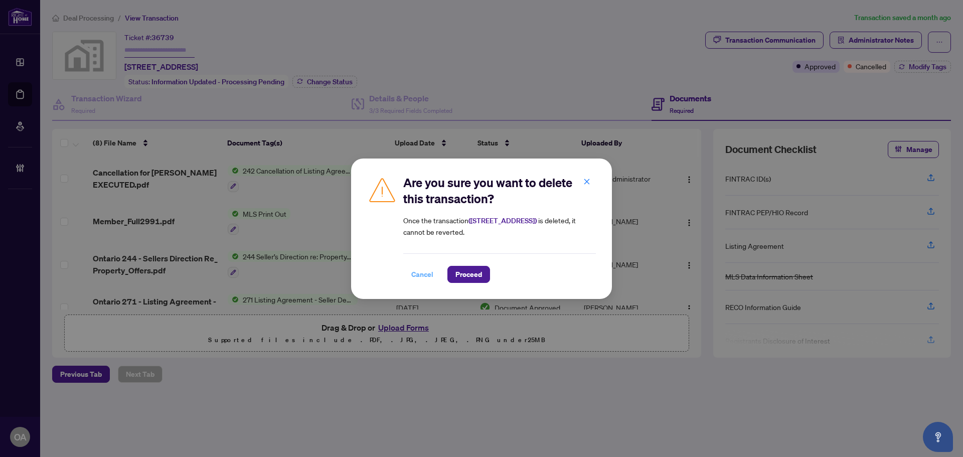
click at [422, 273] on span "Cancel" at bounding box center [422, 274] width 22 height 16
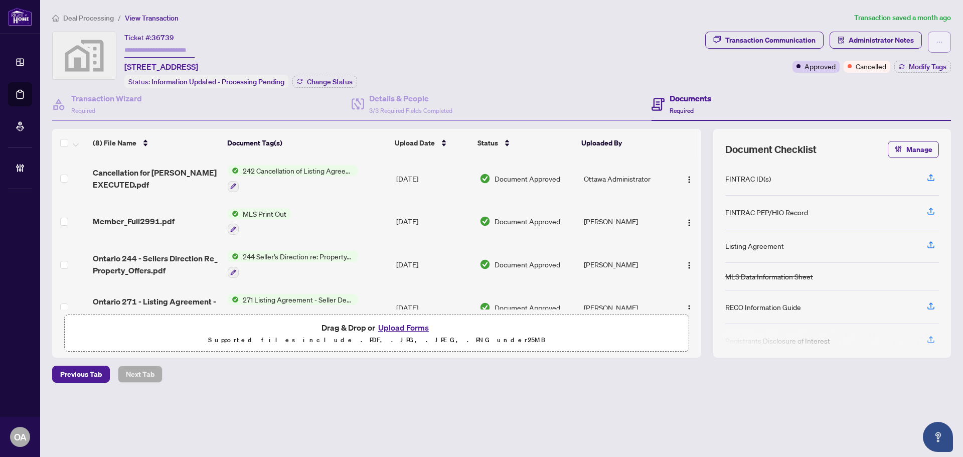
click at [940, 45] on icon "ellipsis" at bounding box center [939, 42] width 7 height 7
click at [898, 115] on span "Submit for Completion" at bounding box center [904, 112] width 77 height 11
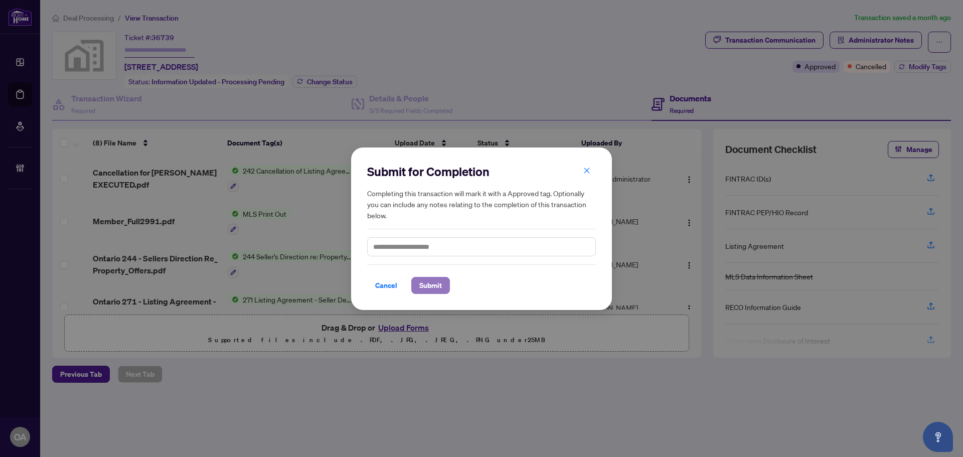
click at [422, 286] on span "Submit" at bounding box center [430, 285] width 23 height 16
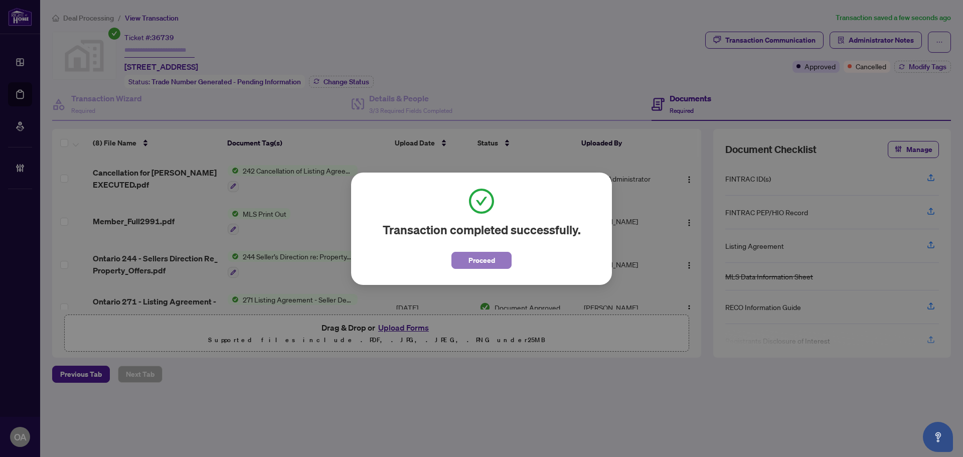
click at [486, 263] on span "Proceed" at bounding box center [482, 260] width 27 height 16
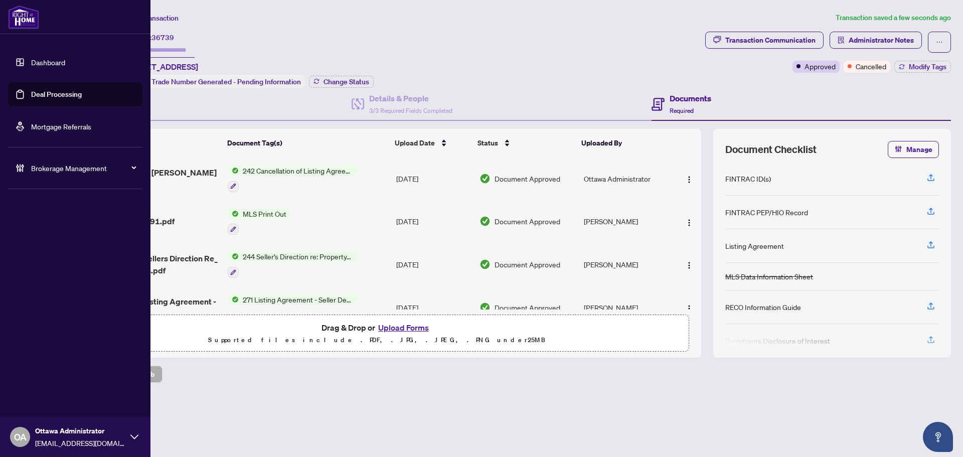
drag, startPoint x: 37, startPoint y: 94, endPoint x: 385, endPoint y: 161, distance: 354.5
click at [37, 94] on link "Deal Processing" at bounding box center [56, 94] width 51 height 9
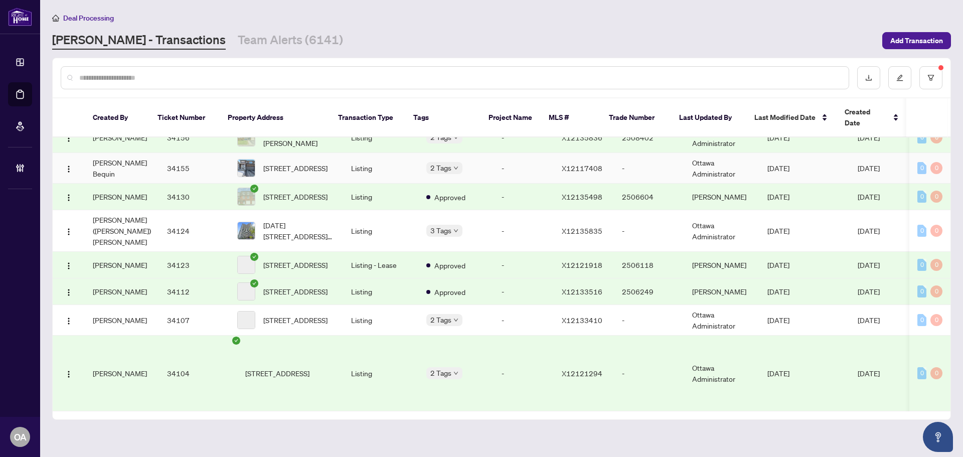
scroll to position [13781, 0]
click at [562, 173] on span "X12117408" at bounding box center [582, 168] width 41 height 9
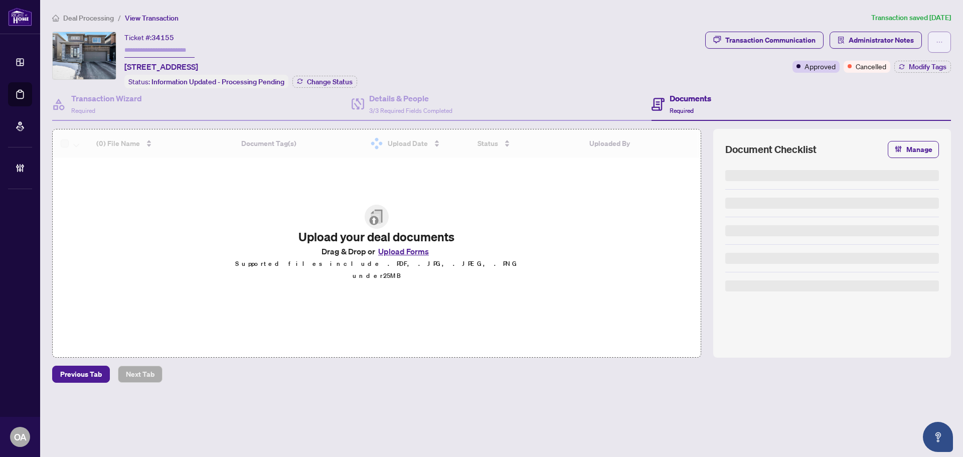
click at [945, 44] on button "button" at bounding box center [939, 42] width 23 height 21
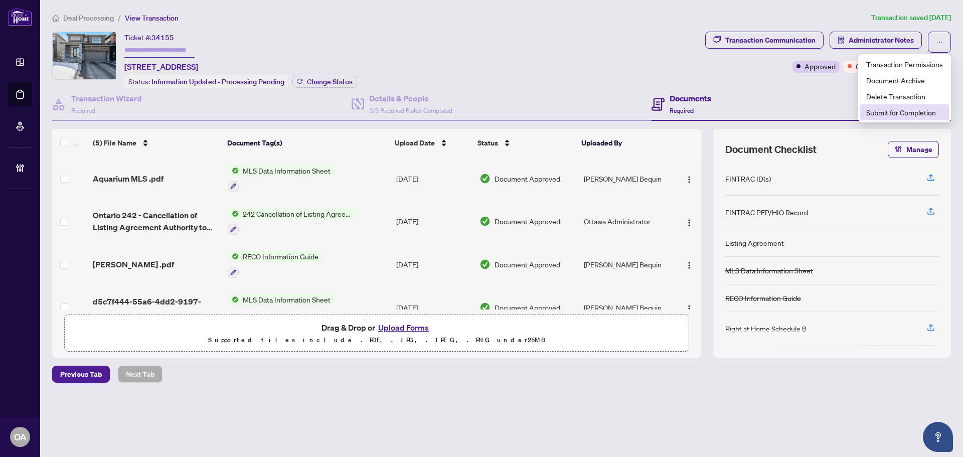
click at [897, 108] on span "Submit for Completion" at bounding box center [904, 112] width 77 height 11
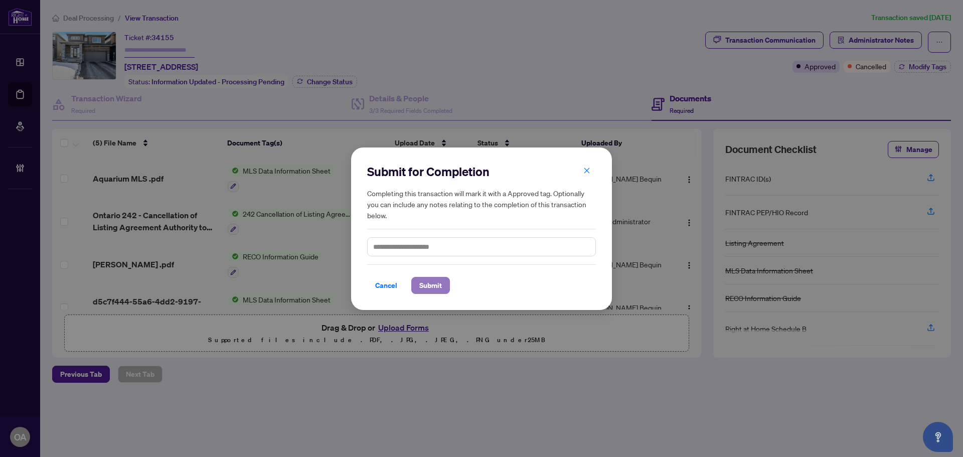
click at [434, 291] on span "Submit" at bounding box center [430, 285] width 23 height 16
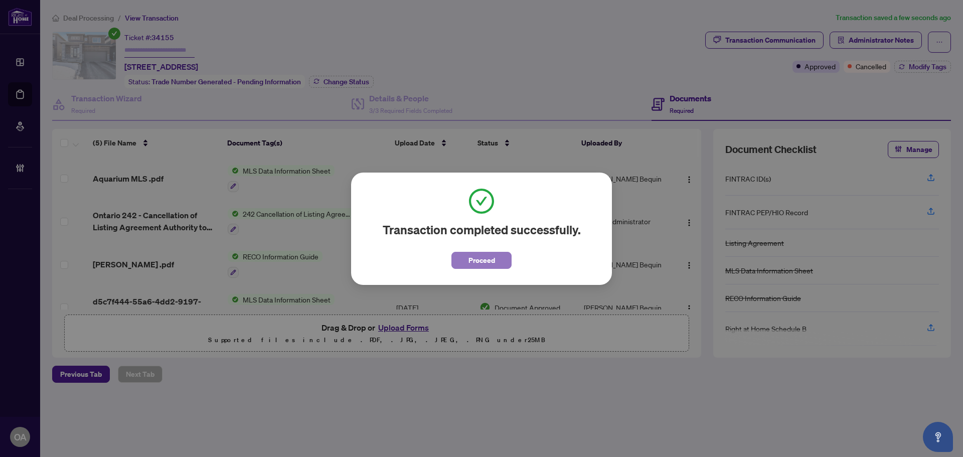
click at [498, 254] on button "Proceed" at bounding box center [481, 260] width 60 height 17
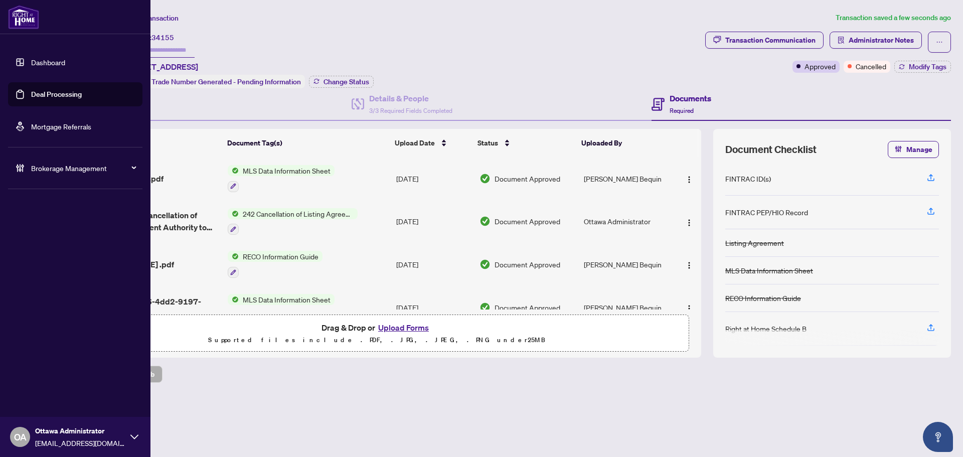
click at [45, 97] on link "Deal Processing" at bounding box center [56, 94] width 51 height 9
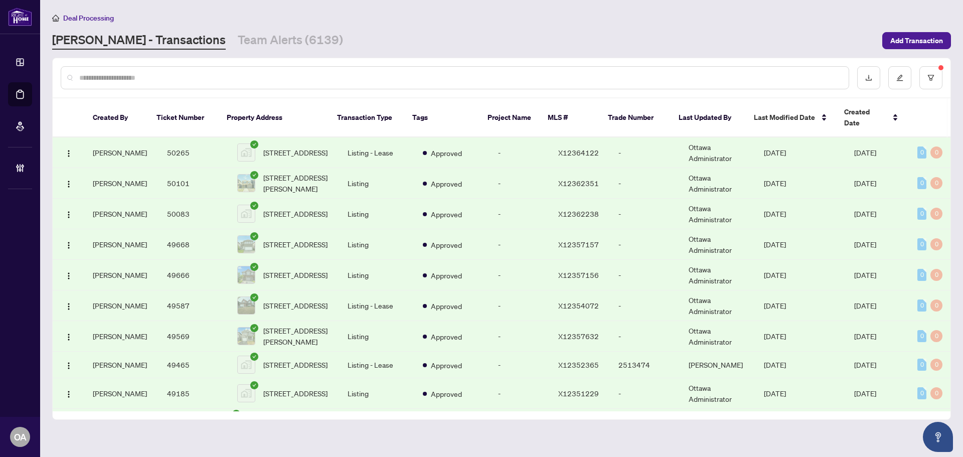
drag, startPoint x: 951, startPoint y: 147, endPoint x: 950, endPoint y: 337, distance: 189.1
click at [950, 337] on div "Created By Ticket Number Property Address Transaction Type Tags Project Name ML…" at bounding box center [501, 239] width 899 height 362
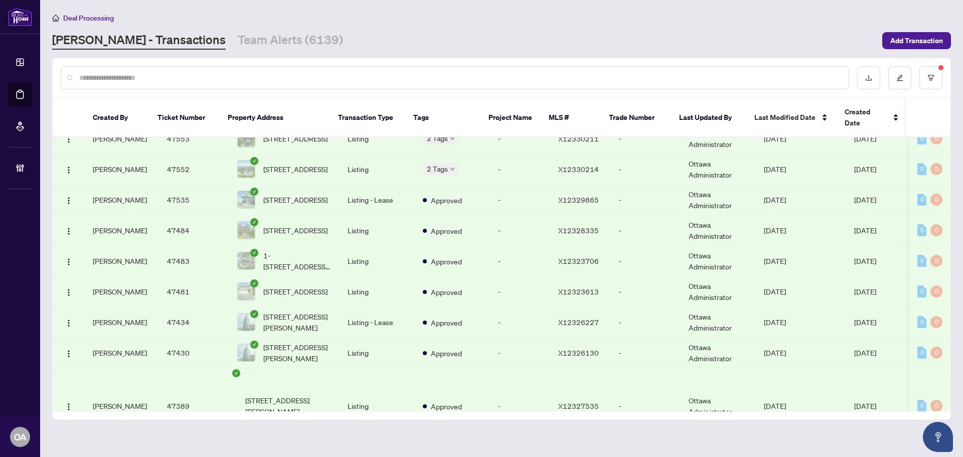
scroll to position [1709, 0]
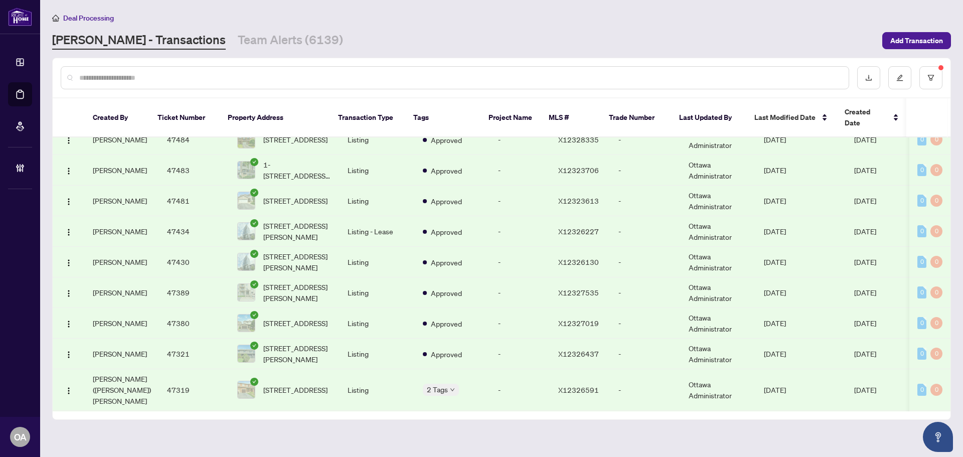
drag, startPoint x: 951, startPoint y: 281, endPoint x: 955, endPoint y: 416, distance: 134.5
click at [955, 416] on main "Deal Processing RAHR - Transactions Team Alerts (6139) Add Transaction Created …" at bounding box center [501, 228] width 923 height 457
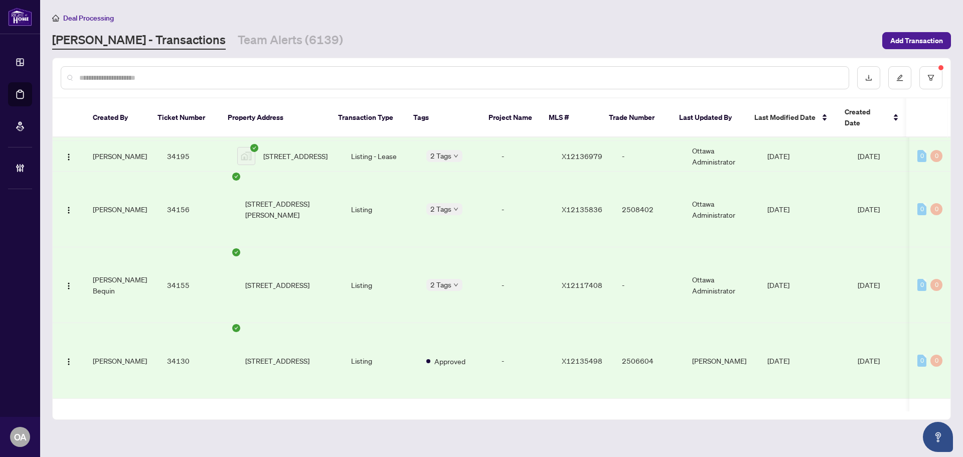
scroll to position [13845, 0]
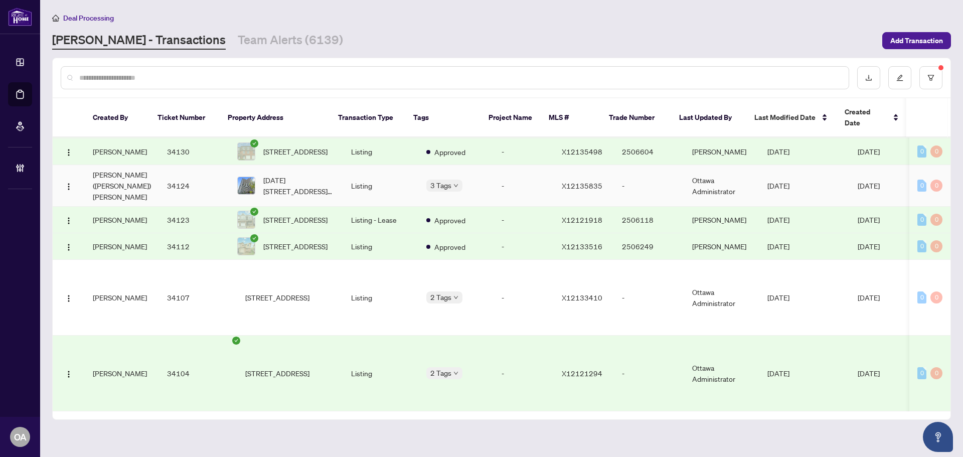
click at [533, 207] on td "-" at bounding box center [524, 186] width 60 height 42
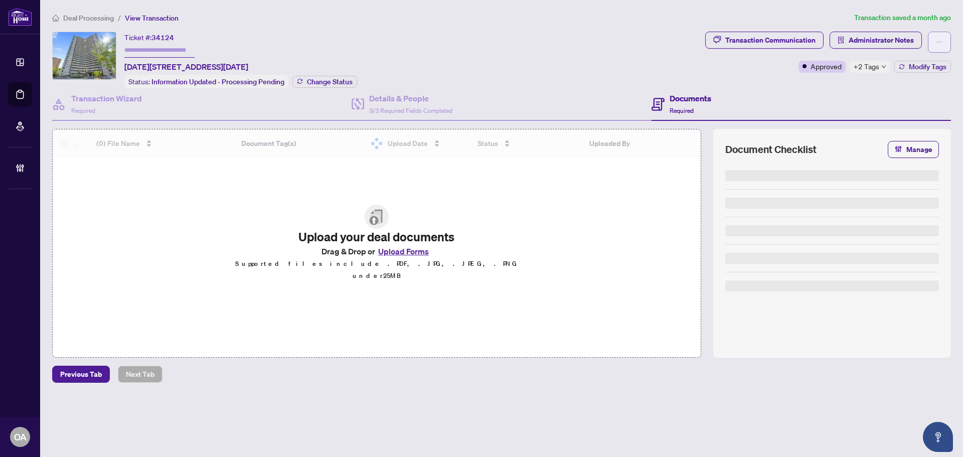
click at [945, 40] on button "button" at bounding box center [939, 42] width 23 height 21
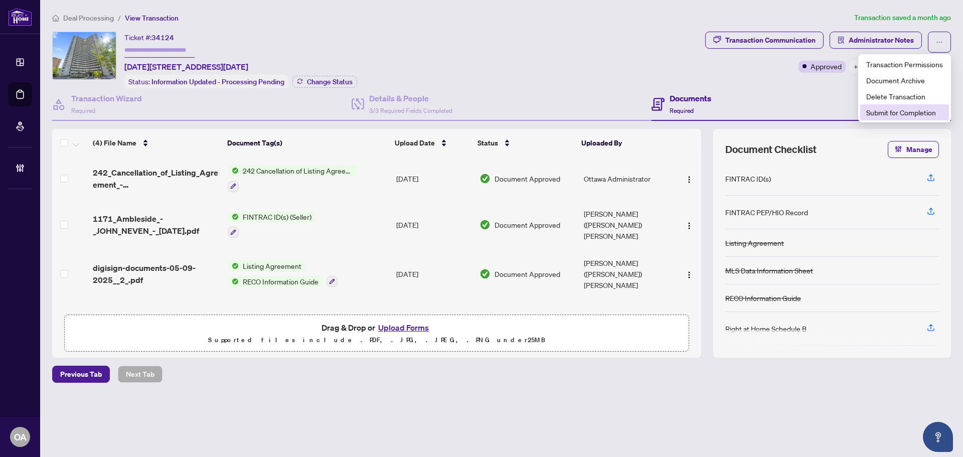
click at [922, 115] on span "Submit for Completion" at bounding box center [904, 112] width 77 height 11
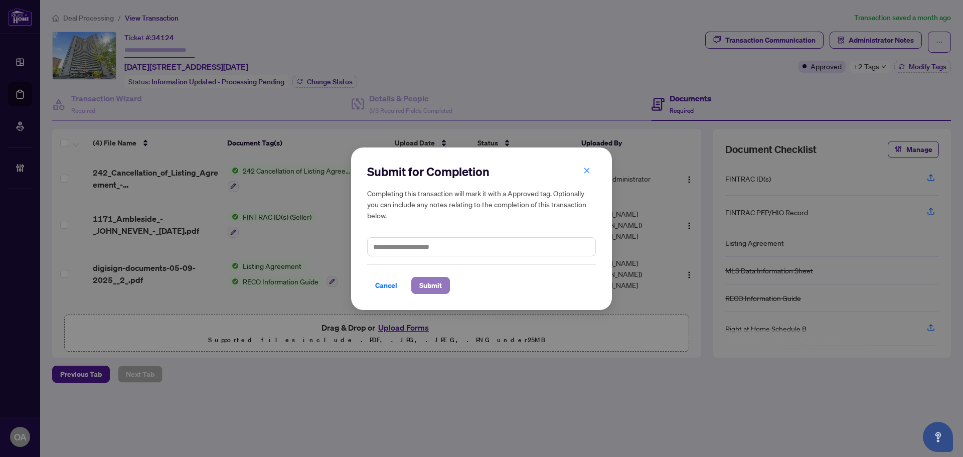
click at [442, 277] on button "Submit" at bounding box center [430, 285] width 39 height 17
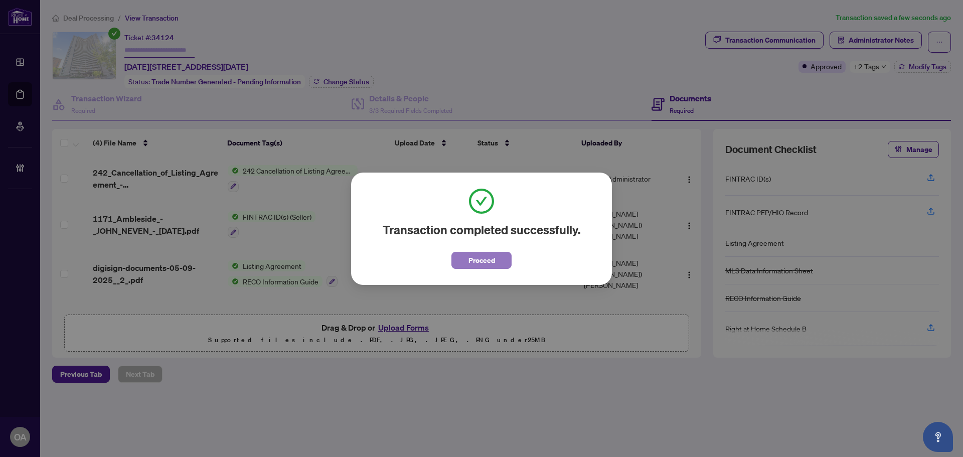
click at [479, 254] on span "Proceed" at bounding box center [482, 260] width 27 height 16
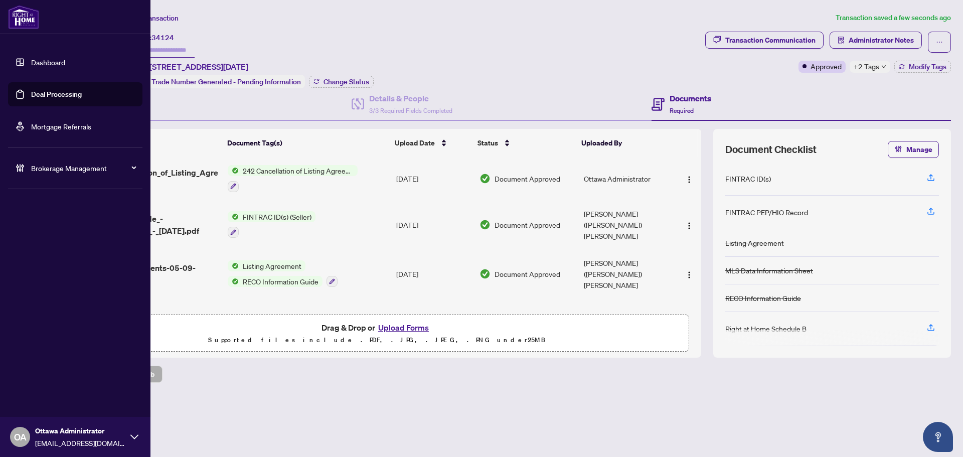
drag, startPoint x: 29, startPoint y: 97, endPoint x: 91, endPoint y: 101, distance: 62.3
click at [31, 97] on link "Deal Processing" at bounding box center [56, 94] width 51 height 9
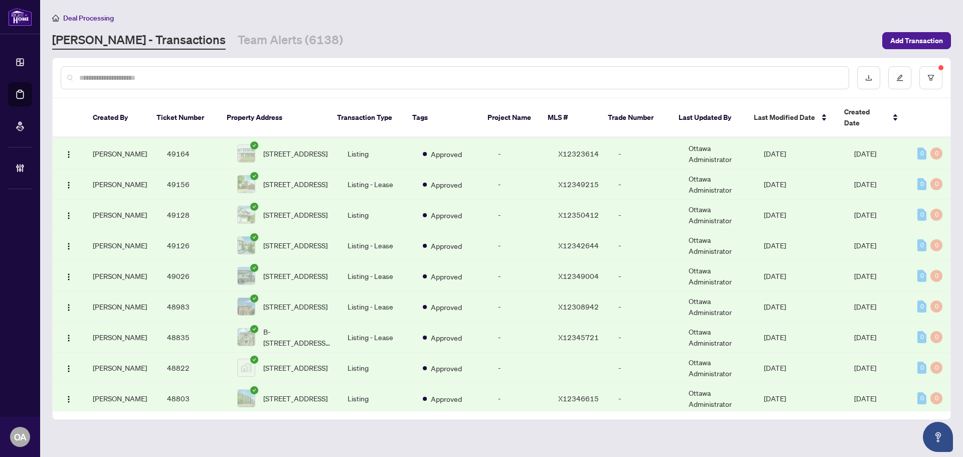
scroll to position [338, 0]
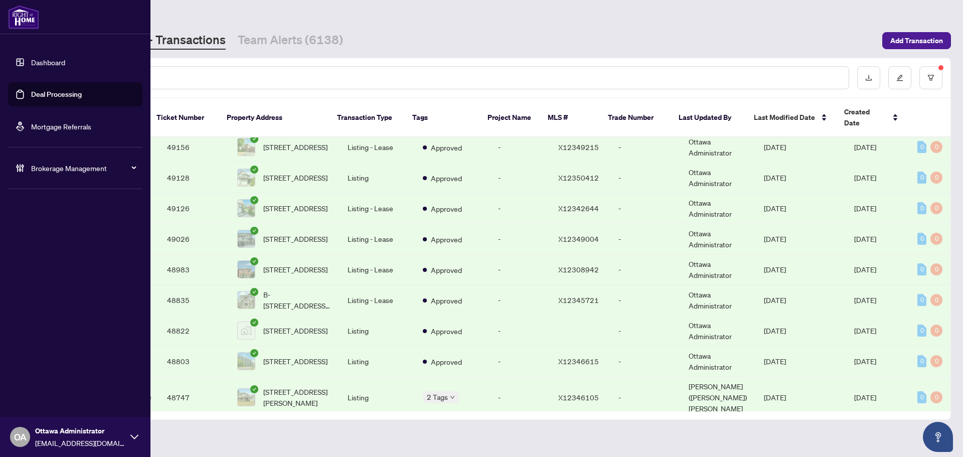
drag, startPoint x: 27, startPoint y: 160, endPoint x: 40, endPoint y: 178, distance: 21.6
click at [27, 160] on div "Brokerage Management" at bounding box center [75, 168] width 134 height 24
click at [59, 243] on link "Manage Agents" at bounding box center [46, 240] width 50 height 9
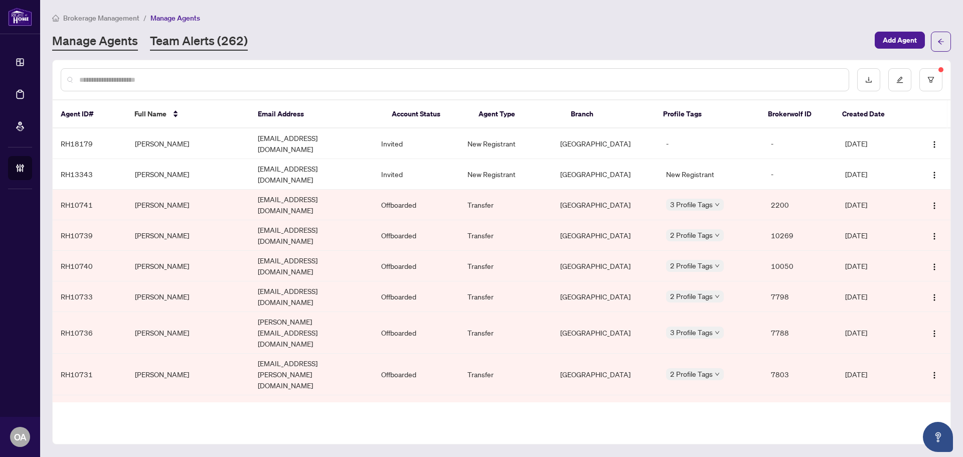
click at [200, 39] on link "Team Alerts (262)" at bounding box center [199, 42] width 98 height 18
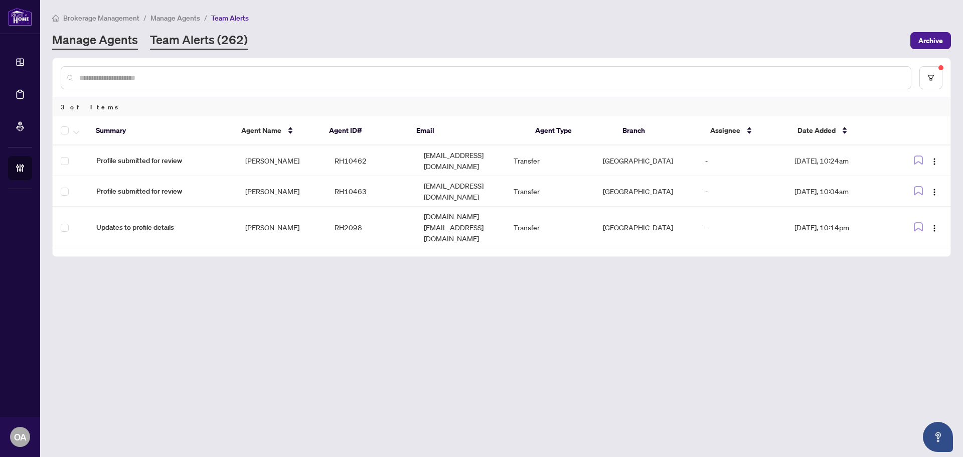
click at [123, 45] on link "Manage Agents" at bounding box center [95, 41] width 86 height 18
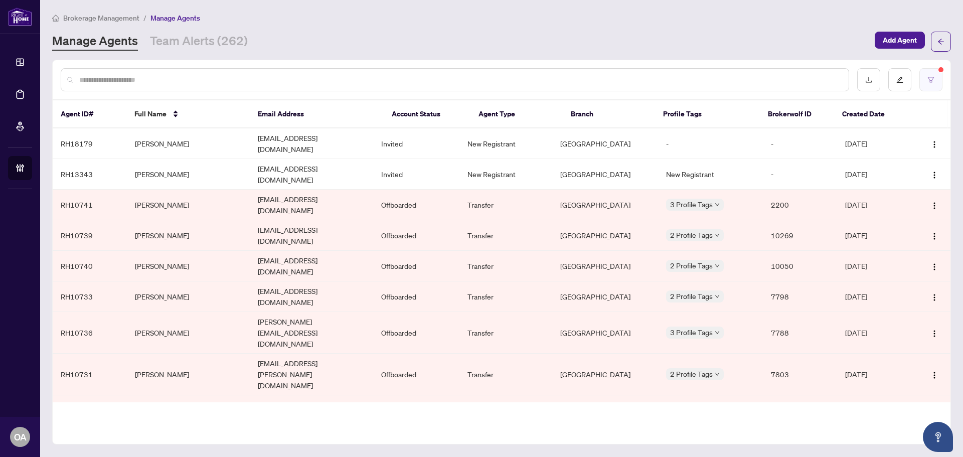
click at [930, 79] on icon "filter" at bounding box center [930, 79] width 7 height 7
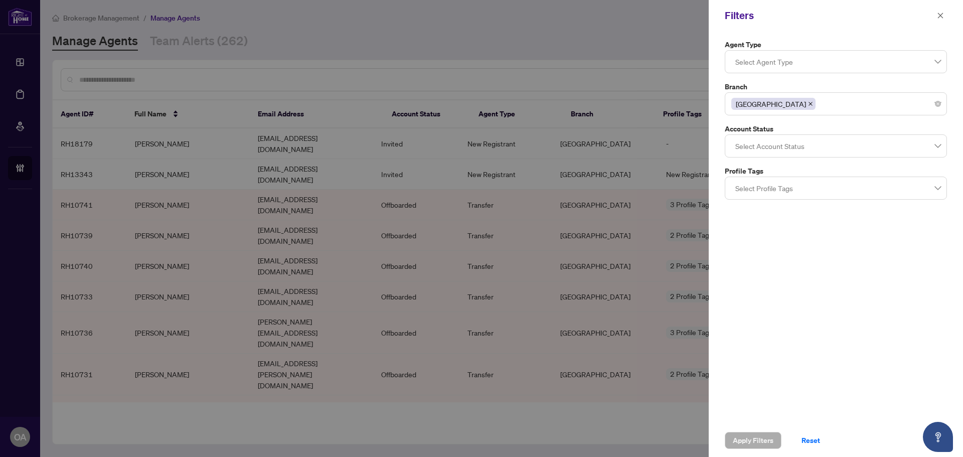
click at [817, 159] on div "Agent Type Select Agent Type Branch Ottawa Account Status Select Account Status…" at bounding box center [836, 119] width 228 height 161
click at [805, 146] on div at bounding box center [835, 146] width 209 height 18
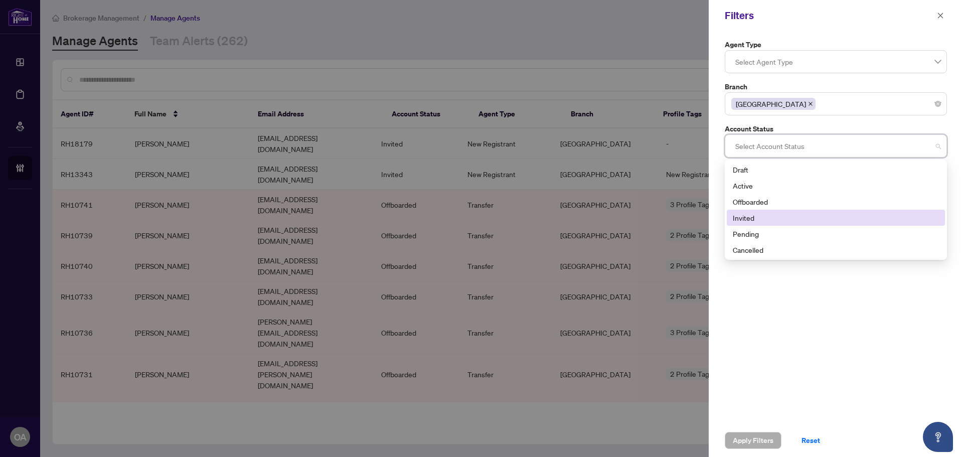
click at [751, 218] on div "Invited" at bounding box center [836, 217] width 206 height 11
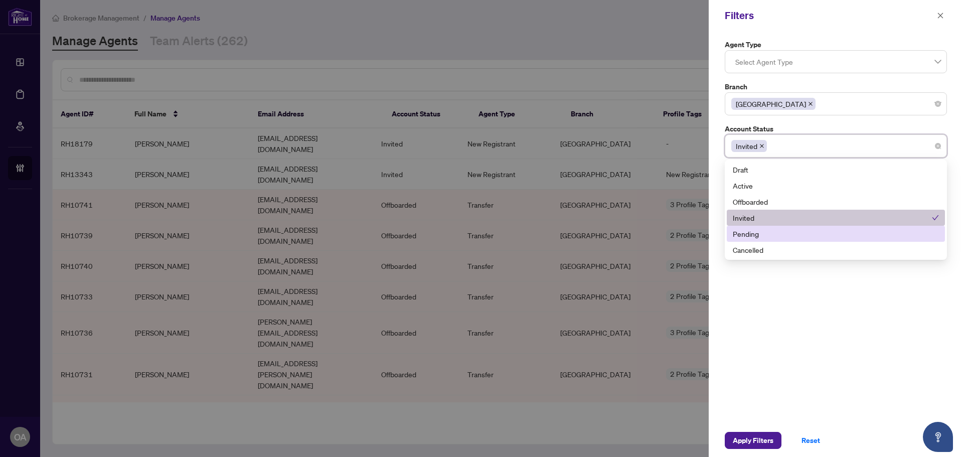
click at [753, 233] on div "Pending" at bounding box center [836, 233] width 206 height 11
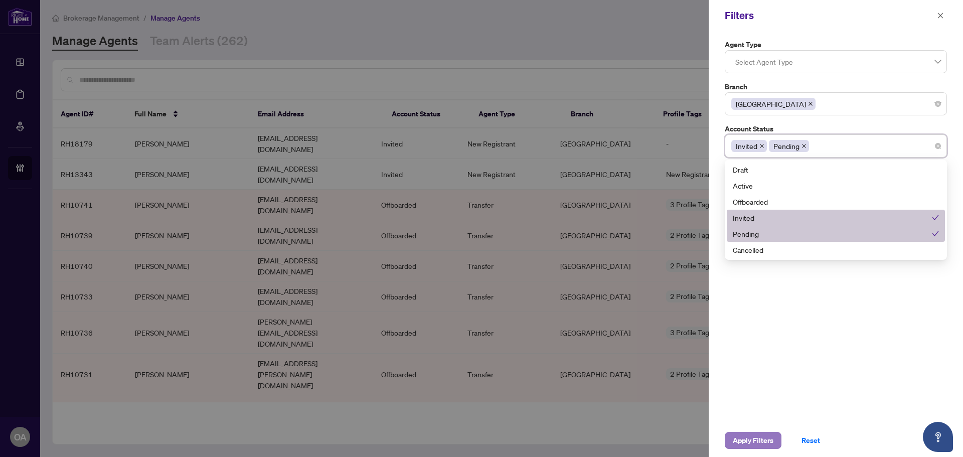
click at [748, 436] on span "Apply Filters" at bounding box center [753, 440] width 41 height 16
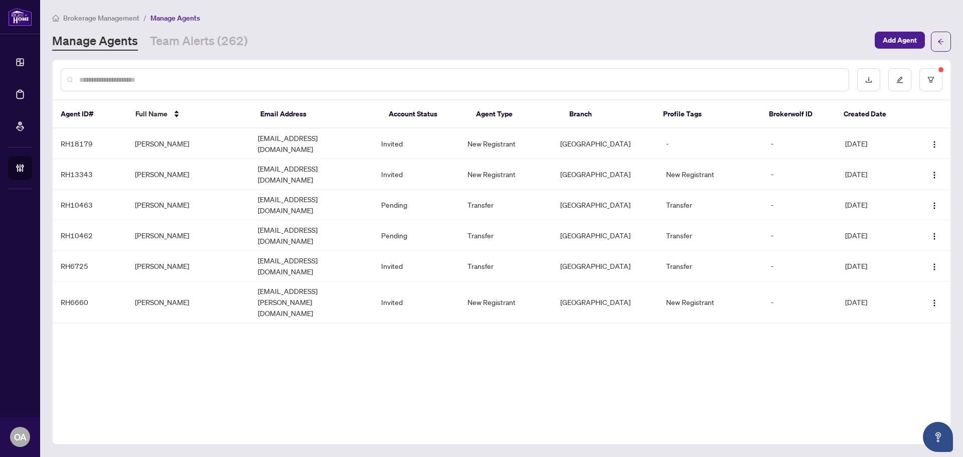
drag, startPoint x: 454, startPoint y: 362, endPoint x: 287, endPoint y: 186, distance: 243.1
click at [454, 362] on div "Agent ID# Full Name Email Address Account Status Agent Type Branch Profile Tags…" at bounding box center [501, 252] width 899 height 385
click at [450, 415] on div "Agent ID# Full Name Email Address Account Status Agent Type Branch Profile Tags…" at bounding box center [501, 252] width 899 height 385
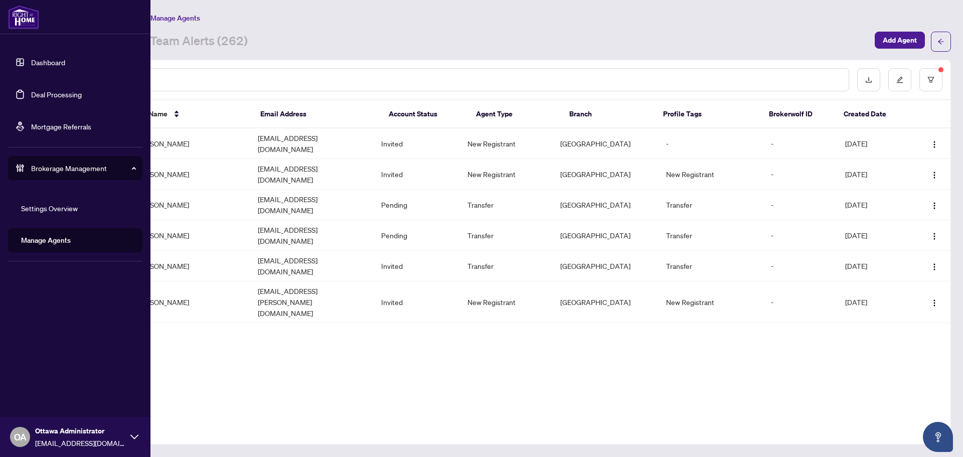
click at [31, 96] on link "Deal Processing" at bounding box center [56, 94] width 51 height 9
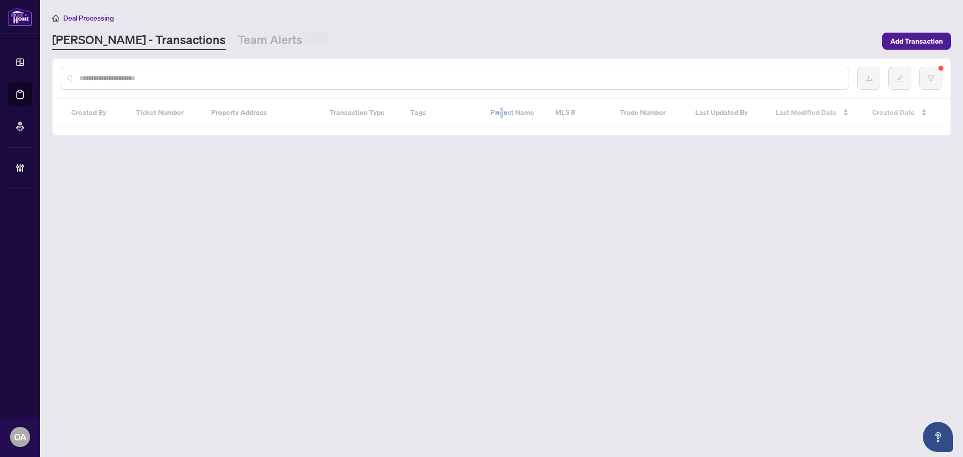
click at [294, 79] on input "text" at bounding box center [459, 78] width 761 height 11
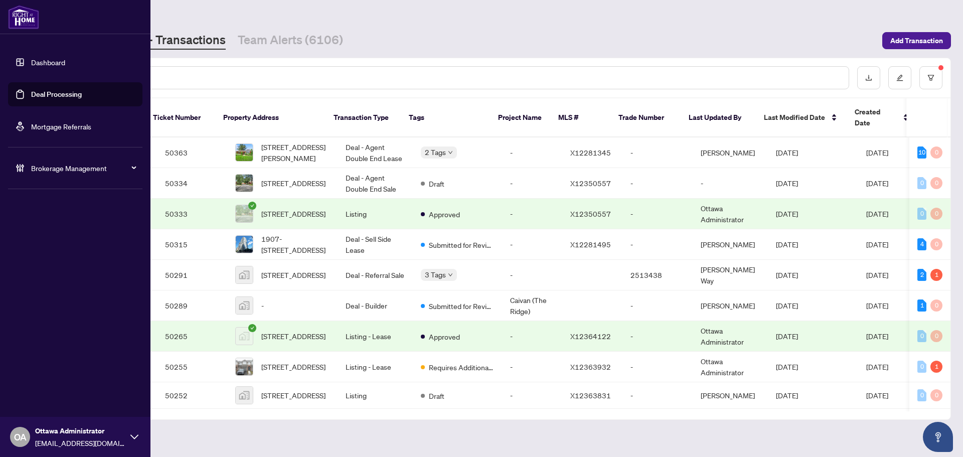
click at [57, 96] on link "Deal Processing" at bounding box center [56, 94] width 51 height 9
click at [58, 92] on link "Deal Processing" at bounding box center [56, 94] width 51 height 9
drag, startPoint x: 22, startPoint y: 92, endPoint x: 399, endPoint y: 145, distance: 380.9
click at [31, 92] on link "Deal Processing" at bounding box center [56, 94] width 51 height 9
click at [31, 90] on link "Deal Processing" at bounding box center [56, 94] width 51 height 9
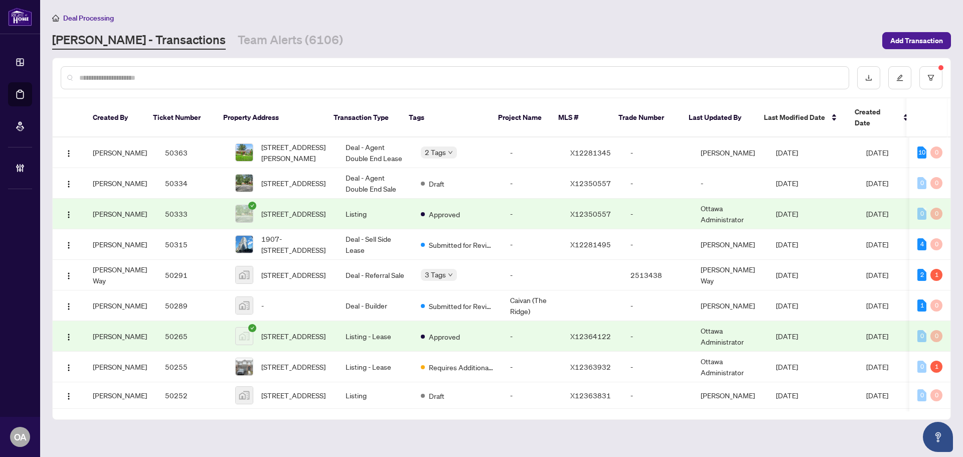
click at [180, 73] on input "text" at bounding box center [459, 77] width 761 height 11
type input "*"
type input "**********"
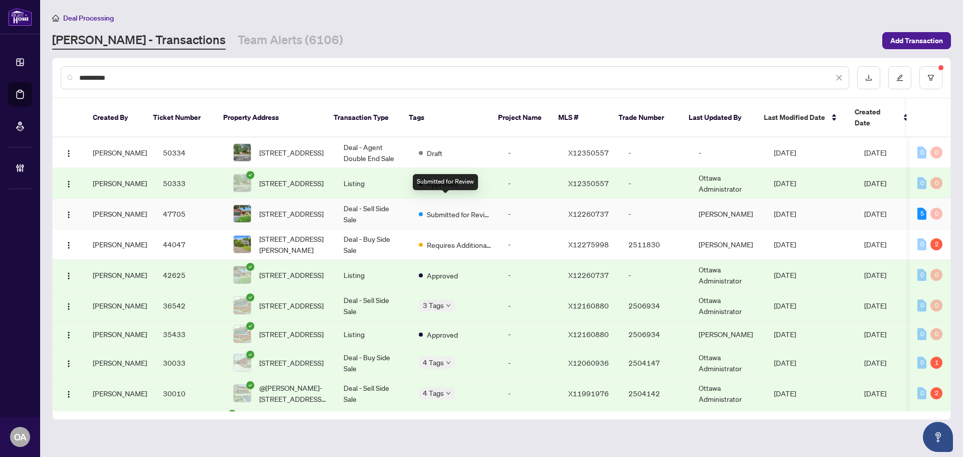
click at [458, 209] on span "Submitted for Review" at bounding box center [459, 214] width 65 height 11
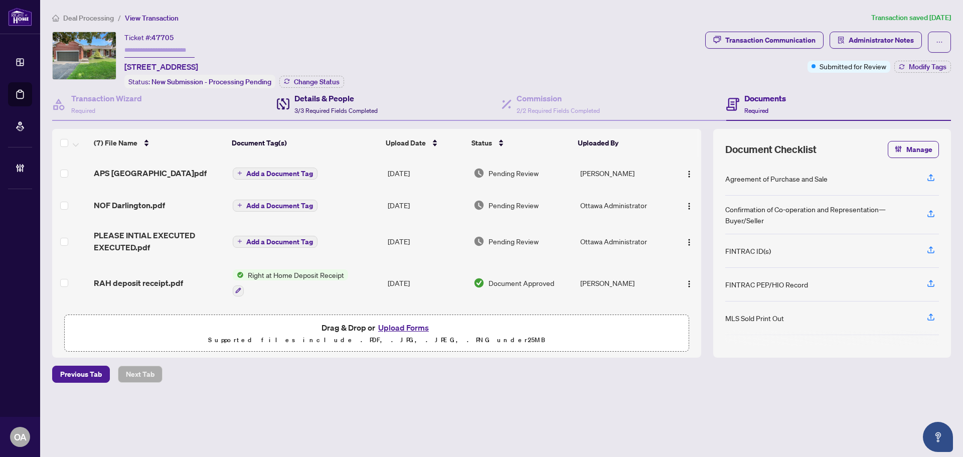
click at [368, 98] on h4 "Details & People" at bounding box center [335, 98] width 83 height 12
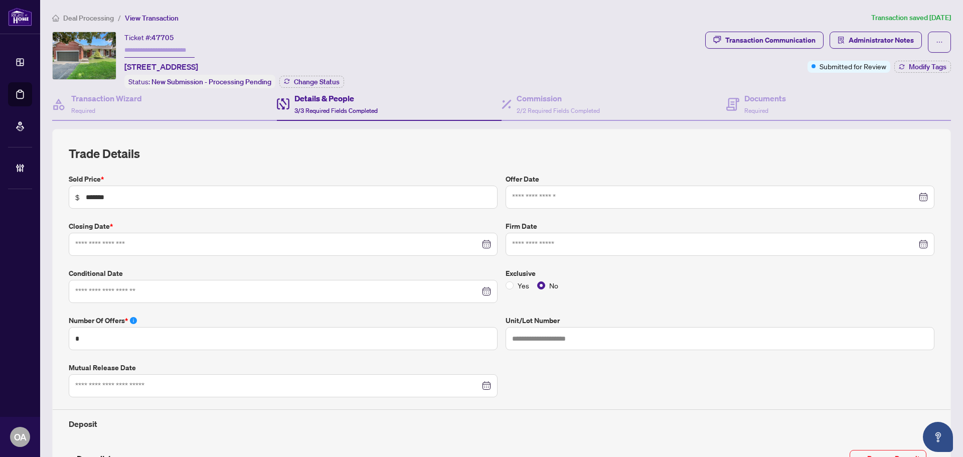
type input "**********"
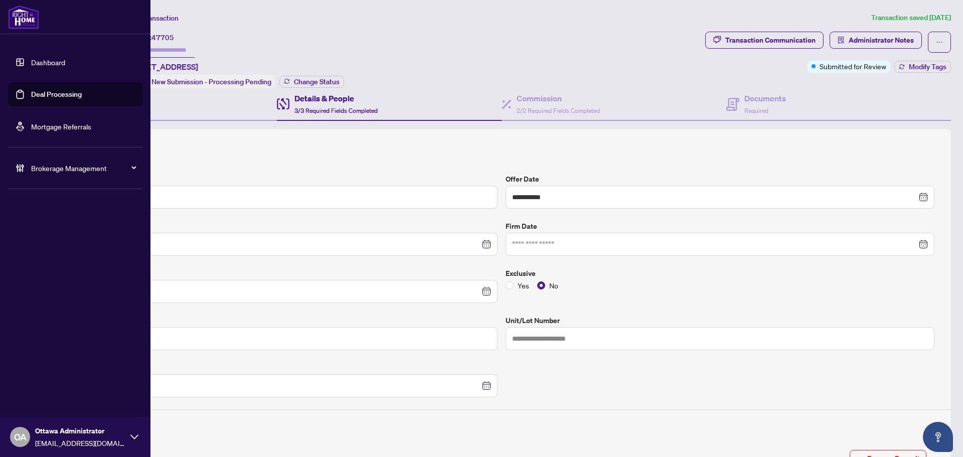
drag, startPoint x: 23, startPoint y: 99, endPoint x: 135, endPoint y: 87, distance: 113.0
click at [31, 99] on link "Deal Processing" at bounding box center [56, 94] width 51 height 9
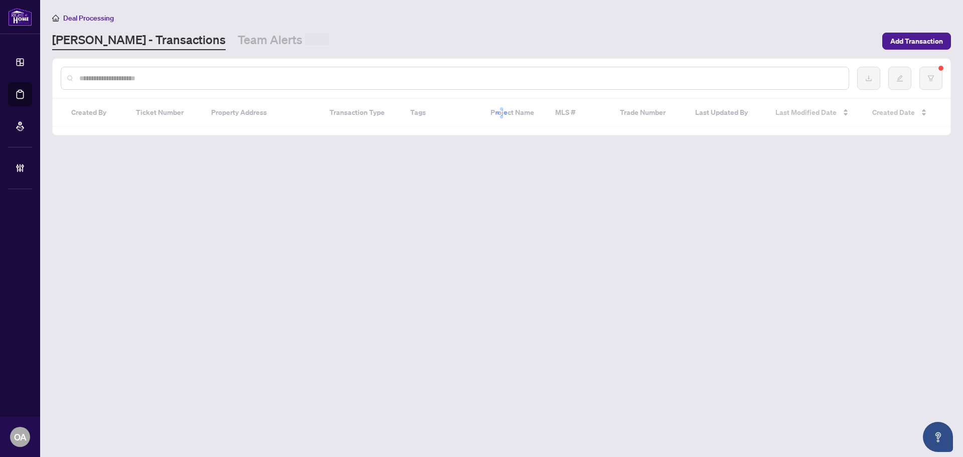
click at [232, 79] on input "text" at bounding box center [459, 78] width 761 height 11
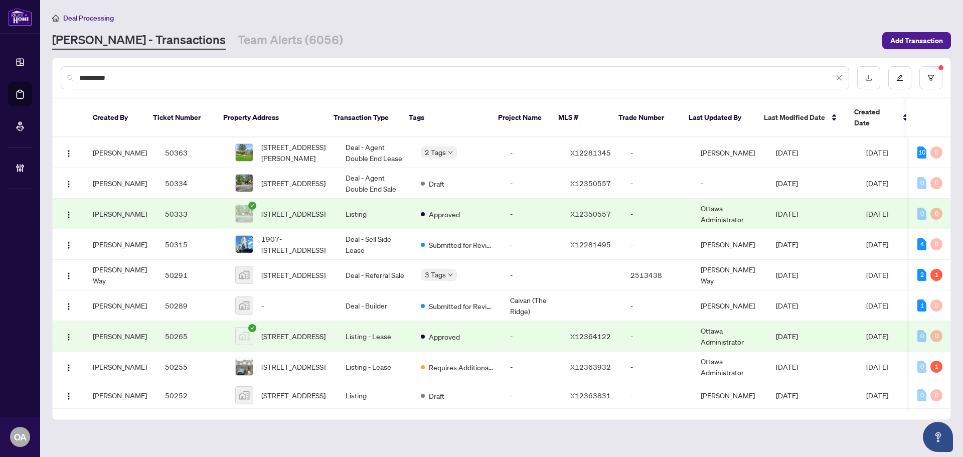
type input "**********"
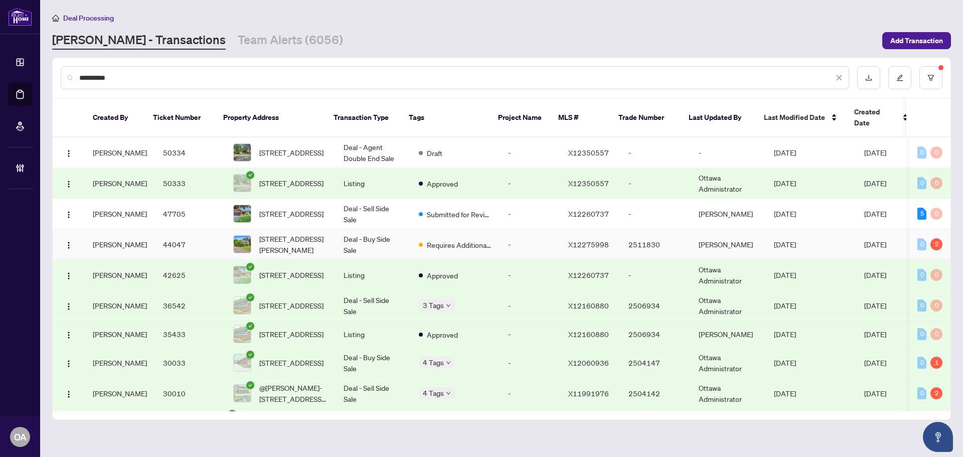
click at [427, 239] on span "Requires Additional Docs" at bounding box center [459, 244] width 65 height 11
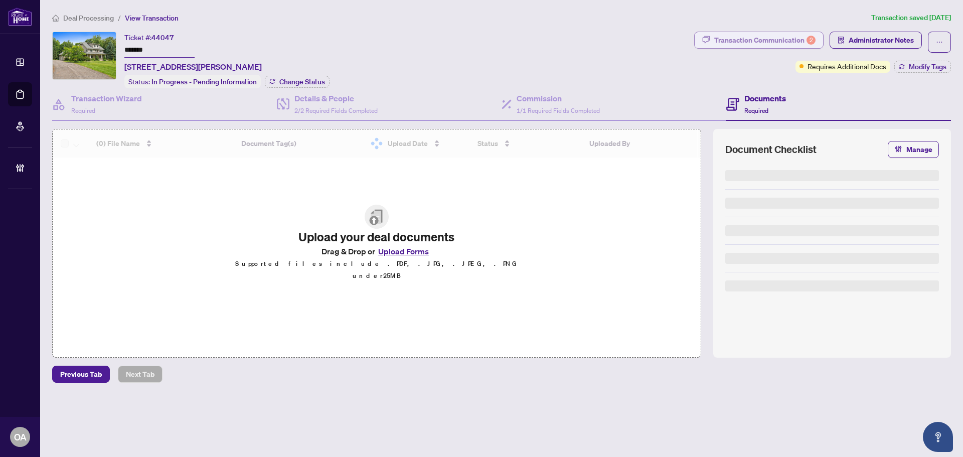
click at [789, 41] on div "Transaction Communication 2" at bounding box center [764, 40] width 101 height 16
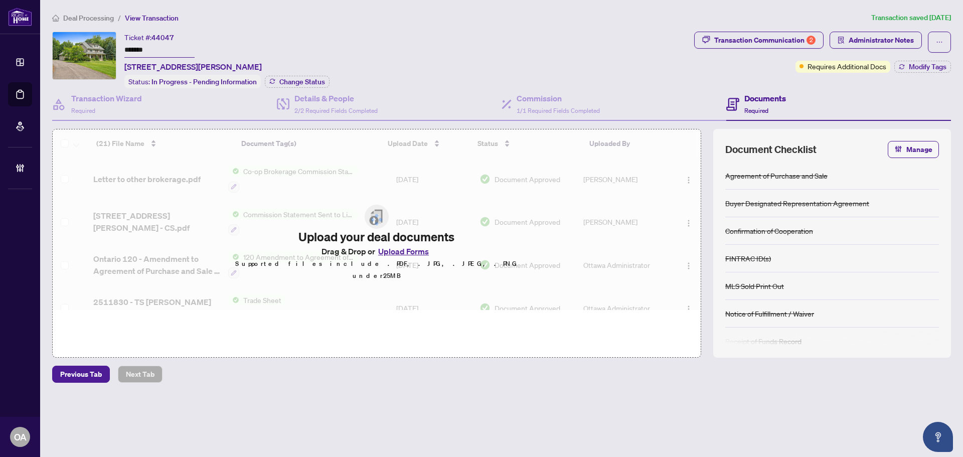
type textarea "**********"
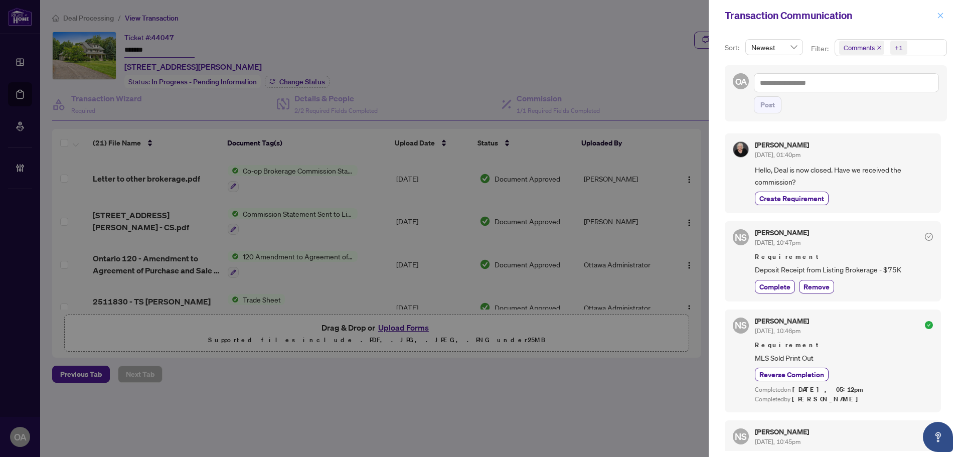
click at [941, 18] on icon "close" at bounding box center [940, 15] width 7 height 7
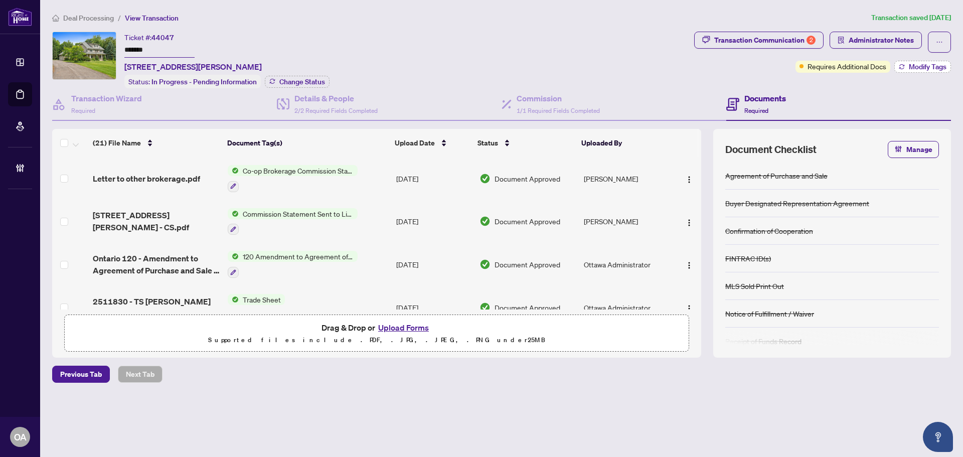
click at [936, 71] on button "Modify Tags" at bounding box center [922, 67] width 57 height 12
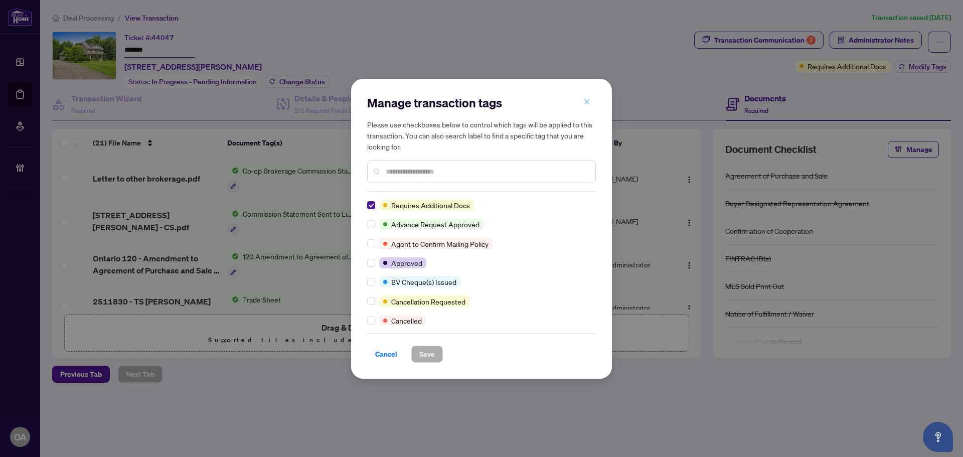
click at [587, 105] on icon "close" at bounding box center [586, 101] width 7 height 7
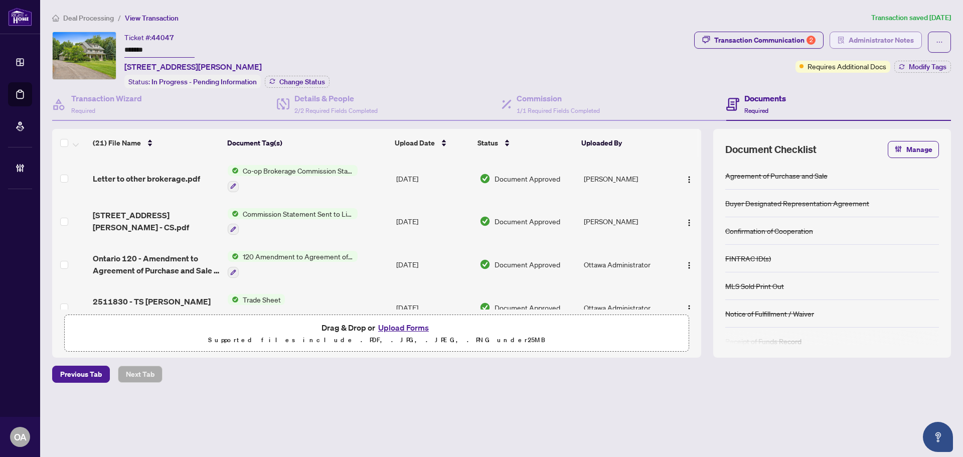
click at [898, 40] on span "Administrator Notes" at bounding box center [881, 40] width 65 height 16
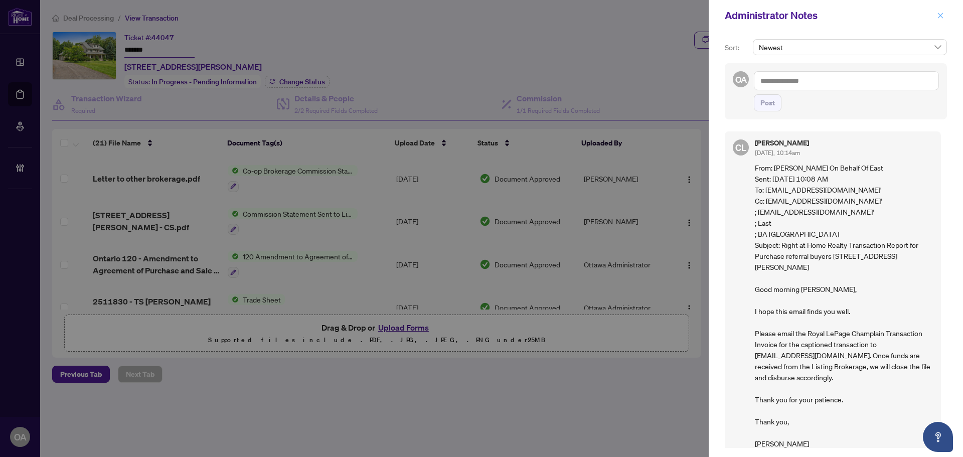
click at [938, 14] on icon "close" at bounding box center [940, 15] width 7 height 7
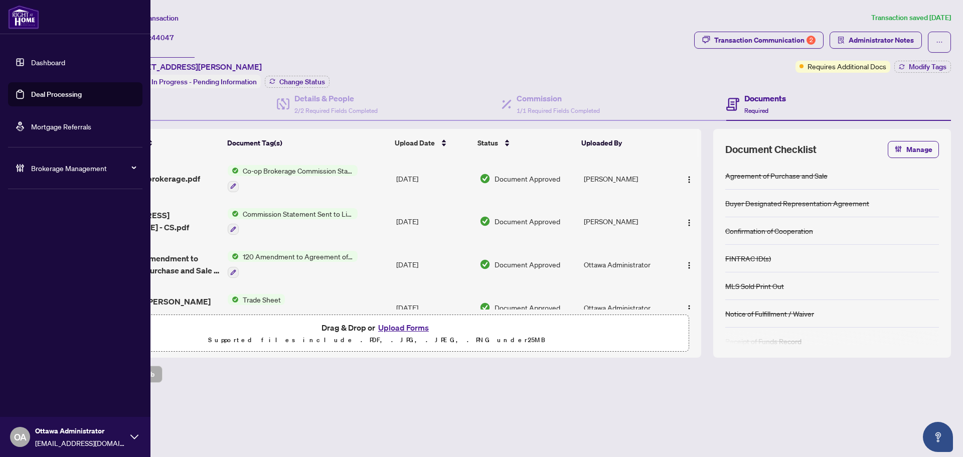
drag, startPoint x: 24, startPoint y: 93, endPoint x: 89, endPoint y: 89, distance: 65.3
click at [31, 93] on link "Deal Processing" at bounding box center [56, 94] width 51 height 9
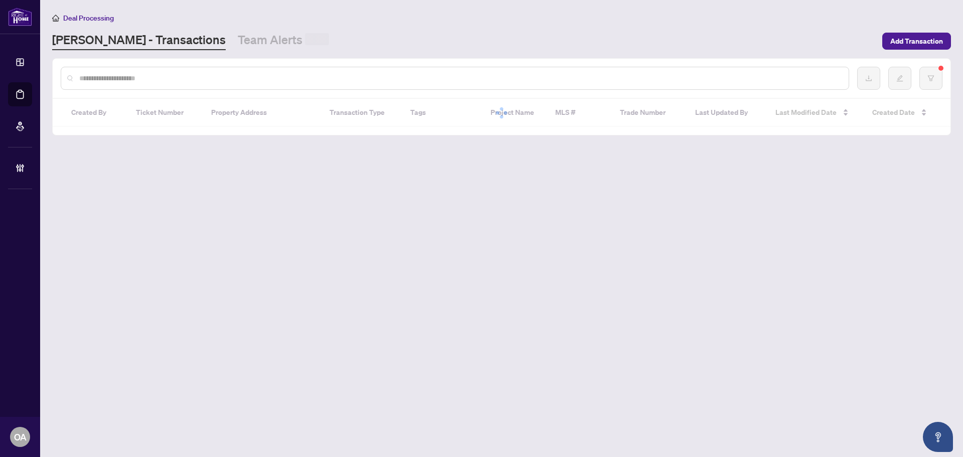
click at [224, 82] on input "text" at bounding box center [459, 78] width 761 height 11
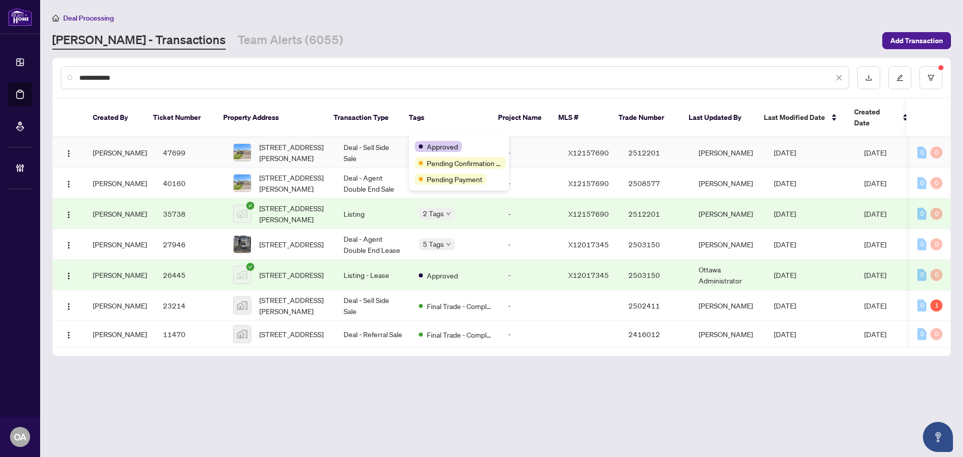
type input "**********"
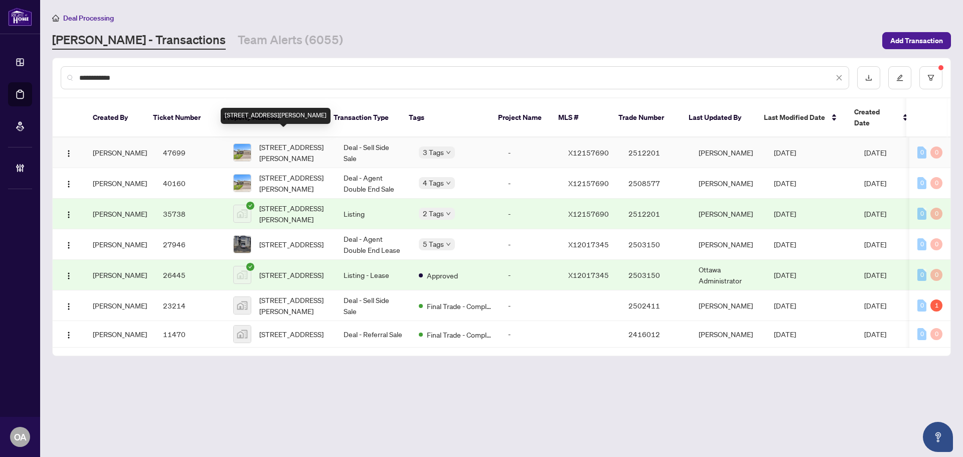
click at [276, 141] on span "92 Tom Gavinski St, Arnprior, Ontario K7S 0C6, Canada" at bounding box center [293, 152] width 68 height 22
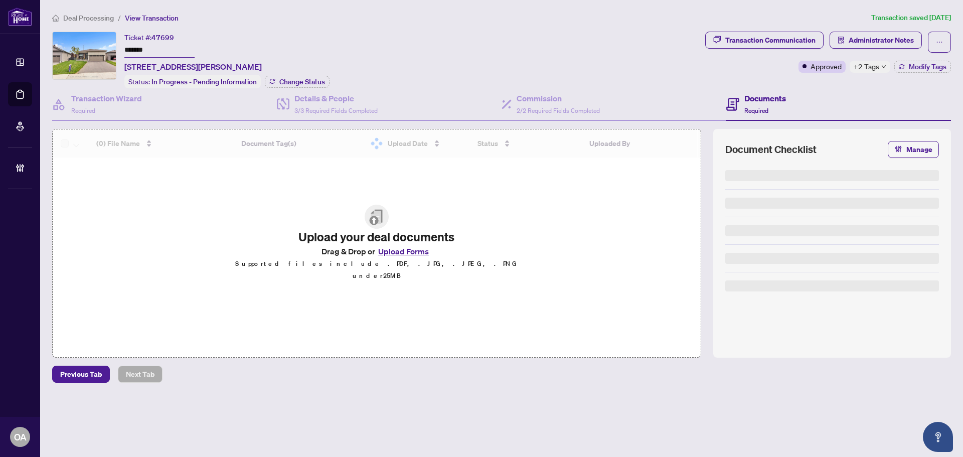
click at [870, 63] on span "+2 Tags" at bounding box center [867, 67] width 26 height 12
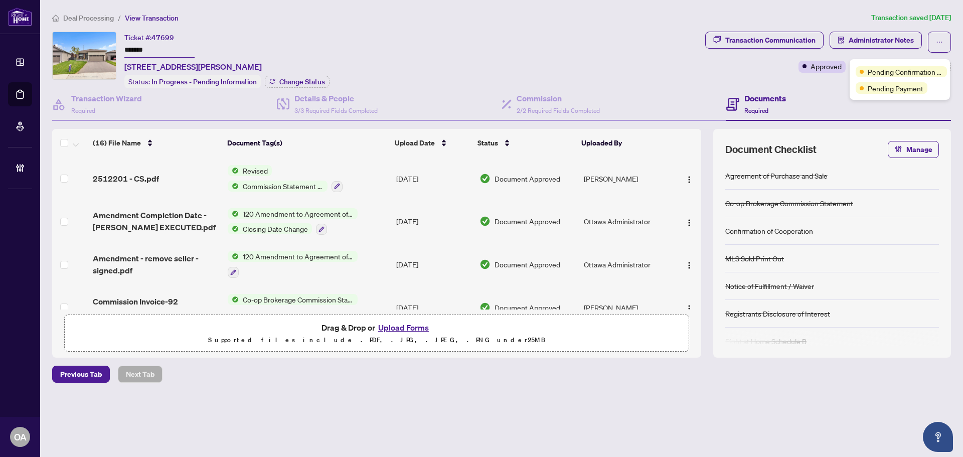
click at [640, 65] on div "Ticket #: 47699 ******* 92 Tom Gavinski St, Arnprior, Ontario K7S 0C6, Canada S…" at bounding box center [376, 60] width 649 height 57
click at [846, 36] on button "Administrator Notes" at bounding box center [876, 40] width 92 height 17
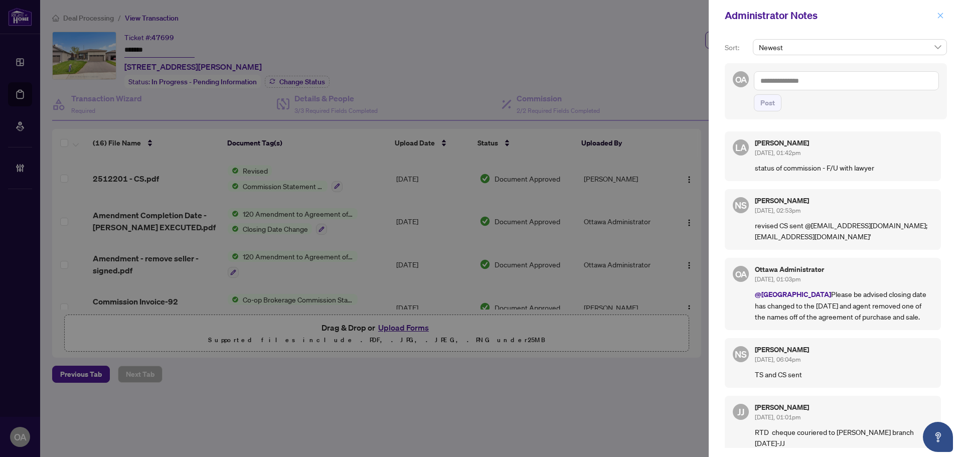
click at [941, 16] on icon "close" at bounding box center [941, 16] width 6 height 6
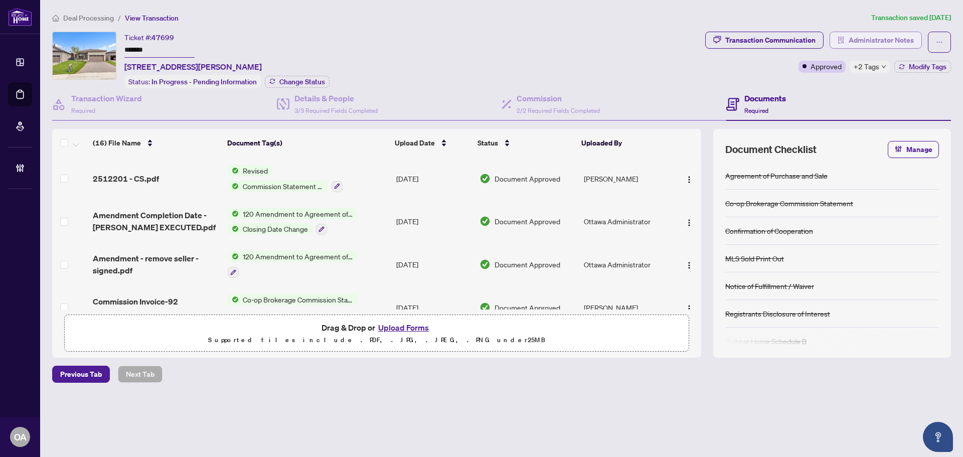
click at [904, 38] on span "Administrator Notes" at bounding box center [881, 40] width 65 height 16
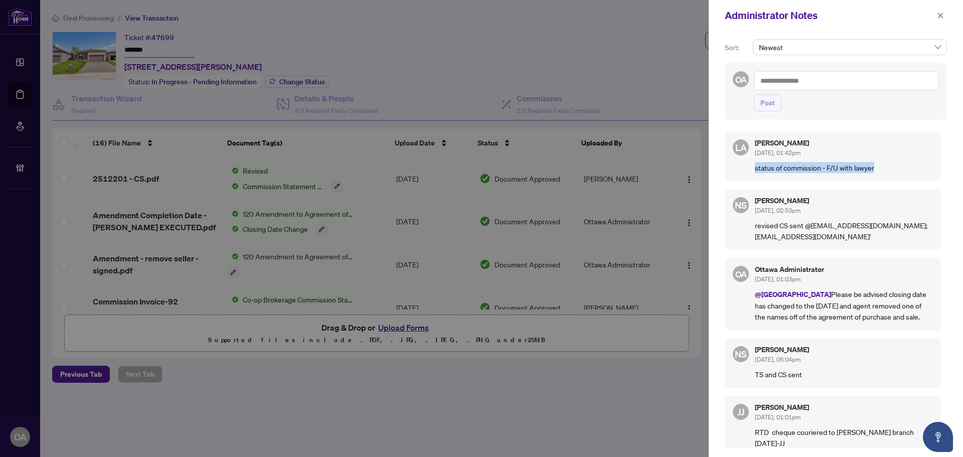
drag, startPoint x: 878, startPoint y: 167, endPoint x: 742, endPoint y: 185, distance: 137.1
click at [742, 185] on div "LA Luna Almuhanna Aug/26/2025, 01:42pm status of commission - F/U with lawyer N…" at bounding box center [836, 286] width 222 height 323
click at [848, 176] on div "LA Luna Almuhanna Aug/26/2025, 01:42pm status of commission - F/U with lawyer" at bounding box center [833, 156] width 216 height 50
drag, startPoint x: 873, startPoint y: 172, endPoint x: 705, endPoint y: 165, distance: 168.2
click at [705, 165] on div "Administrator Notes Sort: Newest OA Post LA Luna Almuhanna Aug/26/2025, 01:42pm…" at bounding box center [481, 228] width 963 height 457
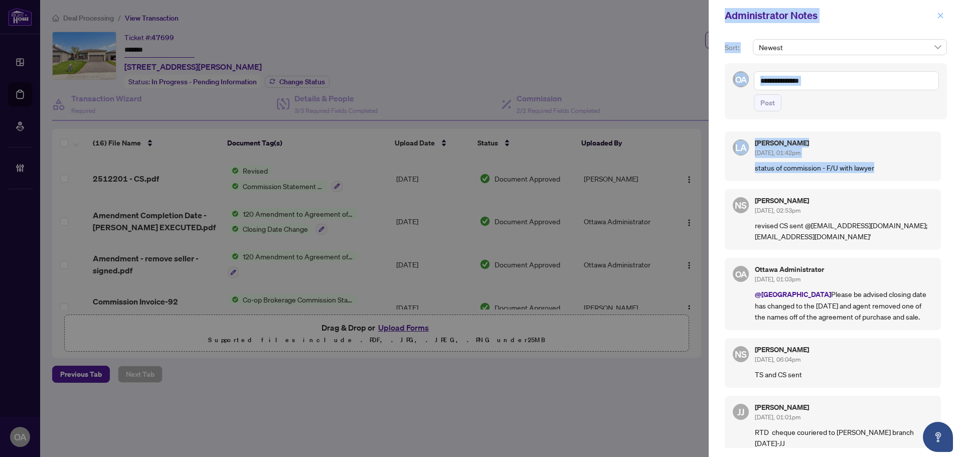
click at [940, 17] on icon "close" at bounding box center [941, 16] width 6 height 6
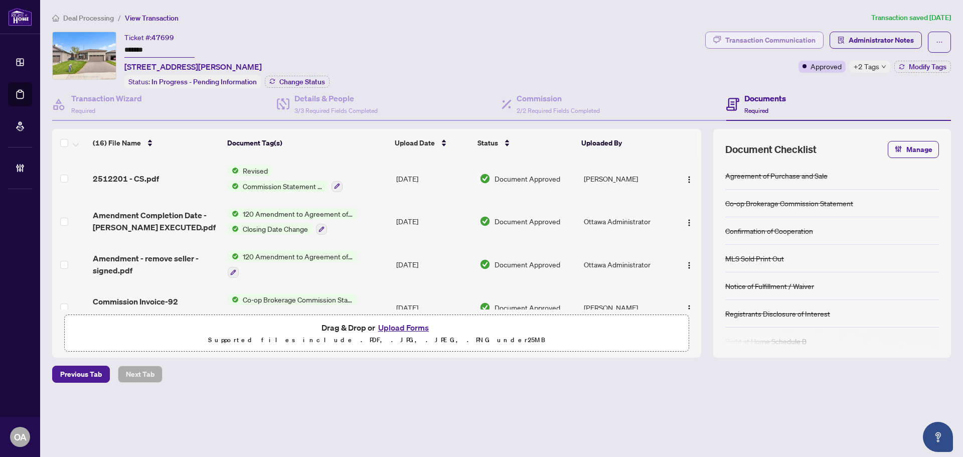
click at [789, 38] on div "Transaction Communication" at bounding box center [770, 40] width 90 height 16
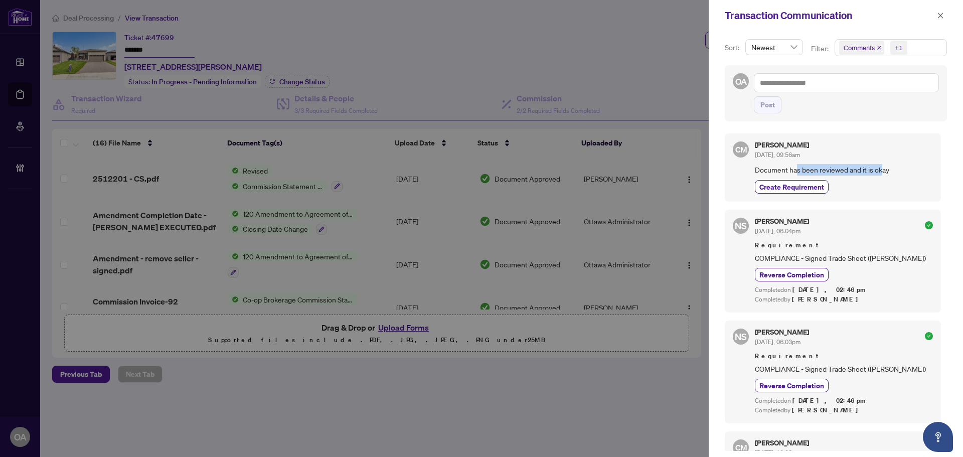
click at [885, 166] on span "Document has been reviewed and it is okay" at bounding box center [844, 170] width 178 height 12
click at [939, 15] on icon "close" at bounding box center [940, 15] width 7 height 7
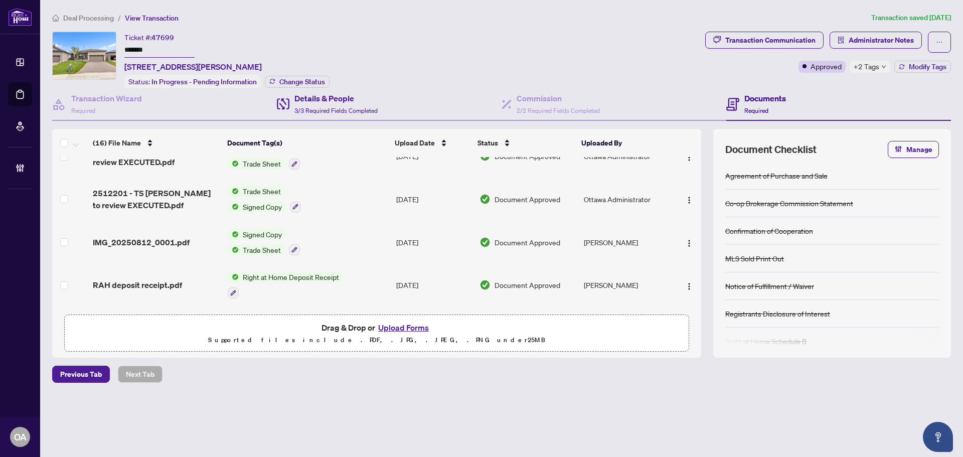
scroll to position [73, 0]
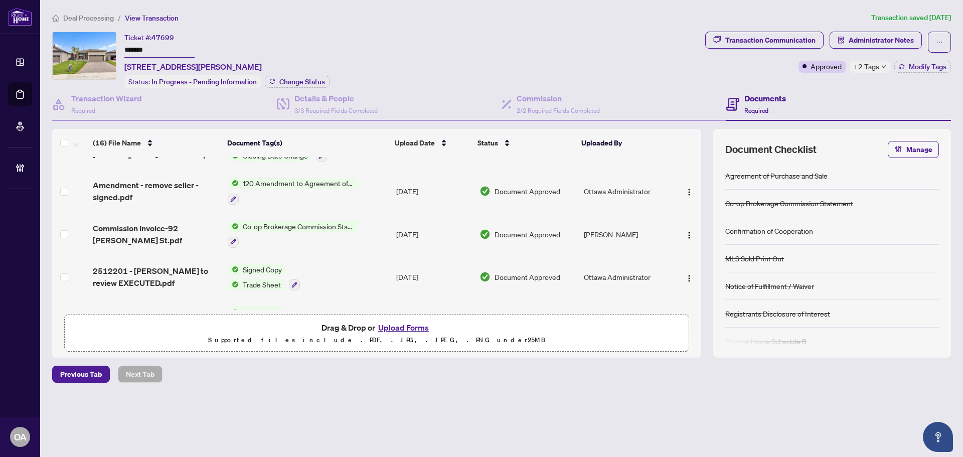
click at [777, 101] on h4 "Documents" at bounding box center [765, 98] width 42 height 12
click at [586, 88] on div "Commission 2/2 Required Fields Completed" at bounding box center [614, 104] width 225 height 33
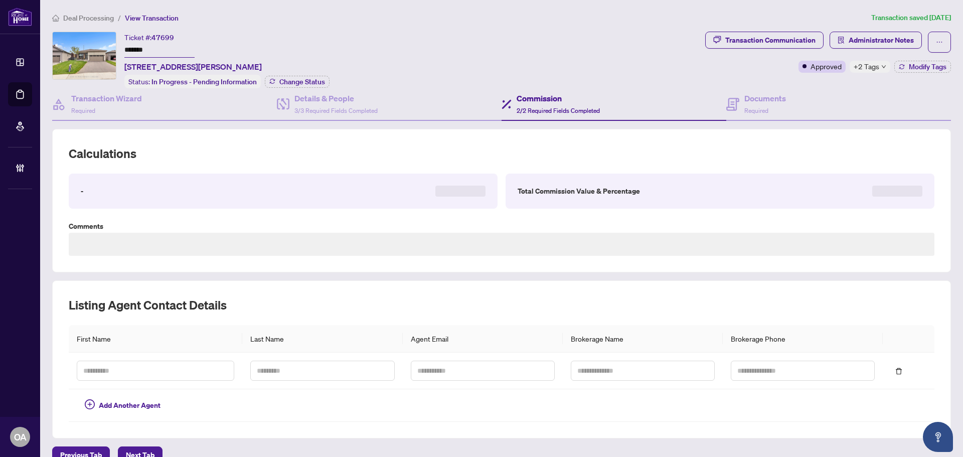
click at [854, 69] on span "+2 Tags" at bounding box center [867, 67] width 26 height 12
type textarea "**********"
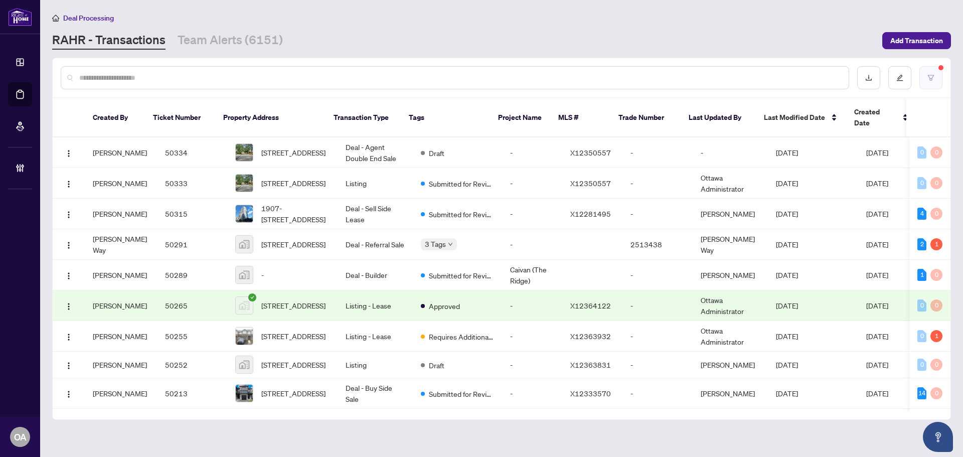
click at [932, 78] on icon "filter" at bounding box center [931, 78] width 6 height 6
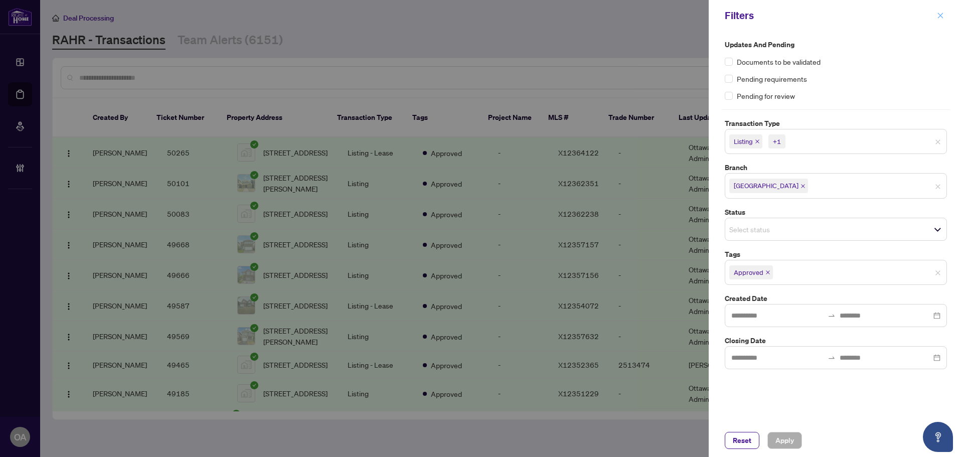
click at [939, 15] on icon "close" at bounding box center [940, 15] width 7 height 7
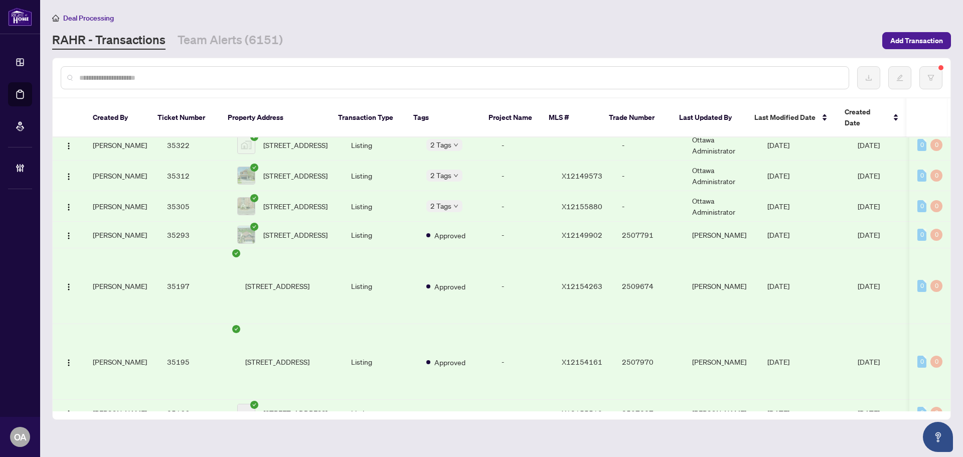
scroll to position [14061, 0]
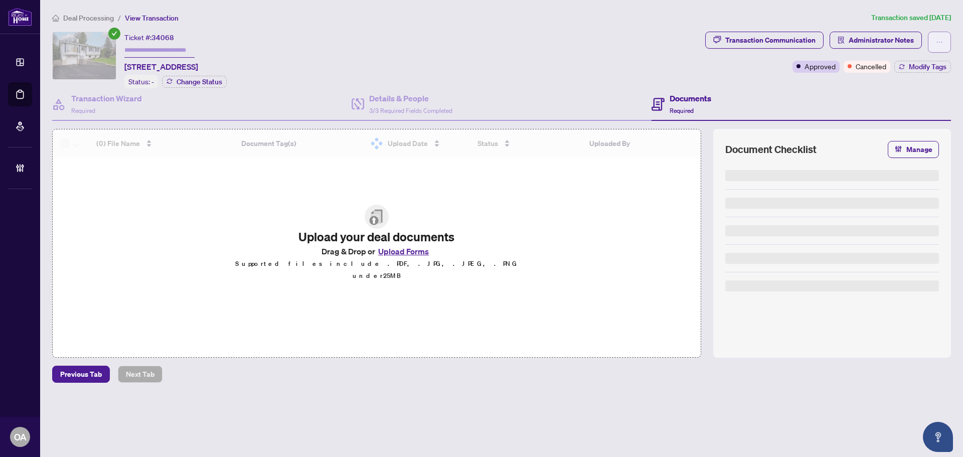
click at [938, 45] on icon "ellipsis" at bounding box center [939, 42] width 7 height 7
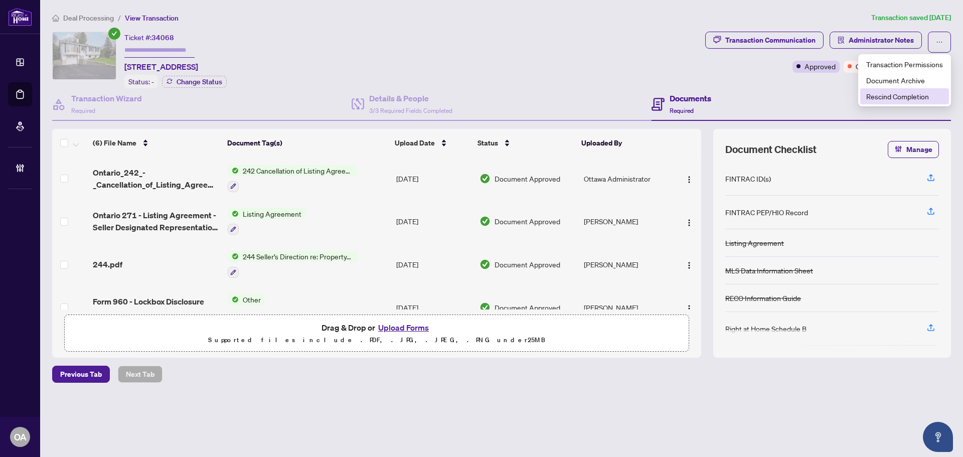
click at [904, 94] on span "Rescind Completion" at bounding box center [904, 96] width 77 height 11
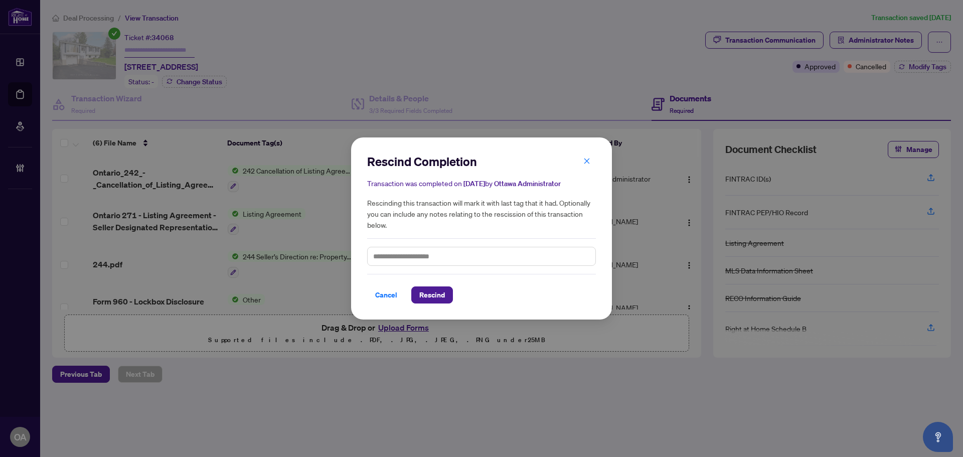
drag, startPoint x: 393, startPoint y: 281, endPoint x: 392, endPoint y: 293, distance: 12.1
click at [392, 287] on div "Cancel Rescind" at bounding box center [481, 289] width 229 height 30
click at [392, 293] on span "Cancel" at bounding box center [386, 295] width 22 height 16
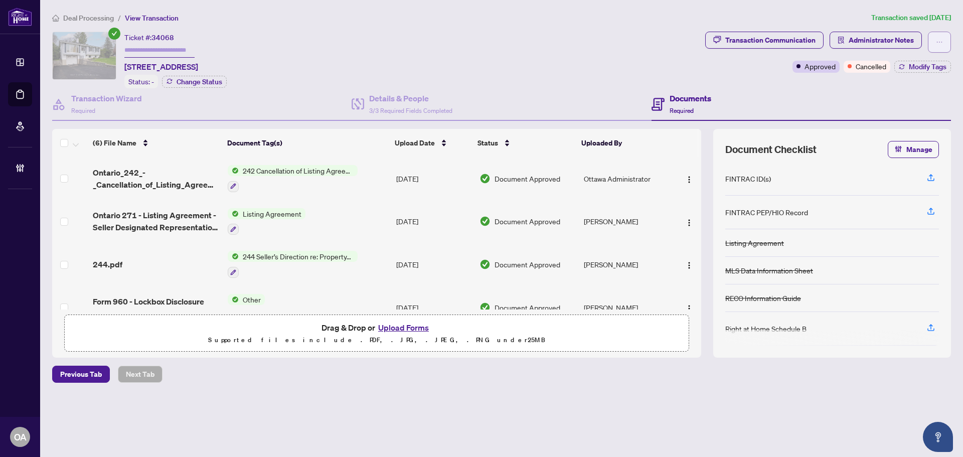
click at [939, 39] on icon "ellipsis" at bounding box center [939, 42] width 7 height 7
click at [779, 107] on div "Documents Required" at bounding box center [801, 104] width 299 height 33
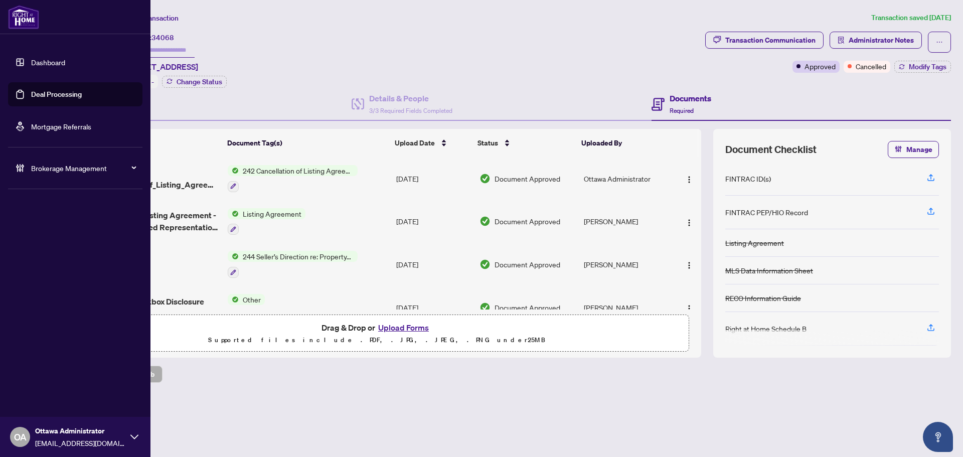
drag, startPoint x: 60, startPoint y: 94, endPoint x: 76, endPoint y: 92, distance: 16.7
click at [60, 94] on link "Deal Processing" at bounding box center [56, 94] width 51 height 9
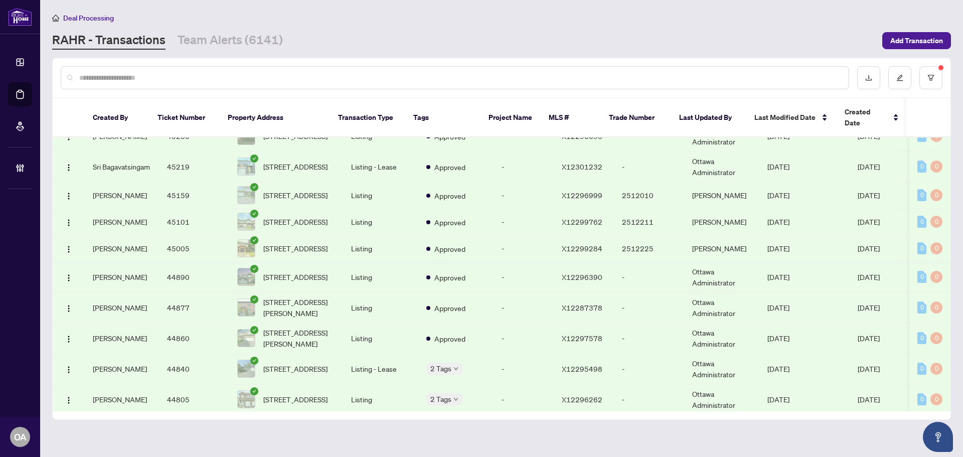
scroll to position [3832, 0]
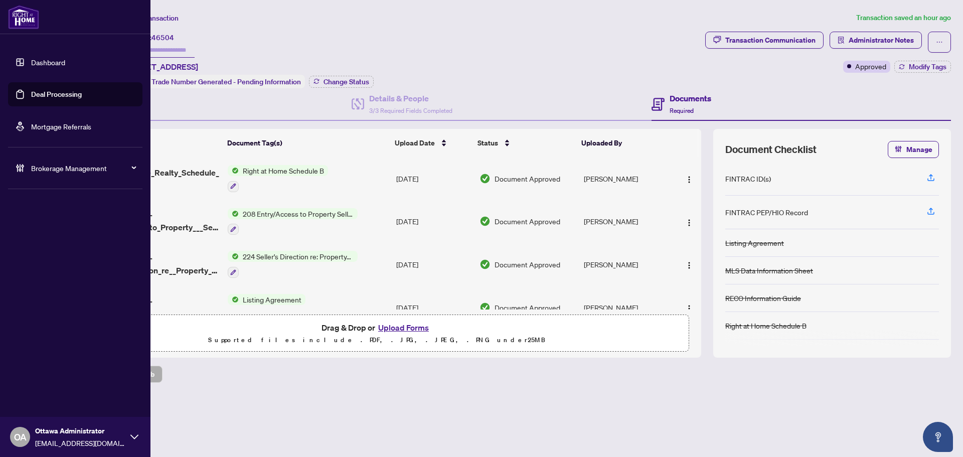
drag, startPoint x: 47, startPoint y: 95, endPoint x: 149, endPoint y: 68, distance: 106.5
click at [47, 95] on link "Deal Processing" at bounding box center [56, 94] width 51 height 9
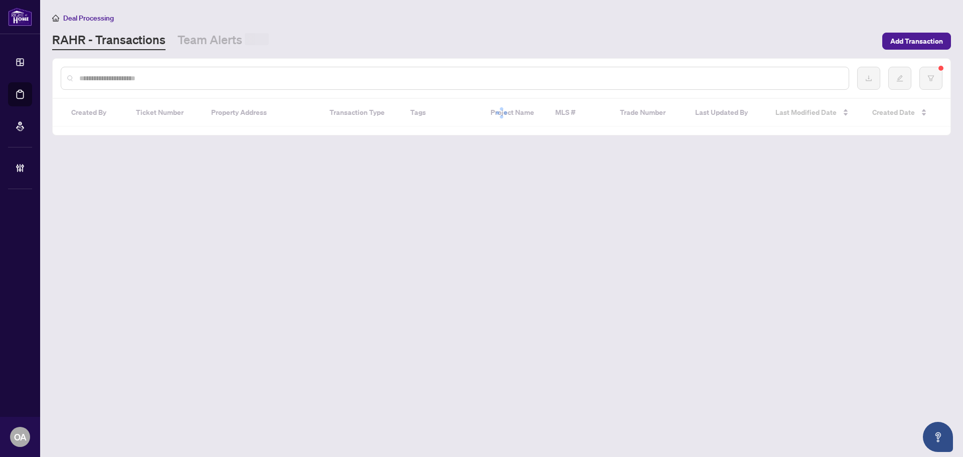
click at [218, 30] on div "Deal Processing [PERSON_NAME] - Transactions Team Alerts Add Transaction" at bounding box center [501, 31] width 899 height 38
click at [243, 52] on main "Deal Processing [PERSON_NAME] - Transactions Team Alerts Add Transaction Create…" at bounding box center [501, 228] width 923 height 457
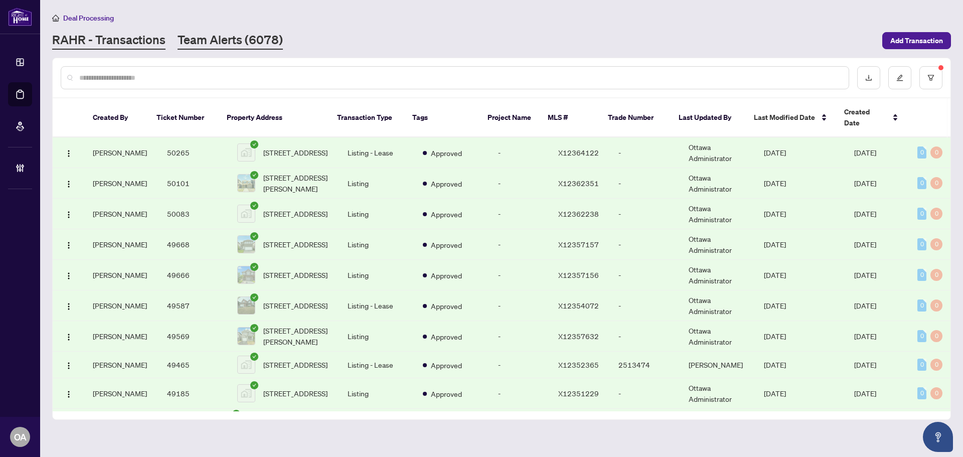
click at [244, 40] on link "Team Alerts (6078)" at bounding box center [230, 41] width 105 height 18
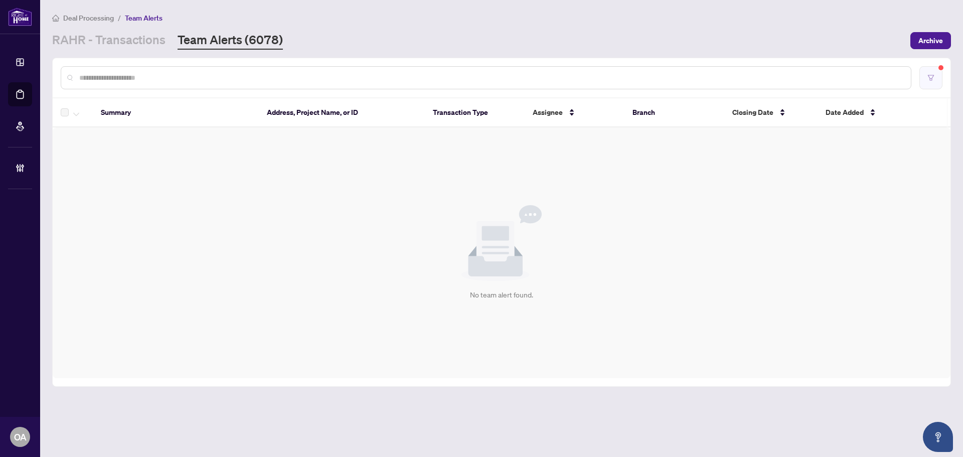
click at [925, 73] on button "button" at bounding box center [930, 77] width 23 height 23
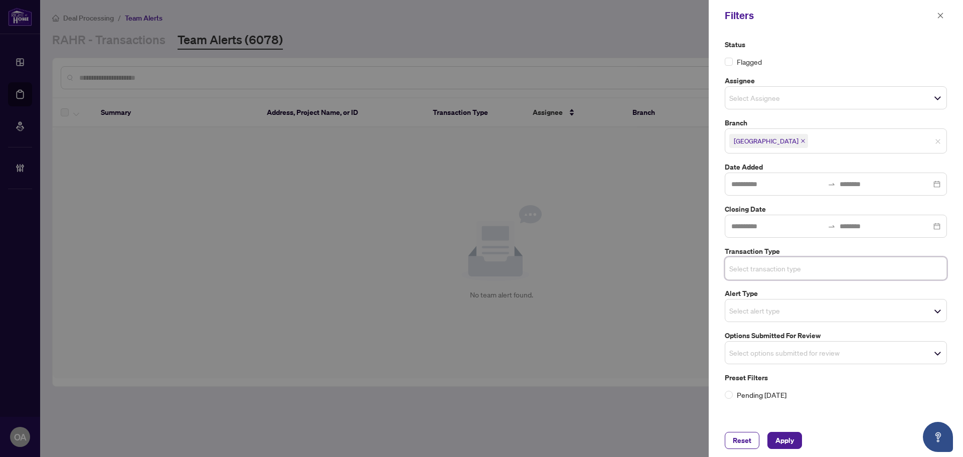
drag, startPoint x: 795, startPoint y: 441, endPoint x: 743, endPoint y: 428, distance: 53.4
click at [790, 441] on button "Apply" at bounding box center [784, 440] width 35 height 17
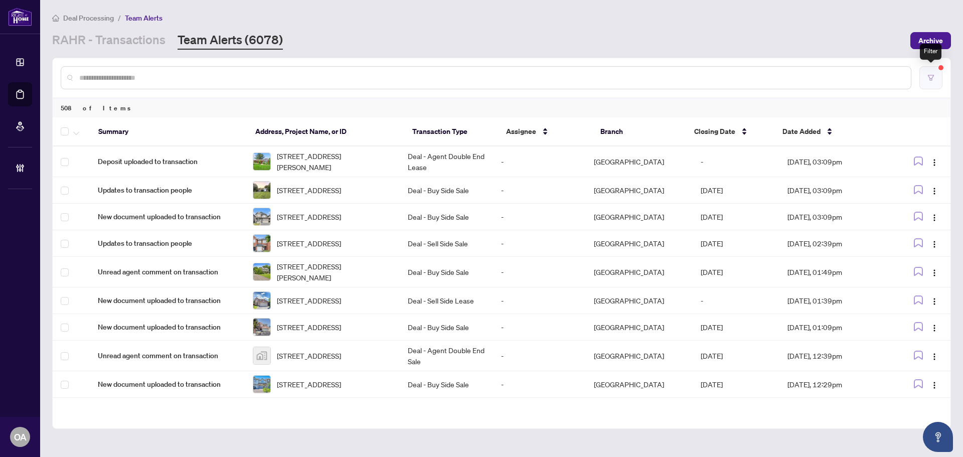
click at [934, 81] on button "button" at bounding box center [930, 77] width 23 height 23
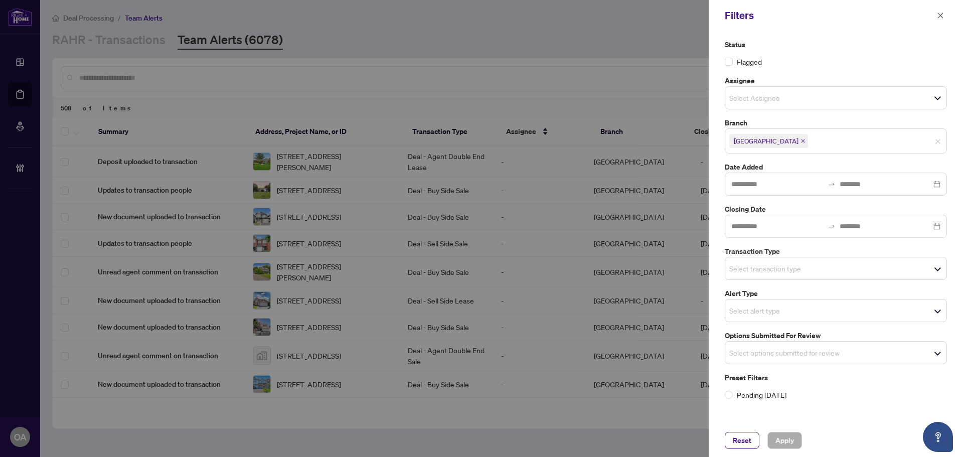
click at [764, 102] on input "search" at bounding box center [764, 98] width 70 height 12
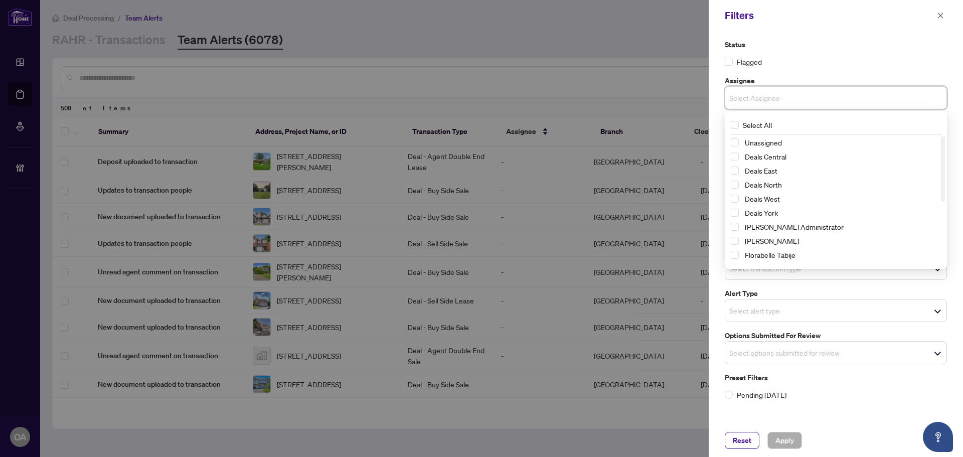
click at [825, 31] on div "Status Flagged Assignee Select Assignee Select All null Unassigned Deals Centra…" at bounding box center [836, 227] width 254 height 393
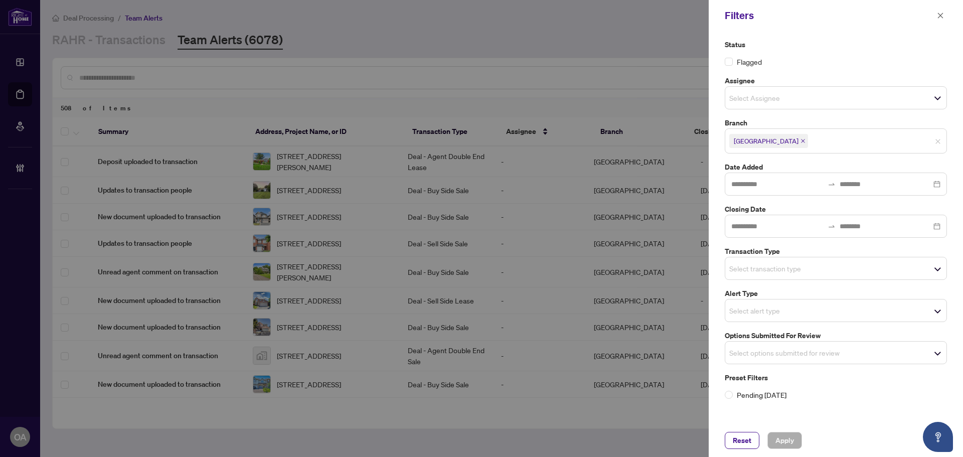
click at [797, 358] on input "search" at bounding box center [764, 353] width 70 height 12
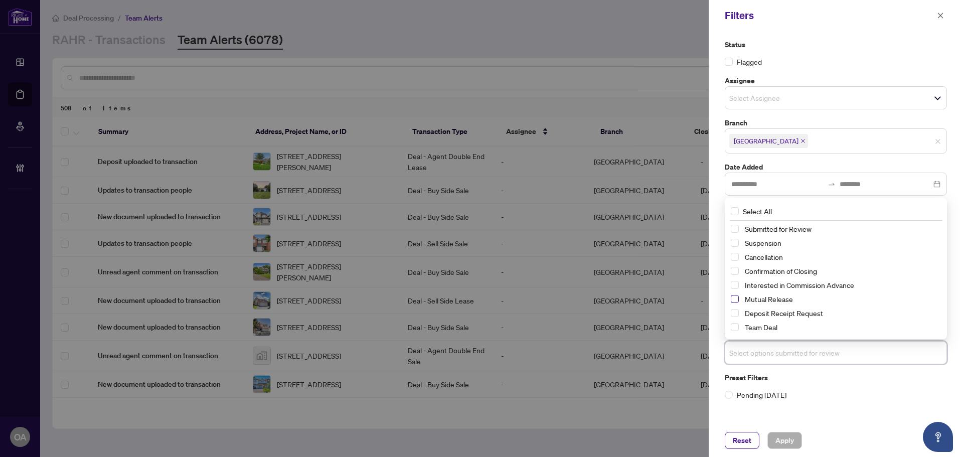
click at [737, 299] on span "Select Mutual Release" at bounding box center [735, 299] width 8 height 8
click at [735, 255] on span "Select Cancellation" at bounding box center [735, 257] width 8 height 8
click at [735, 241] on span "Select Suspension" at bounding box center [735, 243] width 8 height 8
click at [784, 431] on div "Reset Apply" at bounding box center [836, 440] width 254 height 33
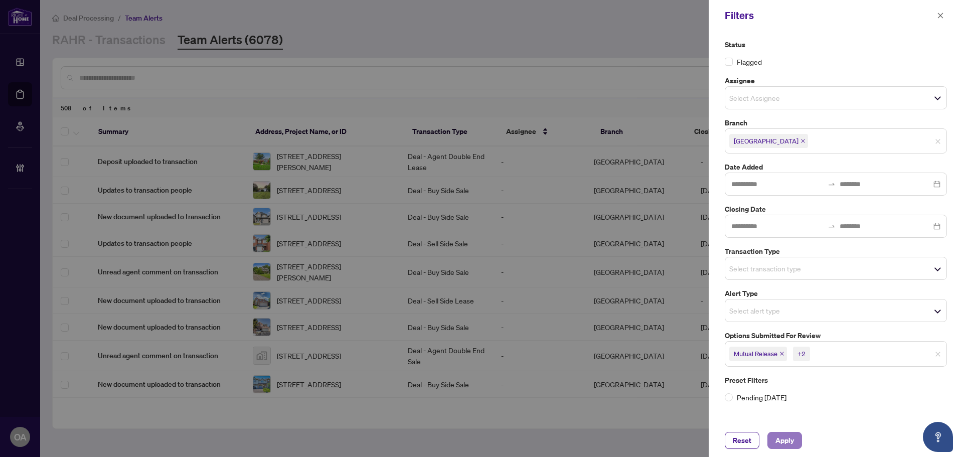
click at [785, 441] on span "Apply" at bounding box center [784, 440] width 19 height 16
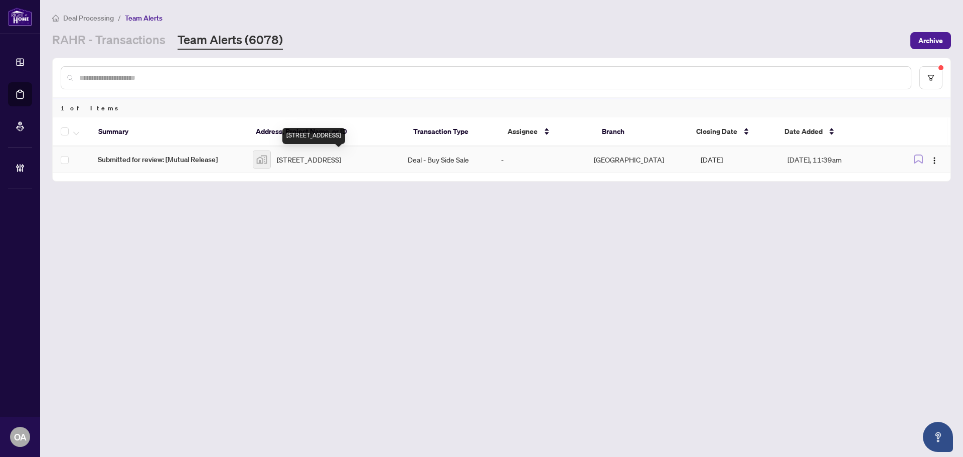
click at [325, 156] on span "[STREET_ADDRESS]" at bounding box center [309, 159] width 64 height 11
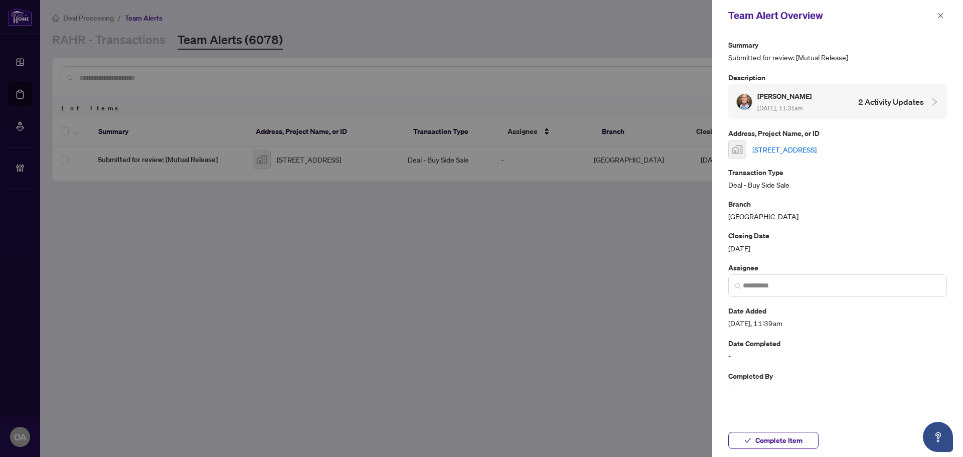
click at [790, 149] on link "[STREET_ADDRESS]" at bounding box center [784, 149] width 64 height 11
click at [939, 14] on icon "close" at bounding box center [941, 16] width 6 height 6
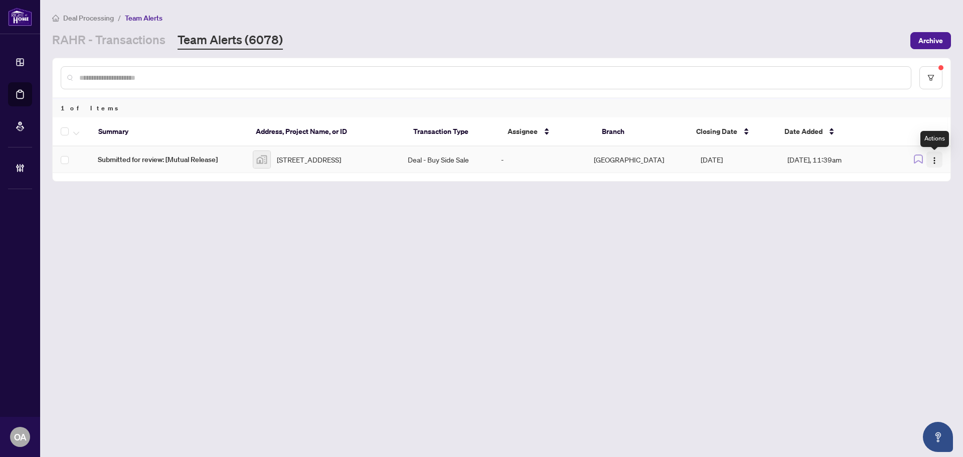
click at [933, 165] on img "button" at bounding box center [934, 161] width 8 height 8
click at [930, 211] on span "Complete Item" at bounding box center [911, 213] width 47 height 11
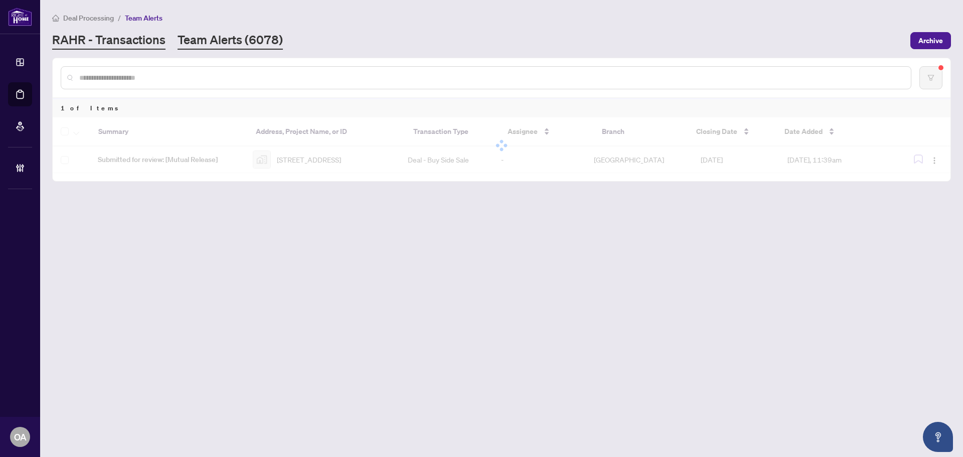
click at [136, 35] on link "RAHR - Transactions" at bounding box center [108, 41] width 113 height 18
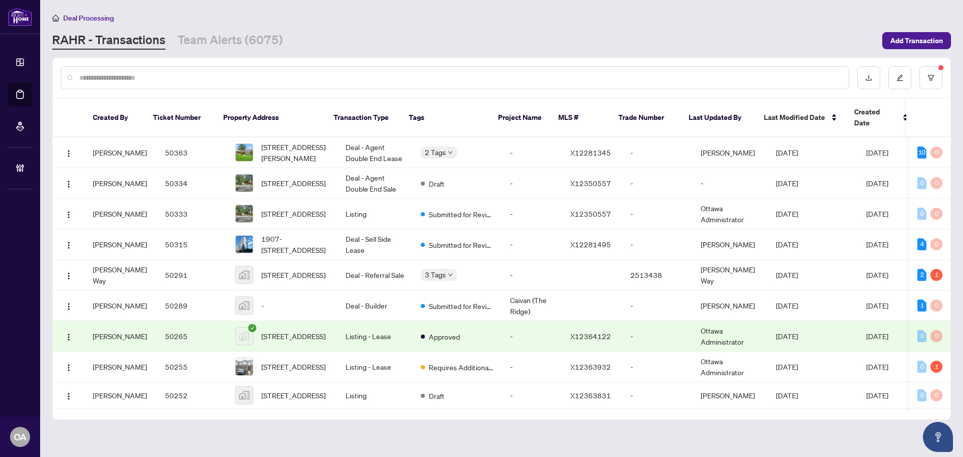
click at [226, 28] on div "Deal Processing RAHR - Transactions Team Alerts (6075) Add Transaction" at bounding box center [501, 31] width 899 height 38
click at [264, 53] on main "Deal Processing RAHR - Transactions Team Alerts (6075) Add Transaction Created …" at bounding box center [501, 228] width 923 height 457
click at [259, 39] on link "Team Alerts (6075)" at bounding box center [230, 41] width 105 height 18
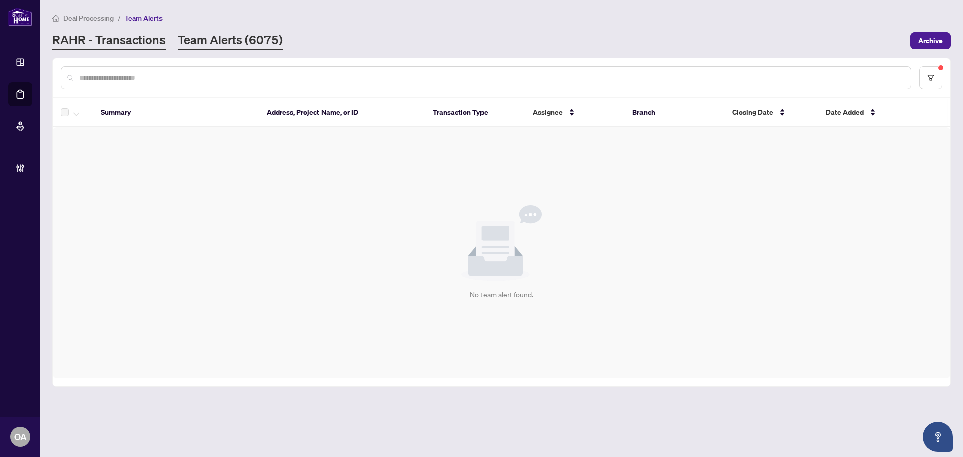
click at [145, 45] on link "RAHR - Transactions" at bounding box center [108, 41] width 113 height 18
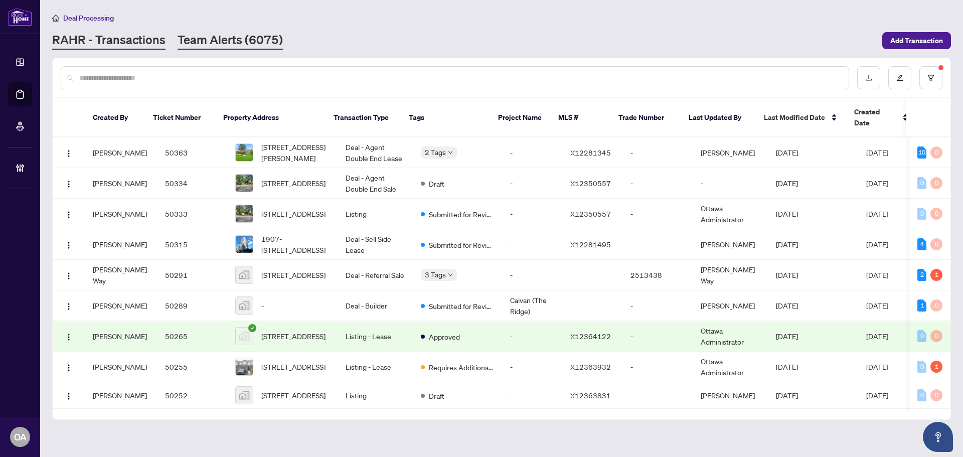
click at [264, 33] on link "Team Alerts (6075)" at bounding box center [230, 41] width 105 height 18
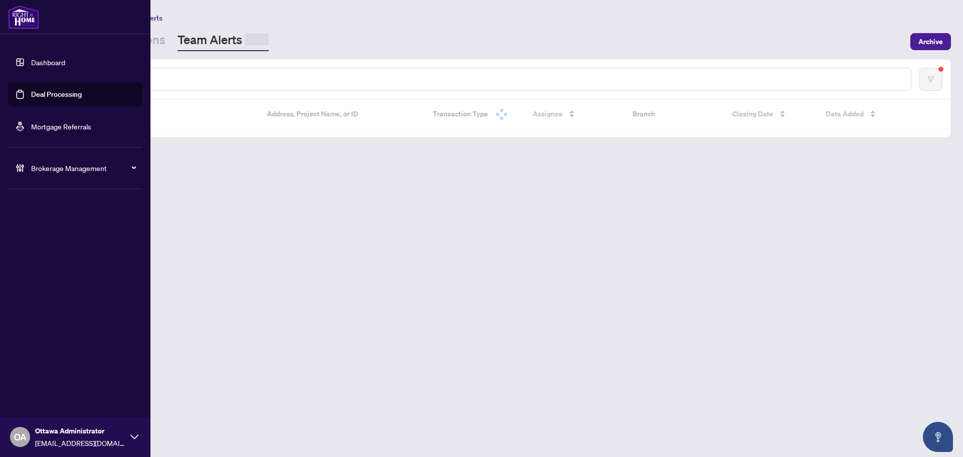
click at [31, 90] on link "Deal Processing" at bounding box center [56, 94] width 51 height 9
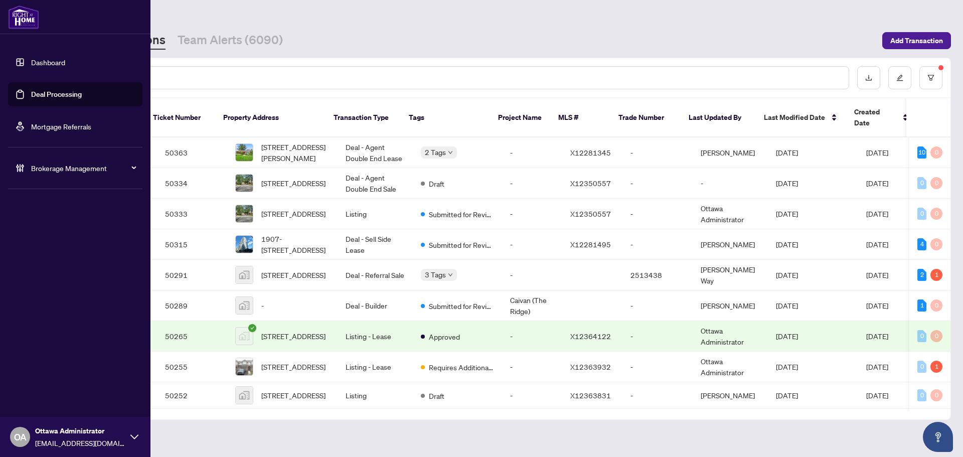
drag, startPoint x: 28, startPoint y: 88, endPoint x: 160, endPoint y: 66, distance: 133.7
click at [31, 90] on link "Deal Processing" at bounding box center [56, 94] width 51 height 9
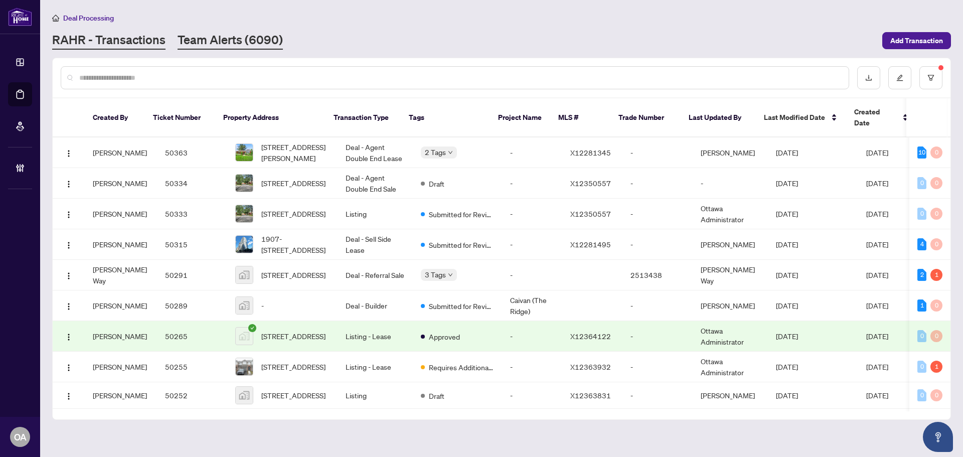
click at [208, 44] on link "Team Alerts (6090)" at bounding box center [230, 41] width 105 height 18
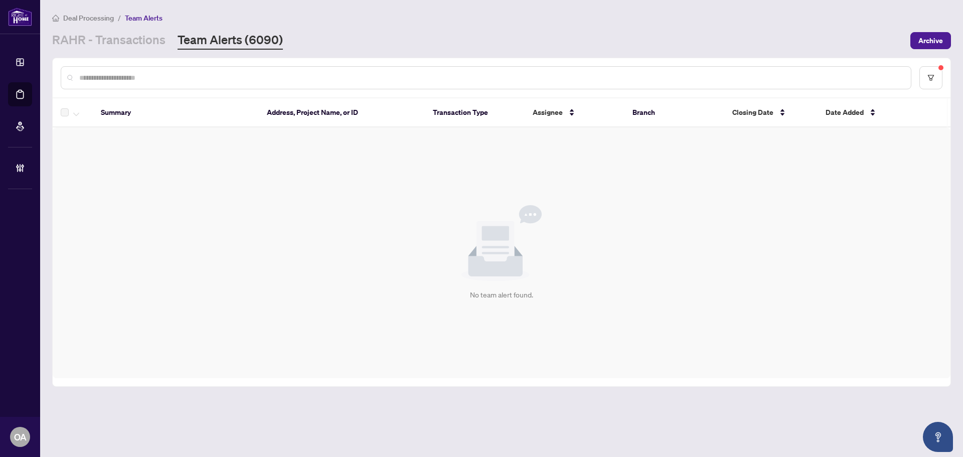
click at [137, 50] on main "Deal Processing / Team Alerts RAHR - Transactions Team Alerts (6090) Archive Su…" at bounding box center [501, 228] width 923 height 457
click at [136, 46] on link "RAHR - Transactions" at bounding box center [108, 41] width 113 height 18
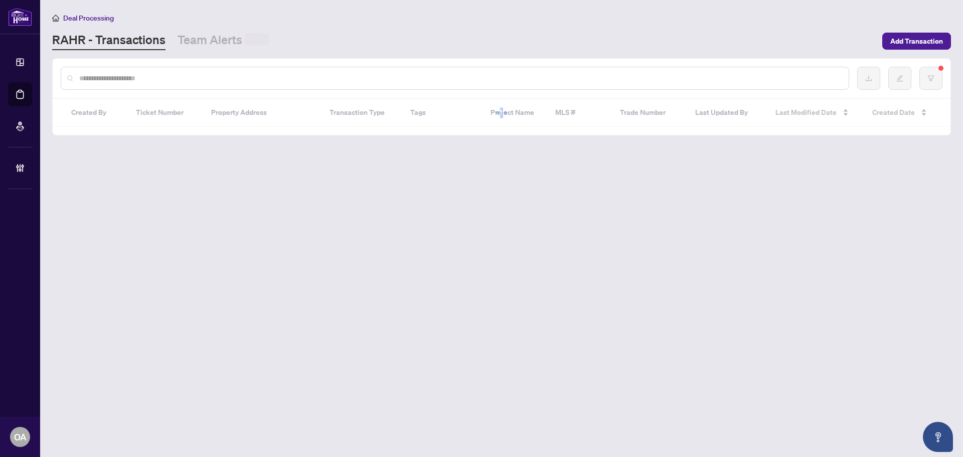
click at [26, 95] on li "Deal Processing" at bounding box center [20, 94] width 24 height 24
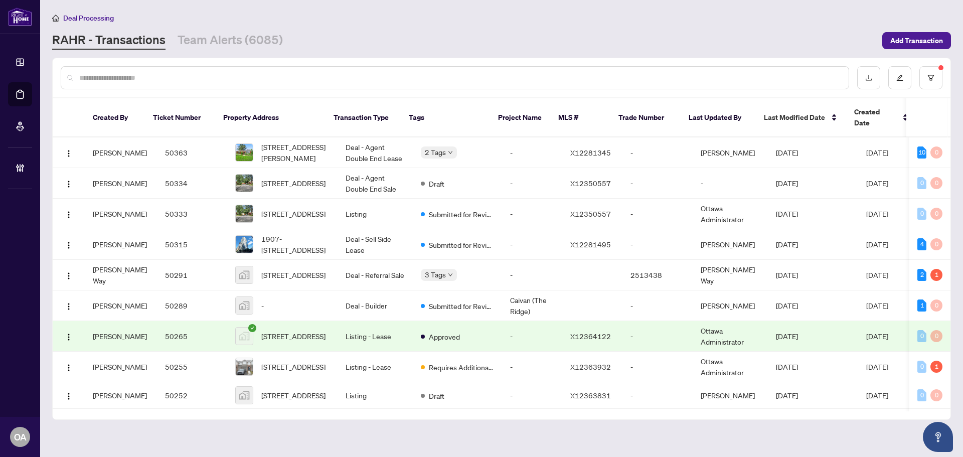
click at [249, 74] on input "text" at bounding box center [459, 77] width 761 height 11
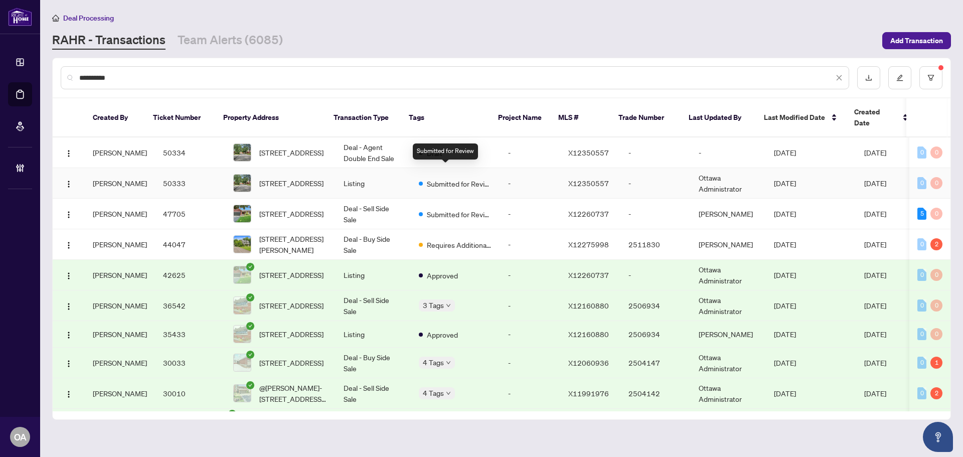
type input "**********"
click at [472, 178] on span "Submitted for Review" at bounding box center [459, 183] width 65 height 11
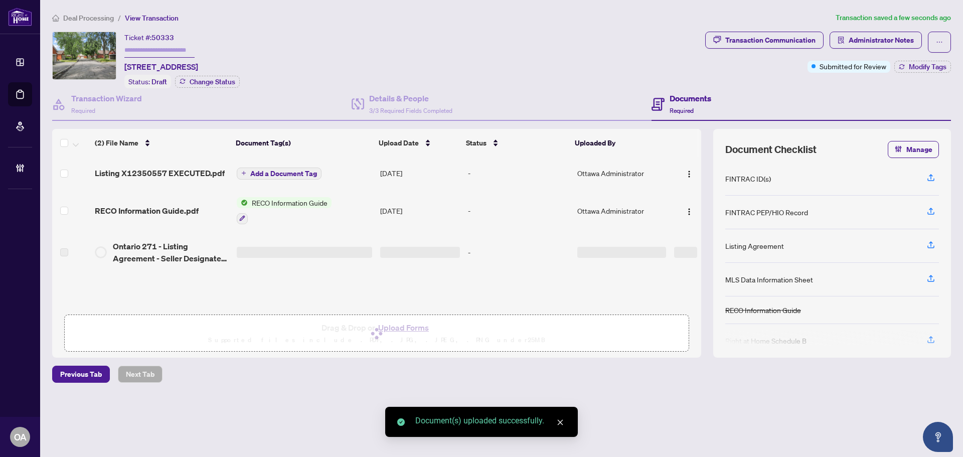
click at [337, 338] on div at bounding box center [377, 333] width 612 height 25
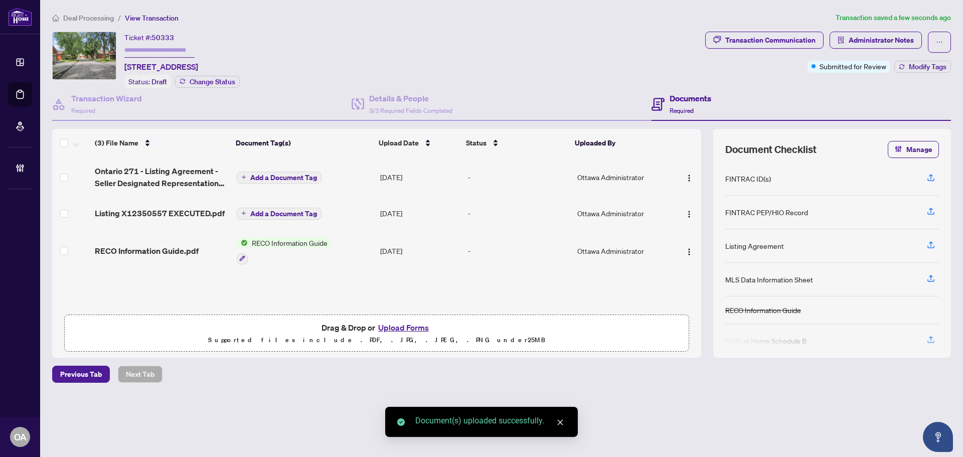
click at [287, 177] on span "Add a Document Tag" at bounding box center [283, 177] width 67 height 7
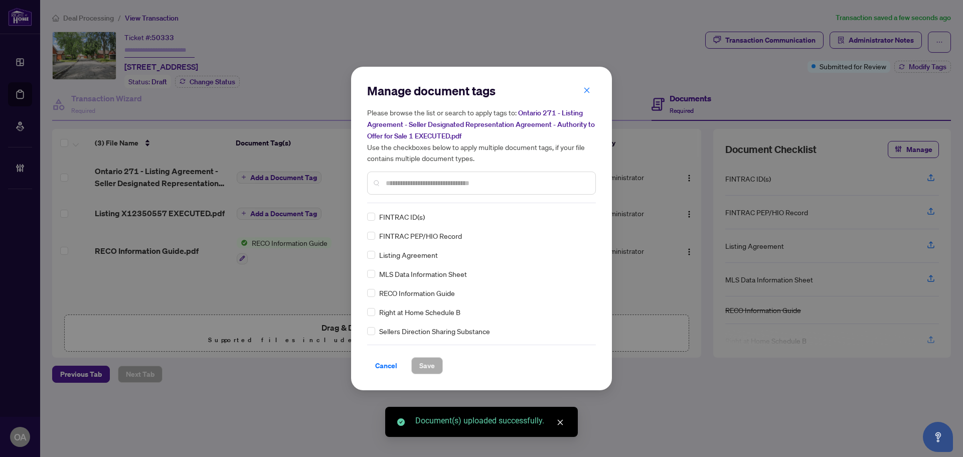
click at [399, 184] on input "text" at bounding box center [487, 183] width 202 height 11
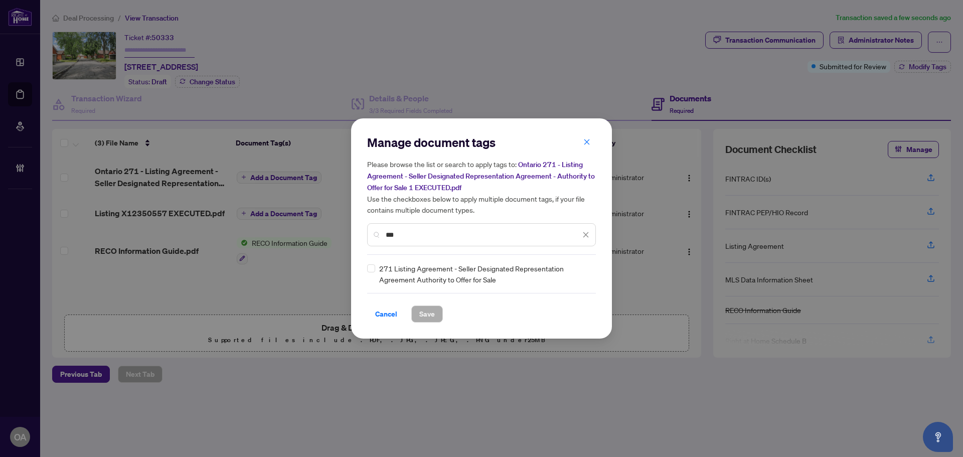
type input "***"
click at [575, 269] on img at bounding box center [575, 274] width 10 height 10
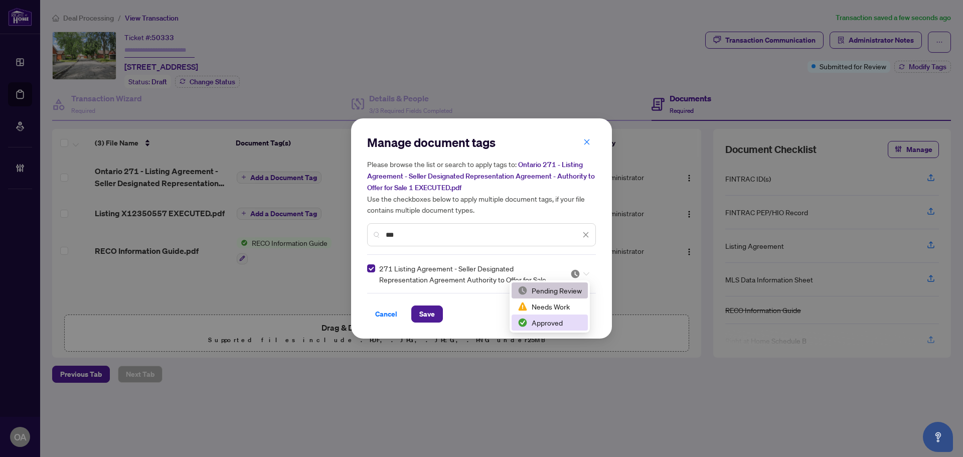
click at [573, 323] on div "Approved" at bounding box center [550, 322] width 64 height 11
click at [427, 312] on span "Save" at bounding box center [427, 314] width 16 height 16
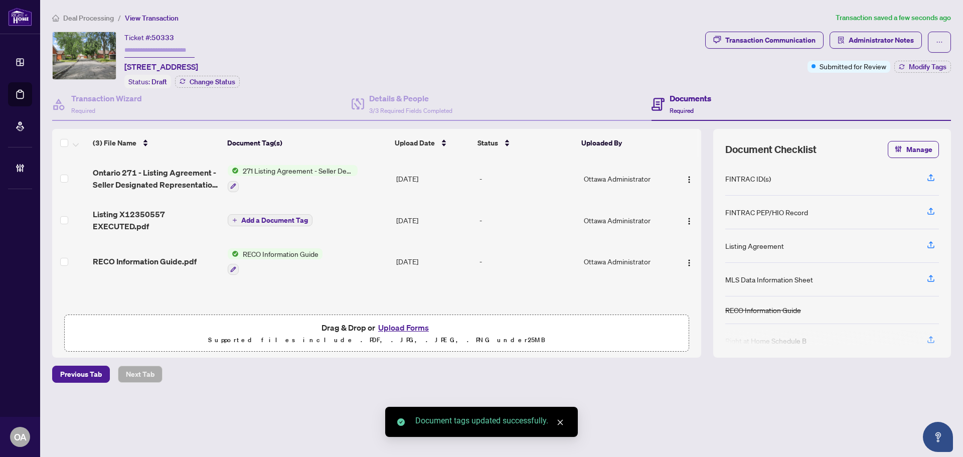
click at [287, 229] on td "Add a Document Tag" at bounding box center [308, 220] width 169 height 40
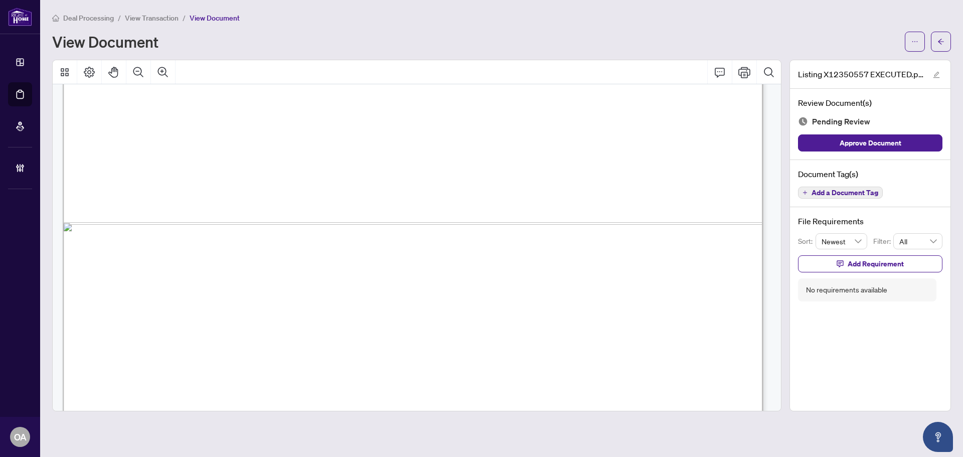
scroll to position [652, 0]
click at [914, 35] on span "button" at bounding box center [914, 42] width 7 height 16
click at [164, 174] on span "Comments" at bounding box center [135, 169] width 58 height 15
click at [832, 192] on span "Add a Document Tag" at bounding box center [845, 192] width 67 height 7
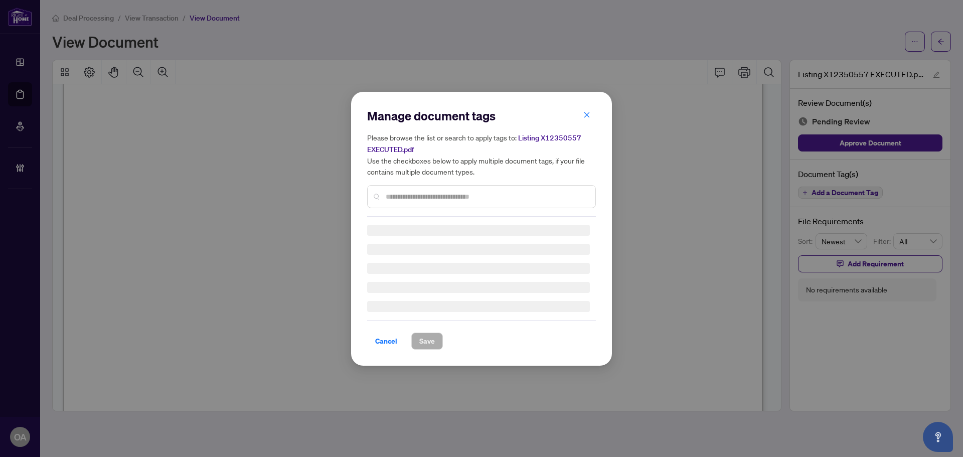
click at [402, 195] on div "Manage document tags Please browse the list or search to apply tags to: Listing…" at bounding box center [481, 162] width 229 height 109
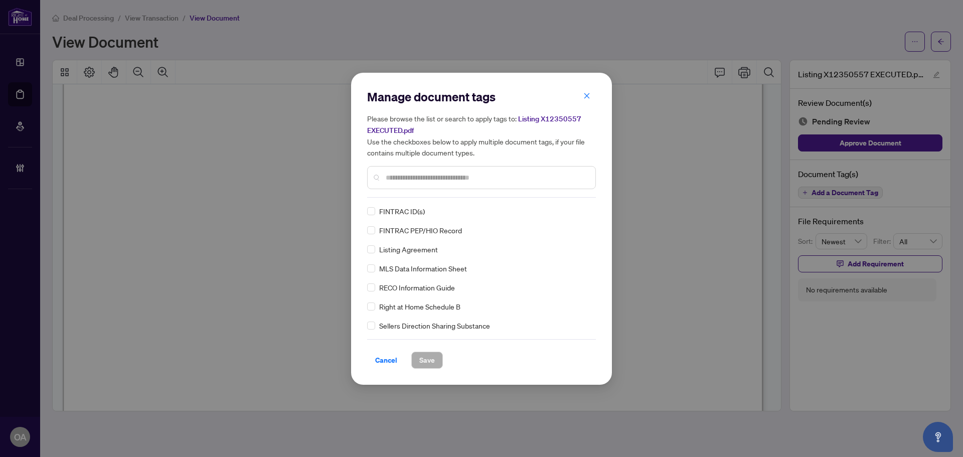
drag, startPoint x: 405, startPoint y: 185, endPoint x: 405, endPoint y: 180, distance: 5.5
click at [405, 181] on div at bounding box center [481, 177] width 229 height 23
click at [405, 179] on input "text" at bounding box center [487, 177] width 202 height 11
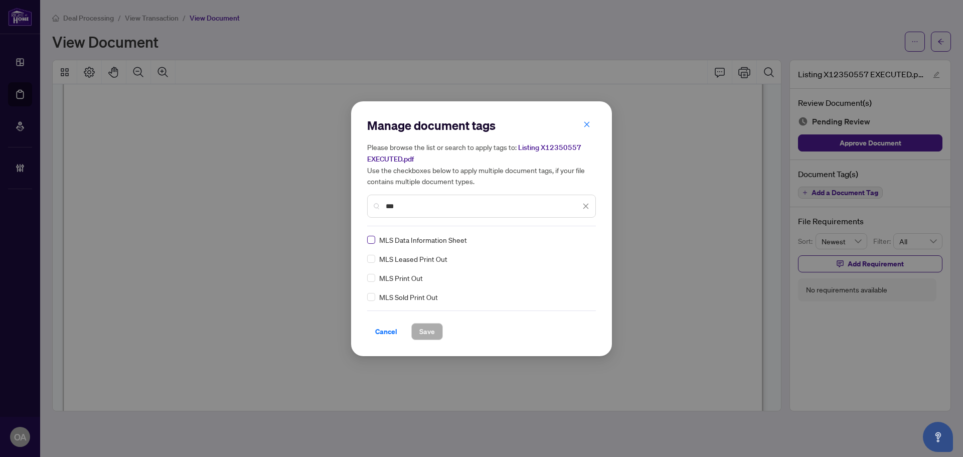
type input "***"
click at [576, 241] on img at bounding box center [575, 240] width 10 height 10
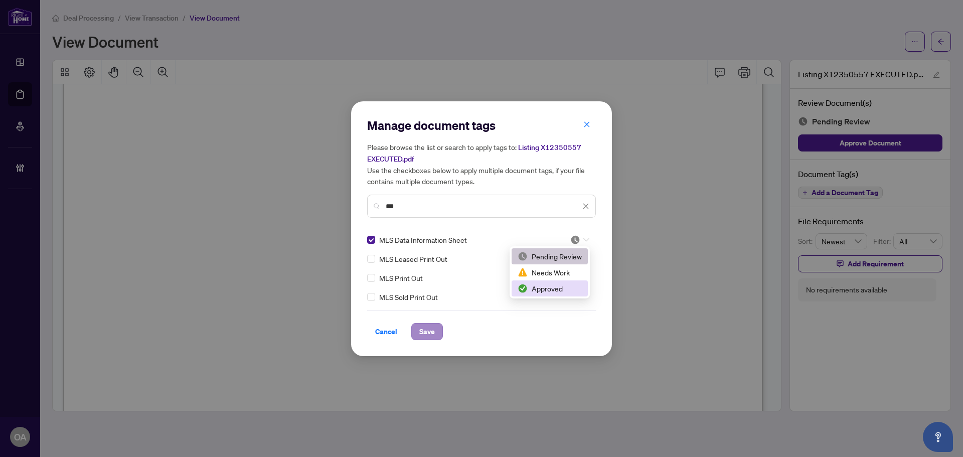
drag, startPoint x: 565, startPoint y: 286, endPoint x: 426, endPoint y: 322, distance: 143.4
click at [563, 286] on div "Approved" at bounding box center [550, 288] width 64 height 11
click at [422, 325] on span "Save" at bounding box center [427, 332] width 16 height 16
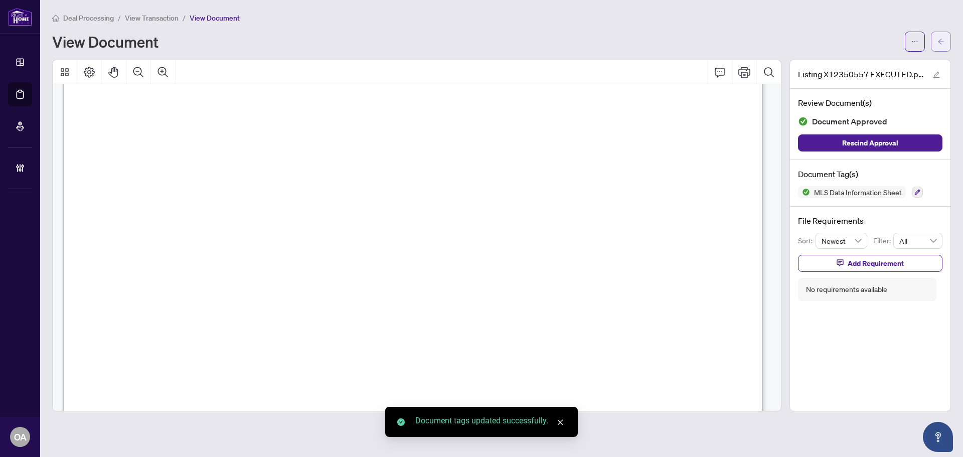
click at [943, 47] on span "button" at bounding box center [941, 42] width 7 height 16
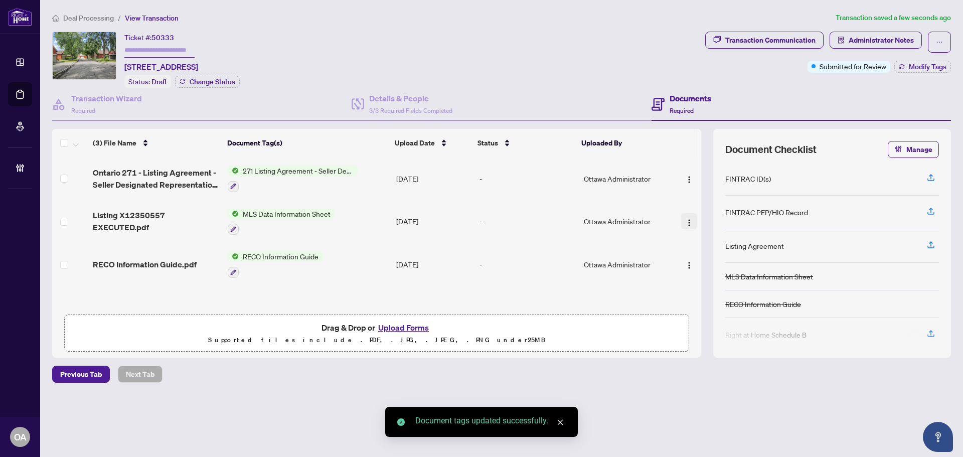
click at [685, 224] on img "button" at bounding box center [689, 223] width 8 height 8
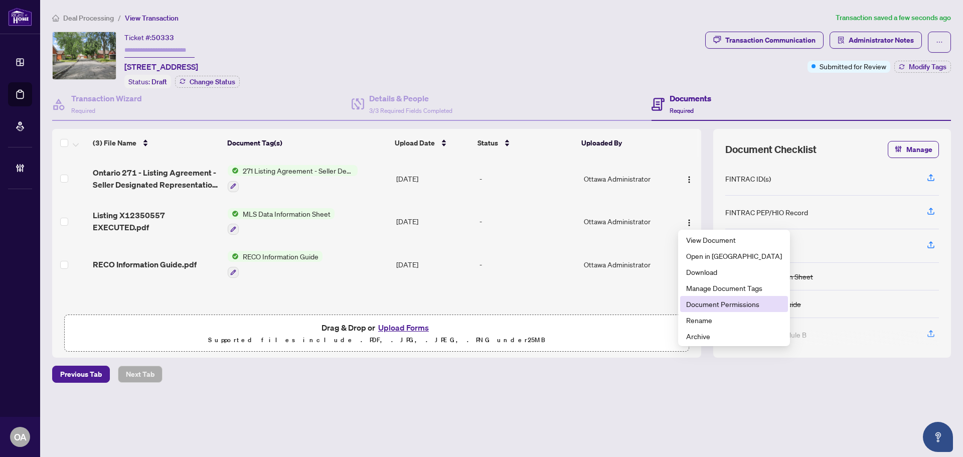
click at [713, 307] on span "Document Permissions" at bounding box center [734, 303] width 96 height 11
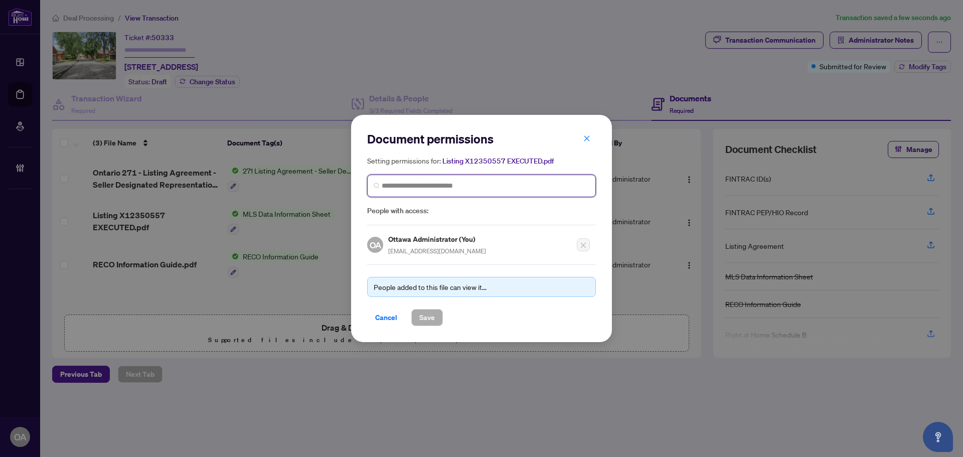
click at [415, 188] on input "search" at bounding box center [486, 186] width 208 height 11
type input "**********"
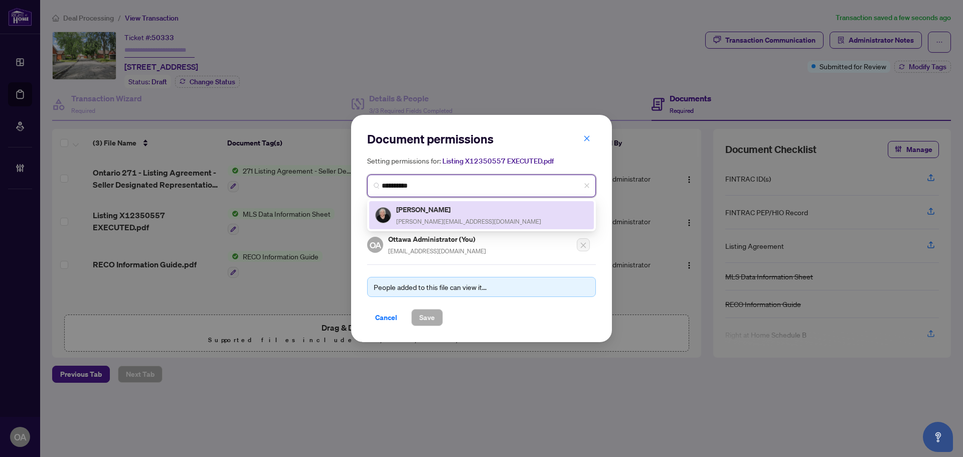
click at [436, 223] on span "linda@lindaking.com" at bounding box center [468, 222] width 145 height 8
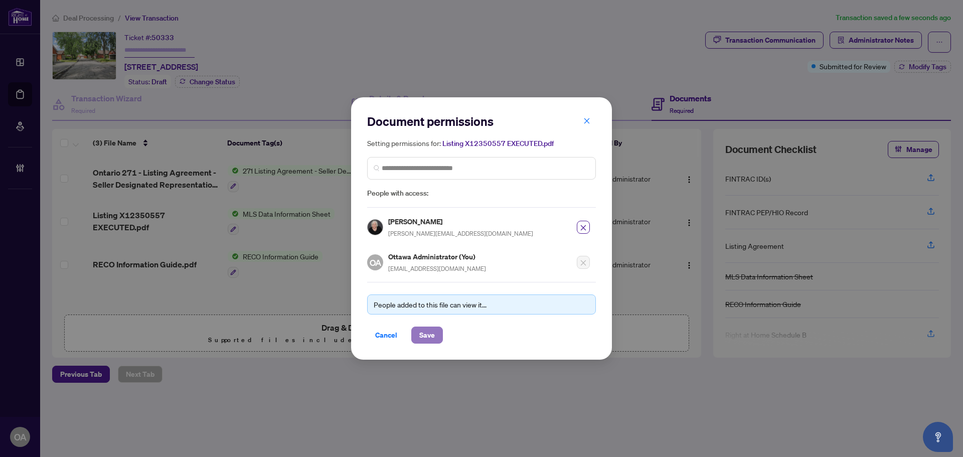
click at [433, 341] on span "Save" at bounding box center [427, 335] width 16 height 16
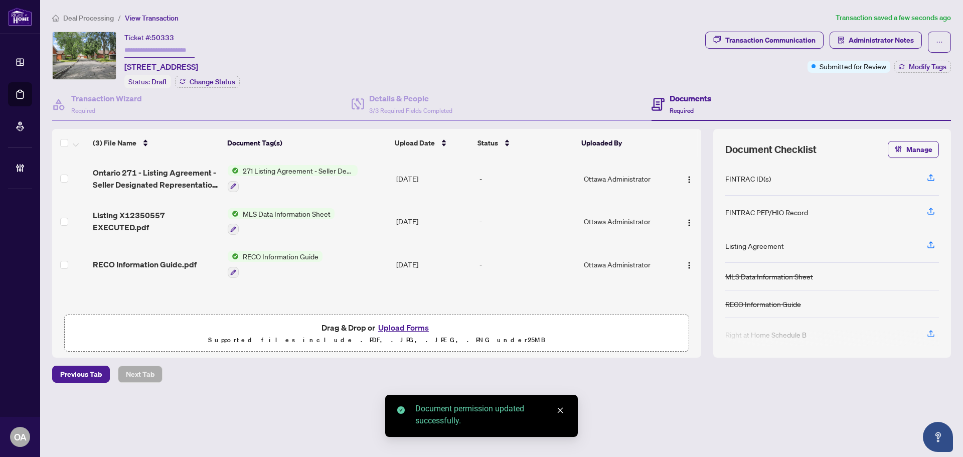
click at [685, 176] on img "button" at bounding box center [689, 180] width 8 height 8
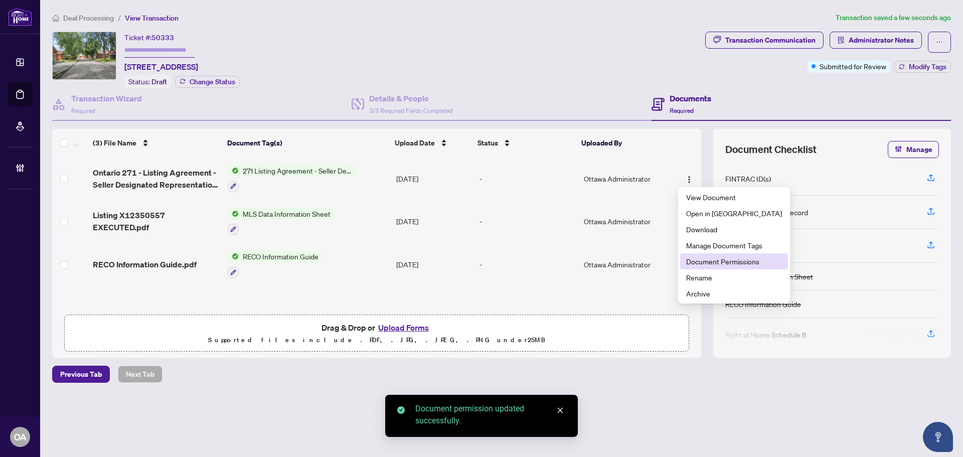
click at [726, 259] on span "Document Permissions" at bounding box center [734, 261] width 96 height 11
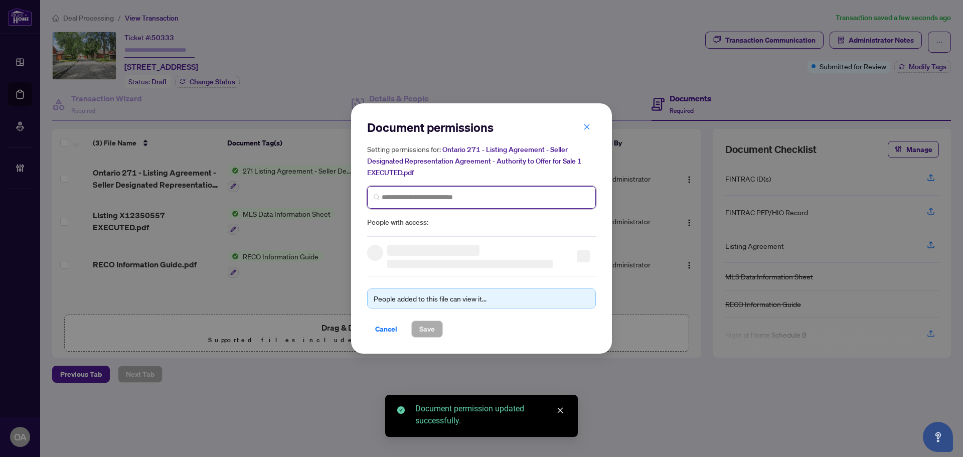
click at [0, 0] on input "search" at bounding box center [0, 0] width 0 height 0
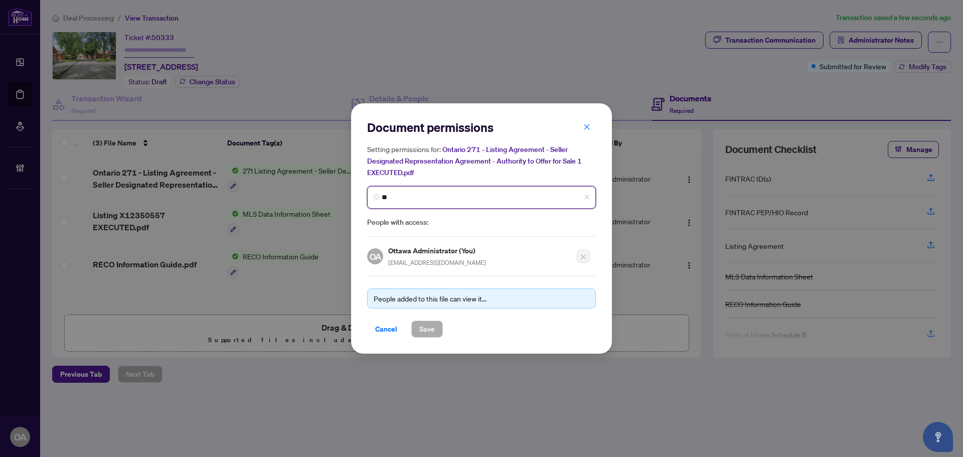
type input "*"
type input "**********"
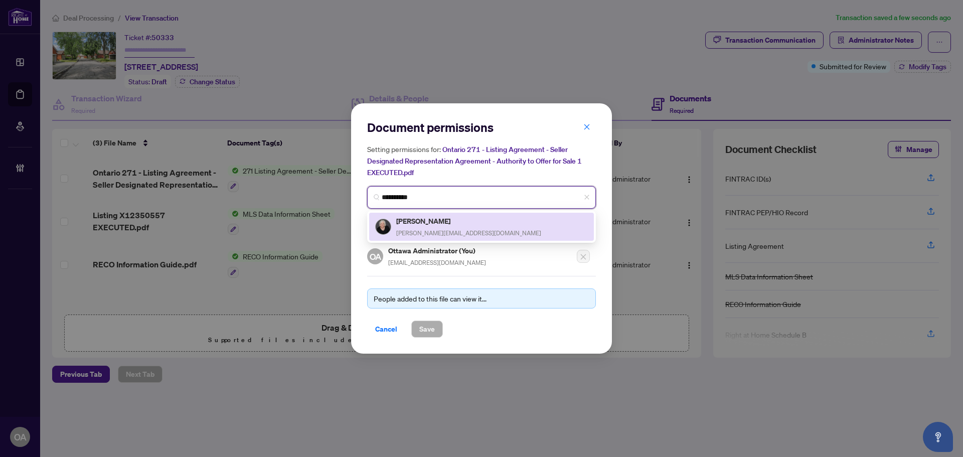
click at [479, 219] on div "Linda King linda@lindaking.com" at bounding box center [481, 226] width 213 height 23
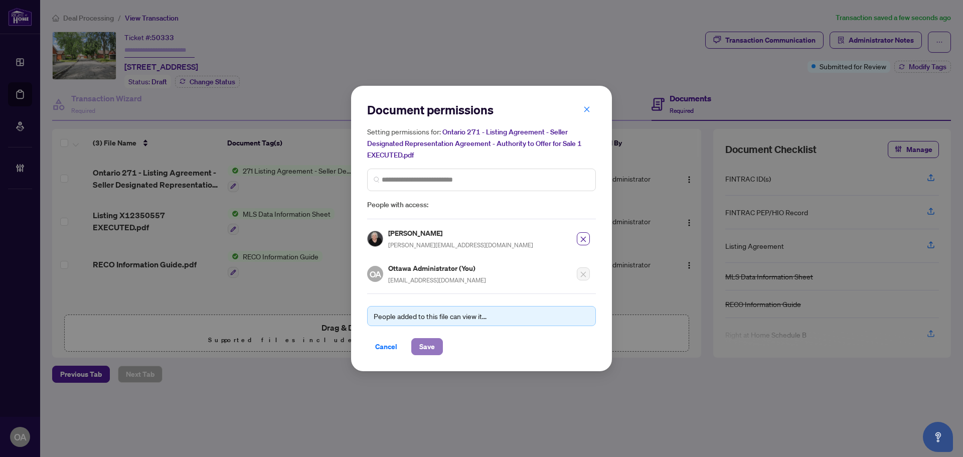
click at [433, 352] on span "Save" at bounding box center [427, 347] width 16 height 16
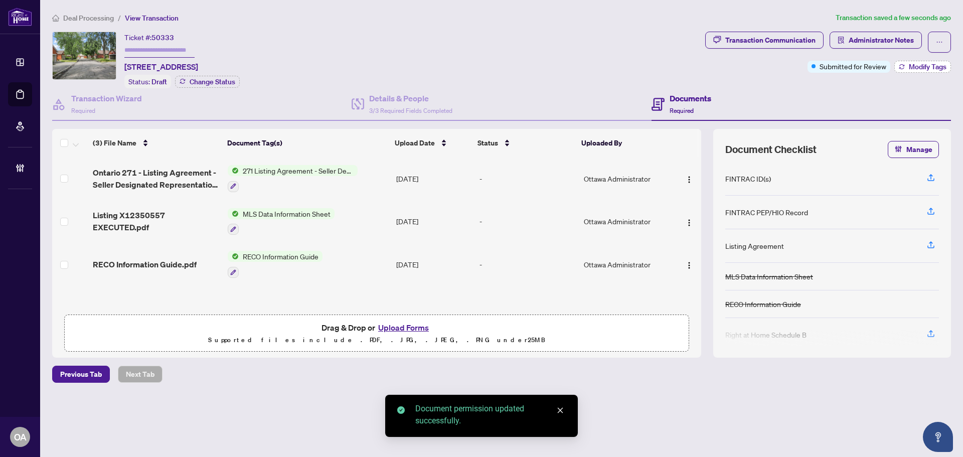
click at [934, 65] on span "Modify Tags" at bounding box center [928, 66] width 38 height 7
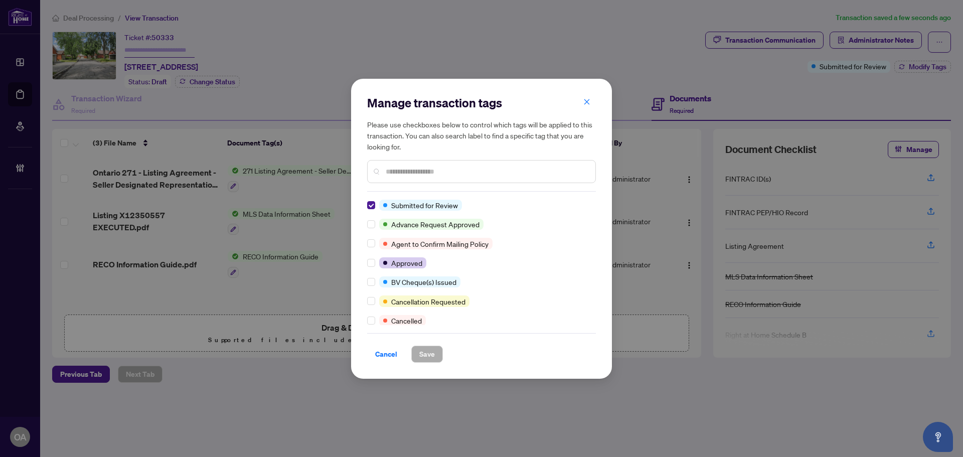
click at [372, 253] on div "Submitted for Review Advance Request Approved Agent to Confirm Mailing Policy A…" at bounding box center [481, 262] width 229 height 125
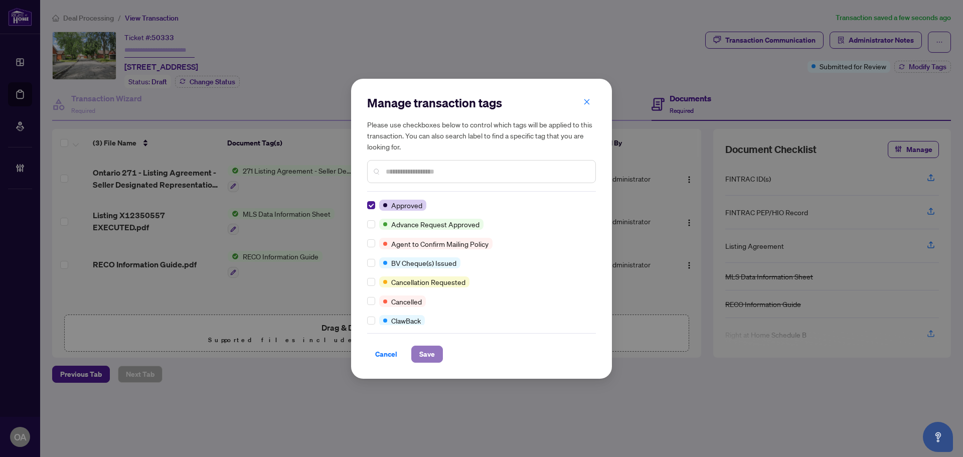
click at [428, 348] on span "Save" at bounding box center [427, 354] width 16 height 16
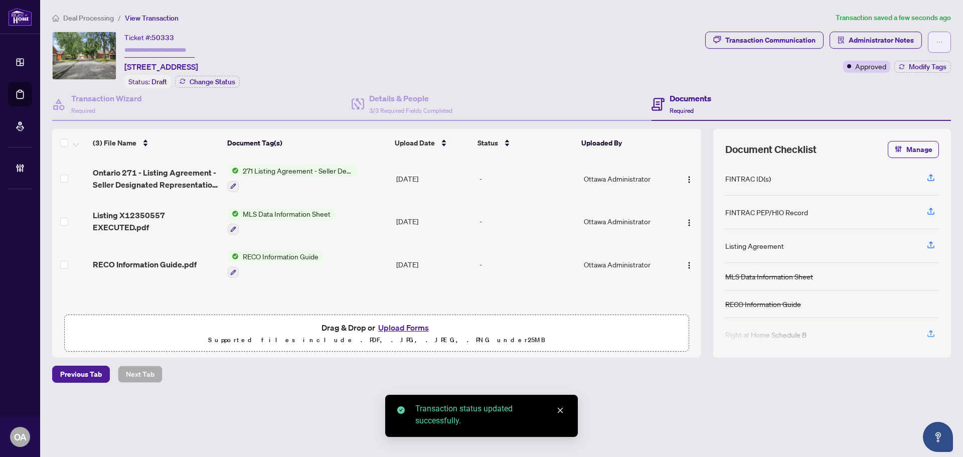
click at [936, 37] on span "button" at bounding box center [939, 42] width 7 height 16
click at [873, 106] on li "Submit for Completion" at bounding box center [904, 112] width 89 height 16
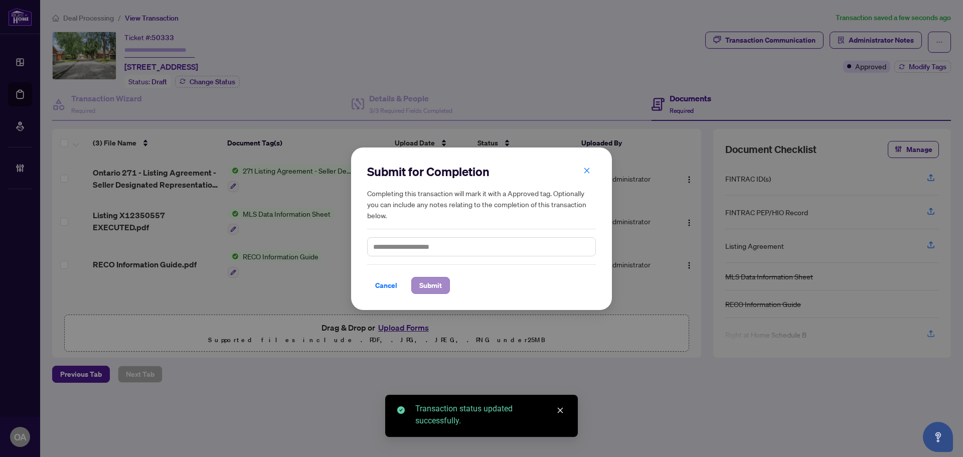
drag, startPoint x: 436, startPoint y: 256, endPoint x: 443, endPoint y: 280, distance: 25.1
click at [438, 270] on div "Submit for Completion Completing this transaction will mark it with a Approved …" at bounding box center [481, 229] width 229 height 130
click at [443, 280] on button "Submit" at bounding box center [430, 285] width 39 height 17
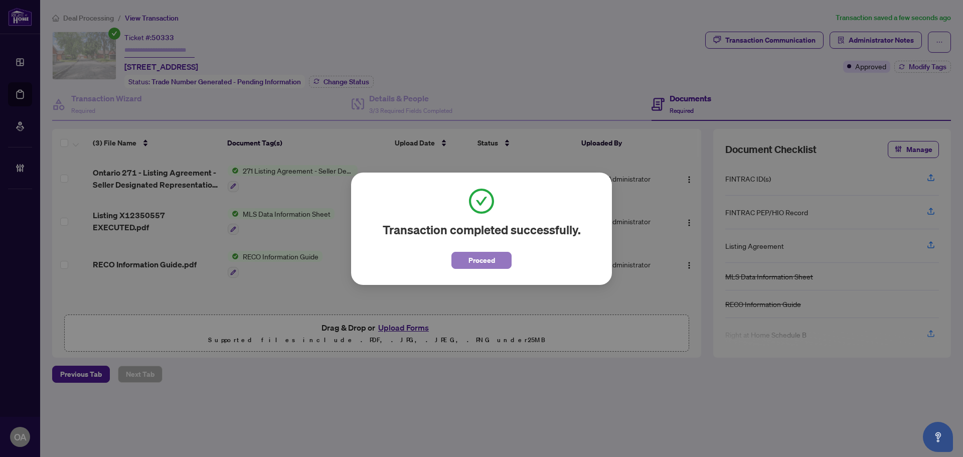
click at [479, 260] on span "Proceed" at bounding box center [482, 260] width 27 height 16
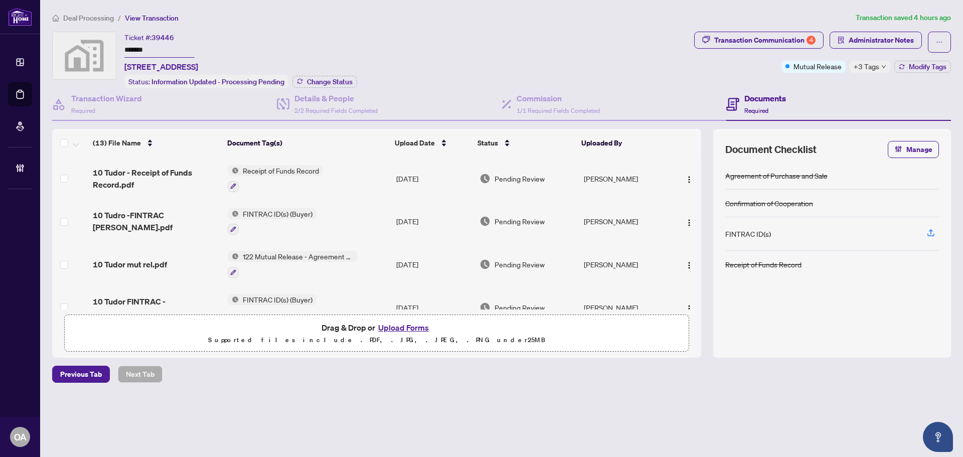
click at [171, 260] on div "10 Tudor mut rel.pdf" at bounding box center [156, 264] width 127 height 12
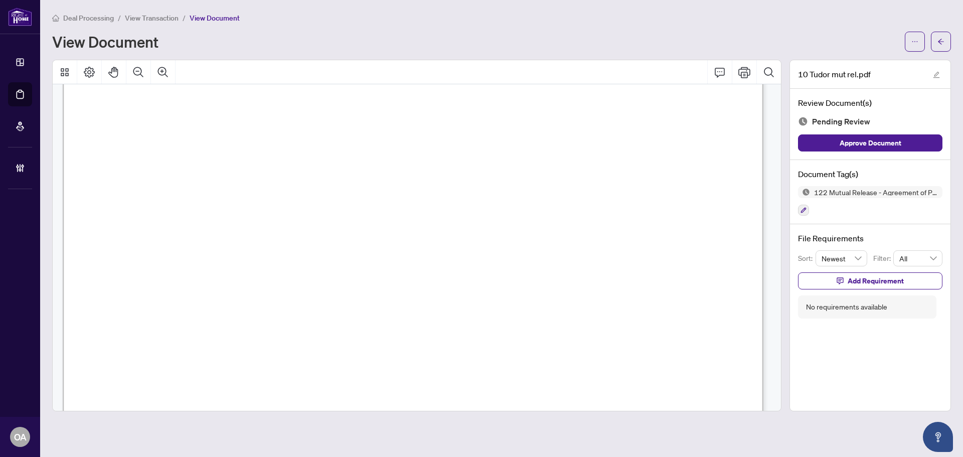
scroll to position [552, 0]
click at [943, 49] on button "button" at bounding box center [941, 42] width 20 height 20
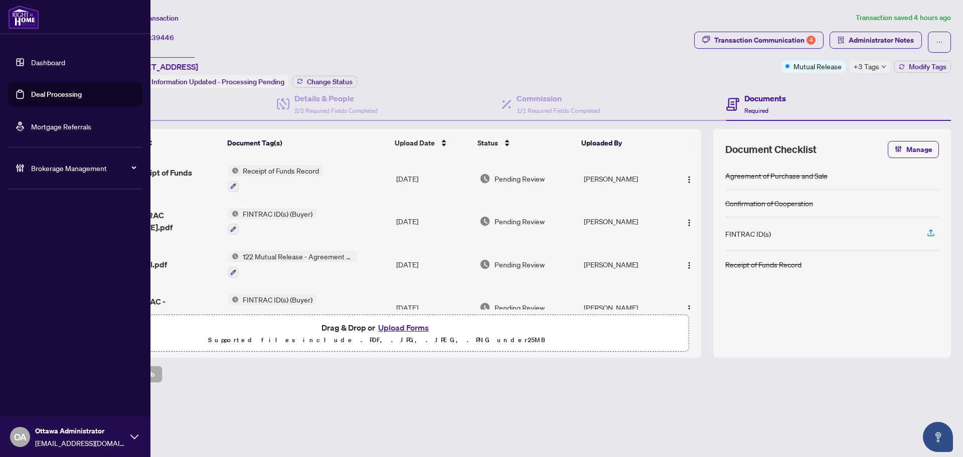
click at [31, 97] on link "Deal Processing" at bounding box center [56, 94] width 51 height 9
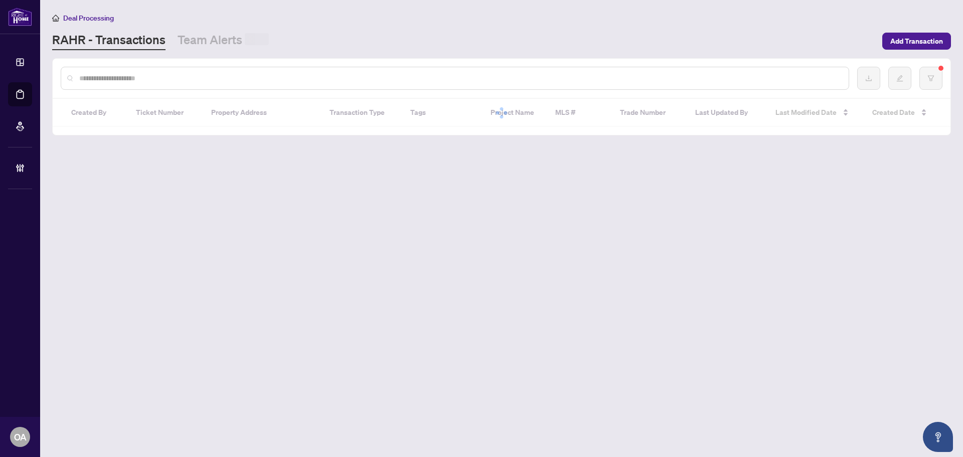
click at [195, 79] on input "text" at bounding box center [459, 78] width 761 height 11
paste input "*********"
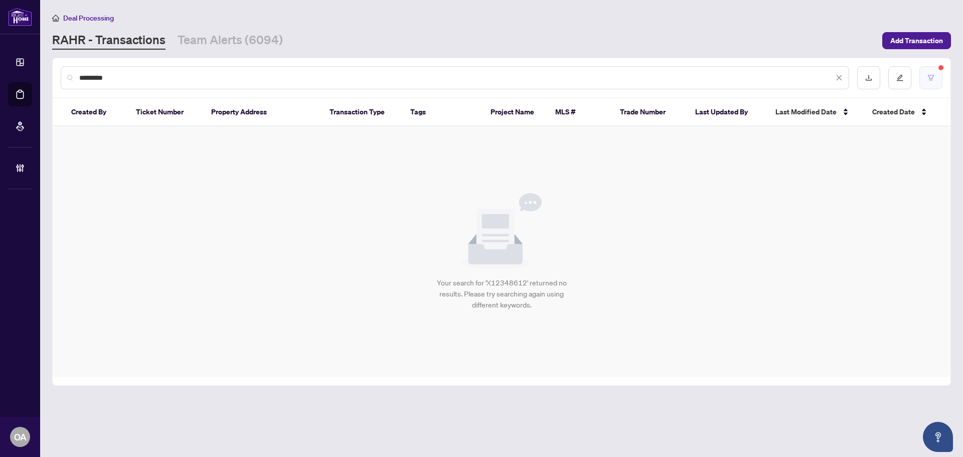
click at [929, 80] on icon "filter" at bounding box center [930, 77] width 7 height 7
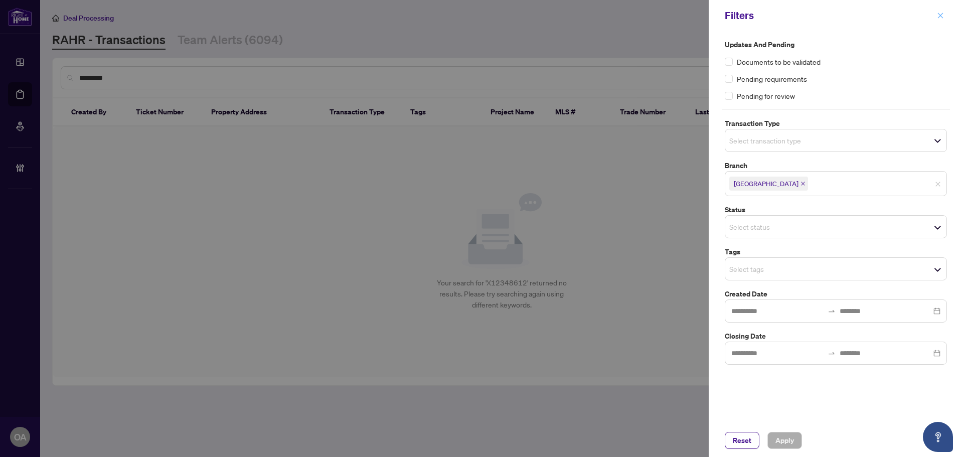
click at [940, 18] on icon "close" at bounding box center [940, 15] width 7 height 7
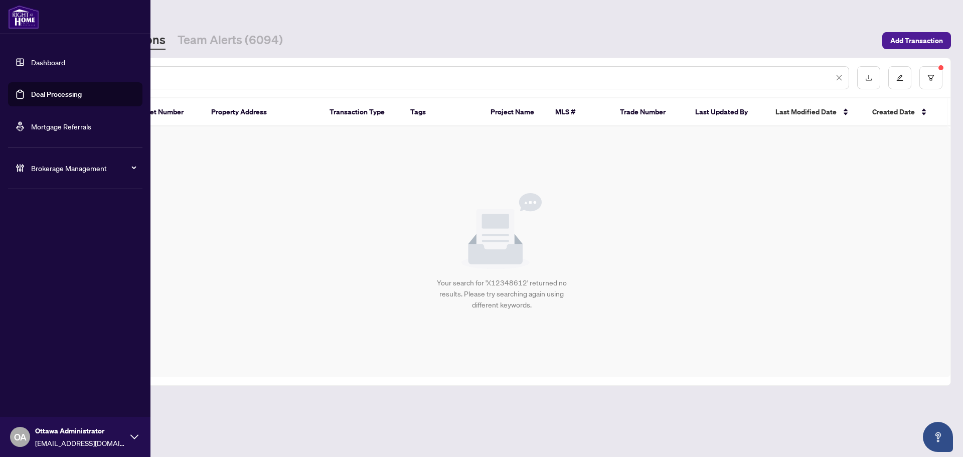
click at [36, 90] on link "Deal Processing" at bounding box center [56, 94] width 51 height 9
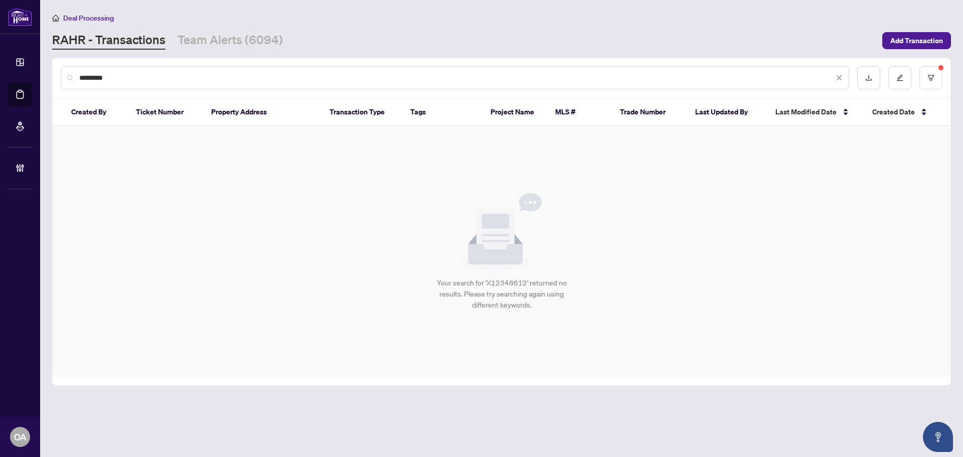
click at [269, 81] on input "*********" at bounding box center [456, 77] width 754 height 11
type input "*"
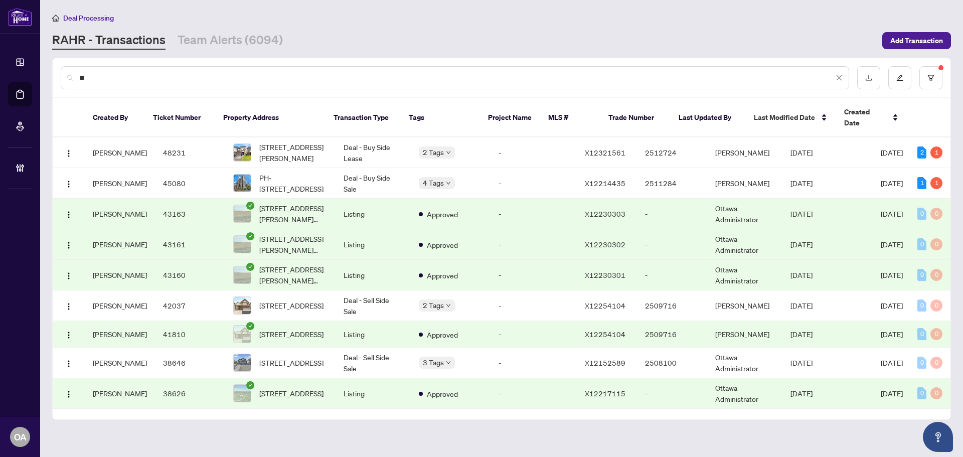
type input "*"
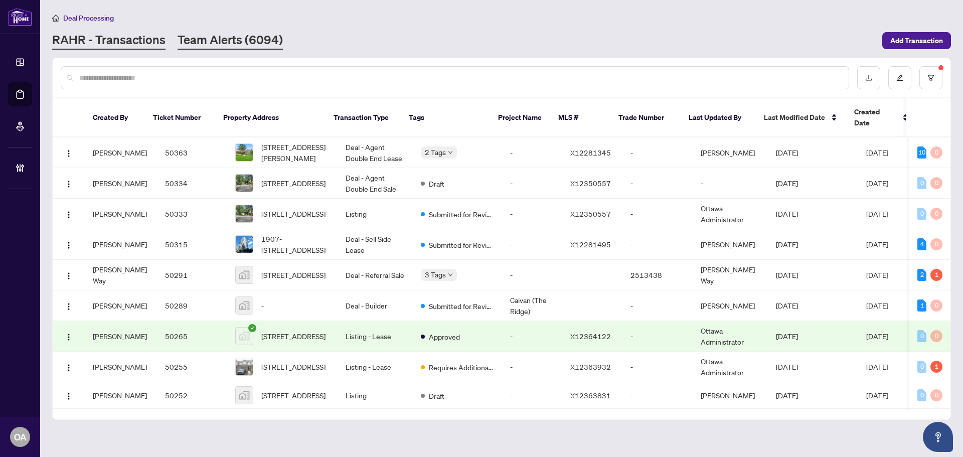
click at [270, 37] on link "Team Alerts (6094)" at bounding box center [230, 41] width 105 height 18
